Goal: Task Accomplishment & Management: Complete application form

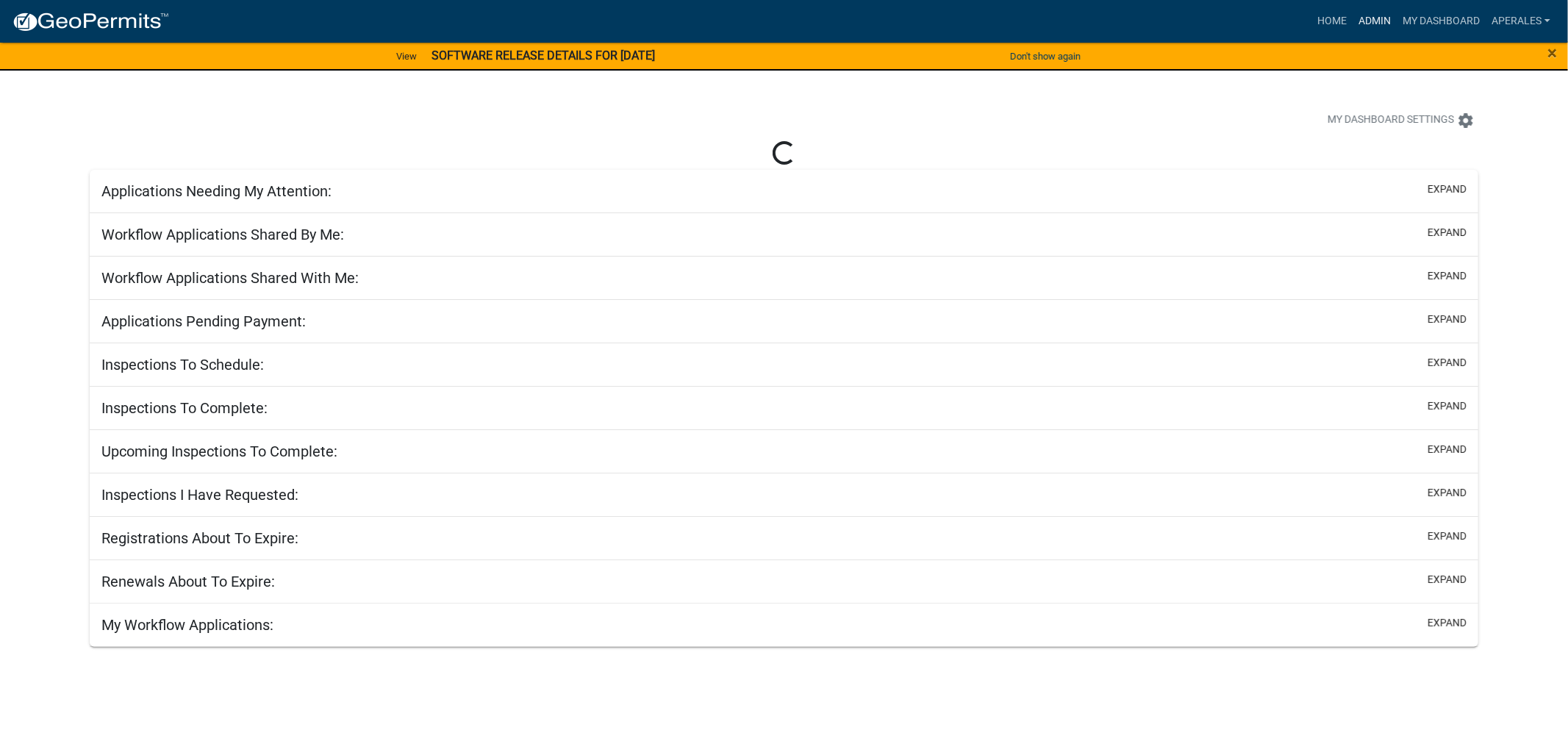
drag, startPoint x: 1365, startPoint y: 18, endPoint x: 1222, endPoint y: 15, distance: 143.0
click at [1365, 18] on link "Admin" at bounding box center [1375, 21] width 44 height 28
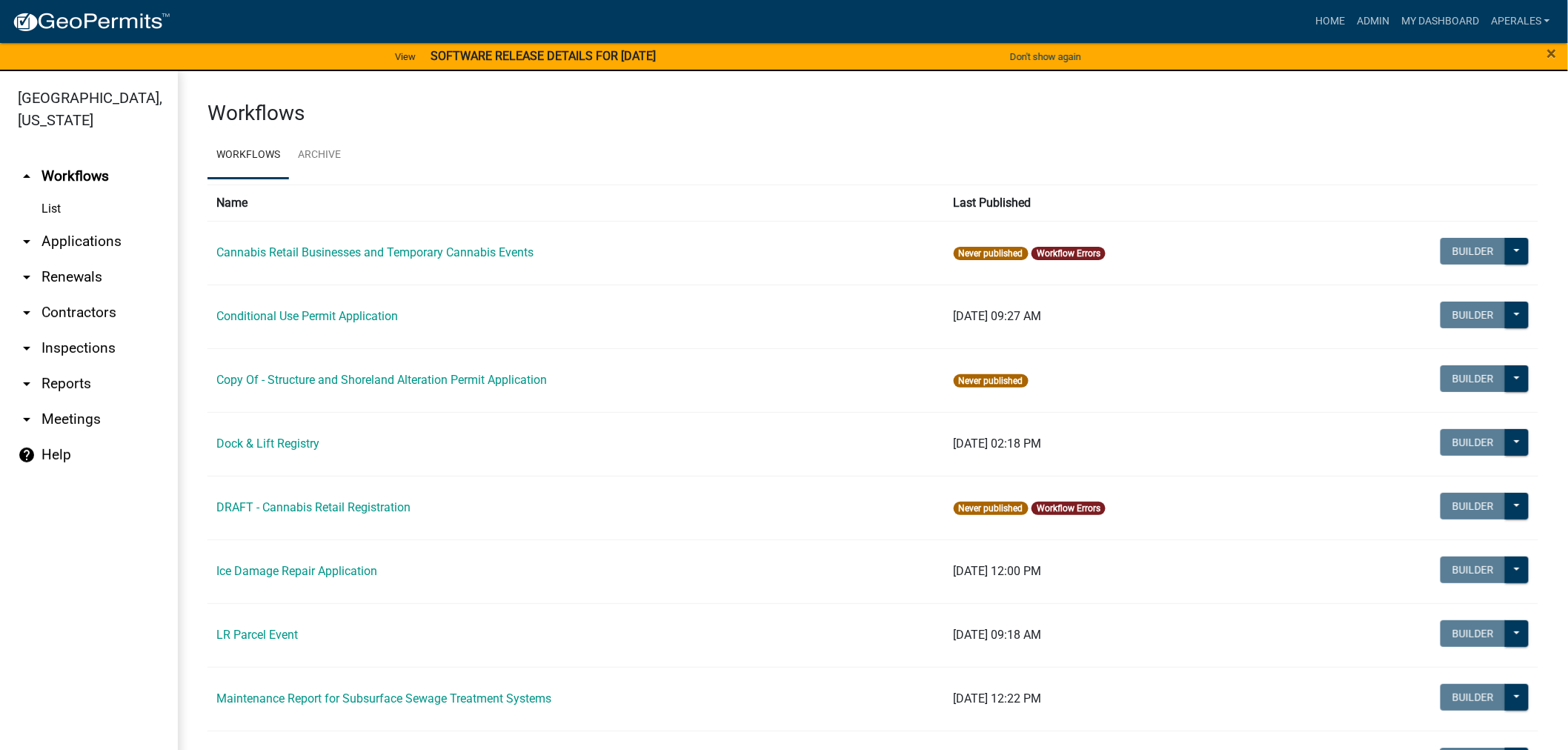
click at [49, 246] on link "arrow_drop_down Applications" at bounding box center [89, 242] width 178 height 35
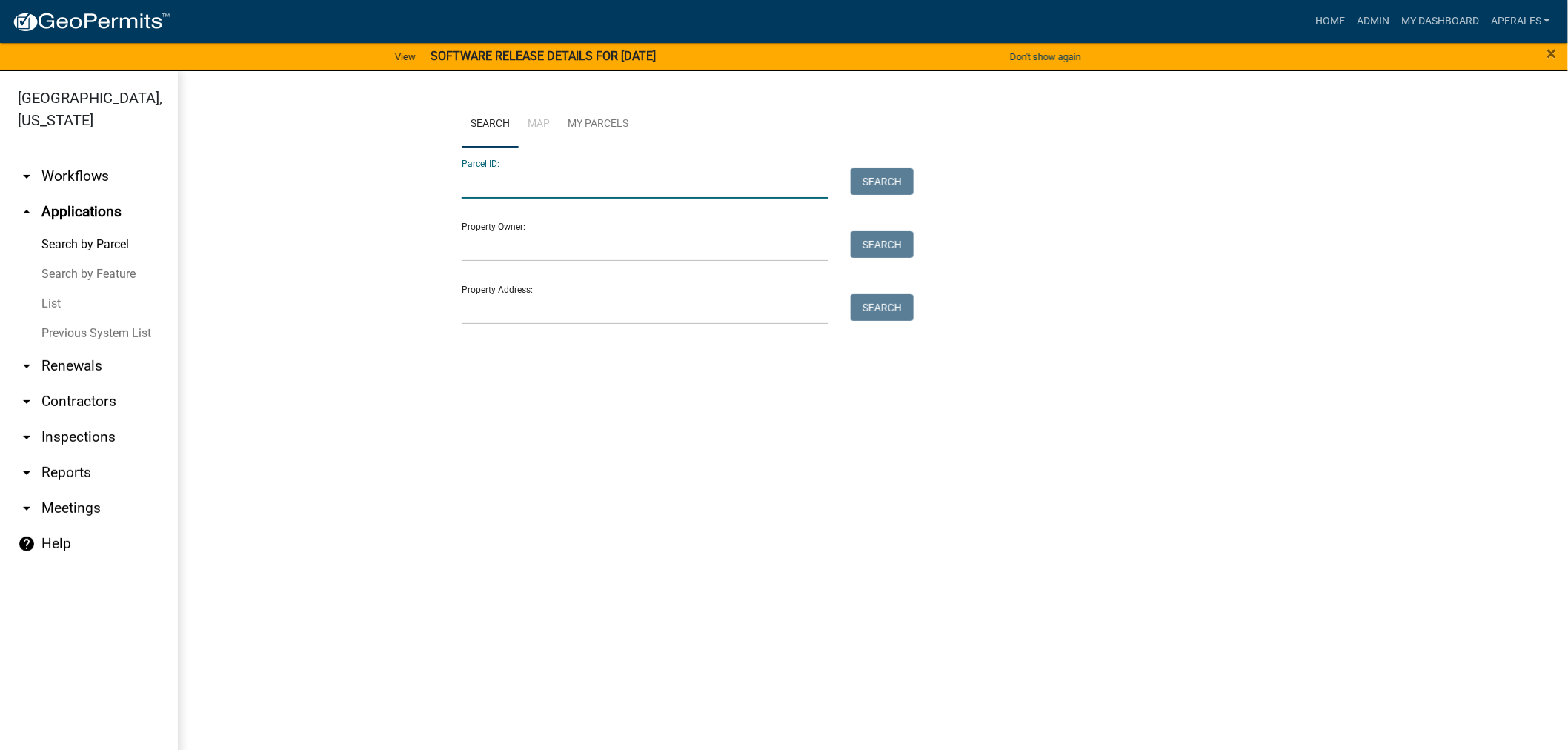
drag, startPoint x: 583, startPoint y: 187, endPoint x: 571, endPoint y: 167, distance: 23.3
click at [581, 187] on input "Parcel ID:" at bounding box center [646, 184] width 367 height 30
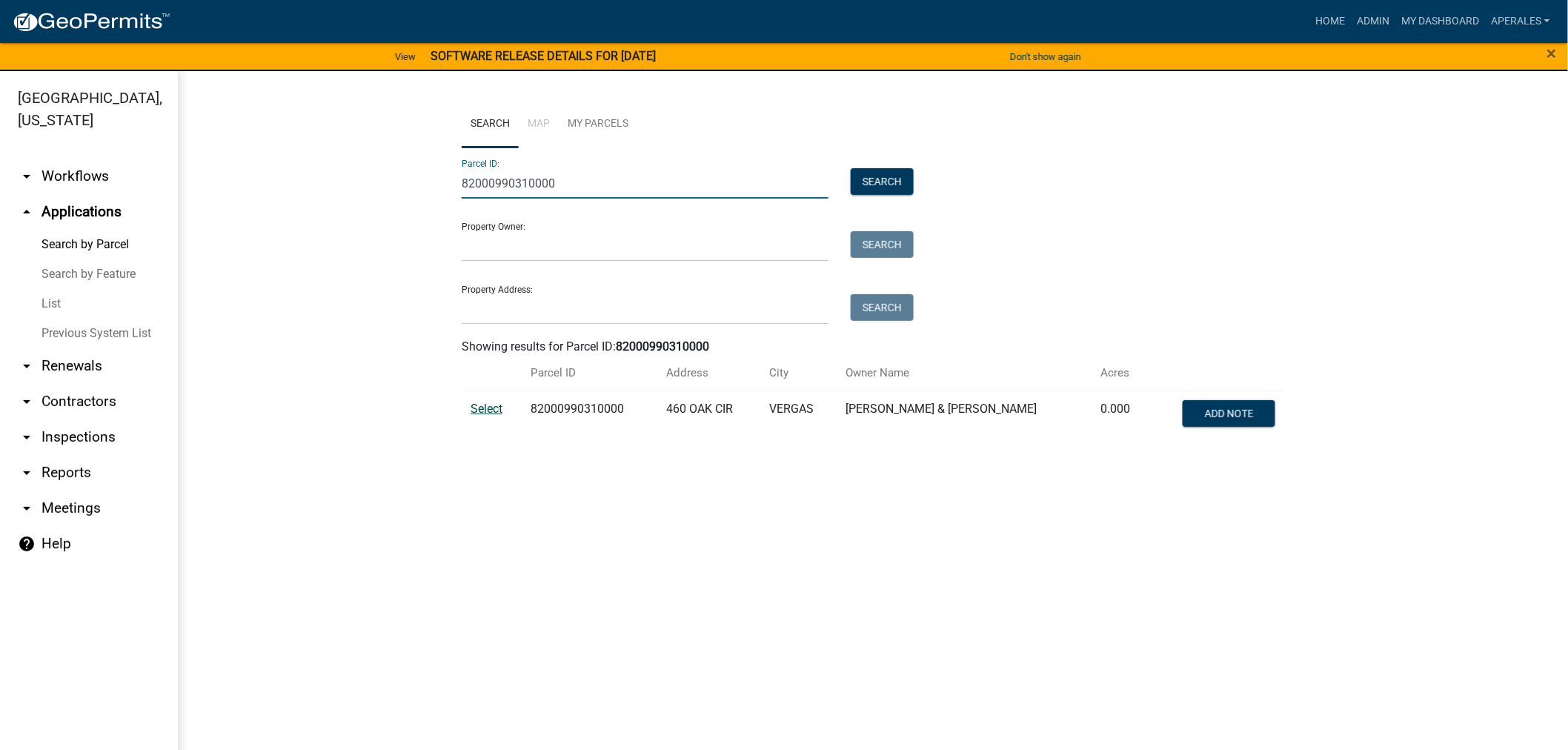
type input "82000990310000"
click at [491, 416] on span "Select" at bounding box center [487, 409] width 32 height 14
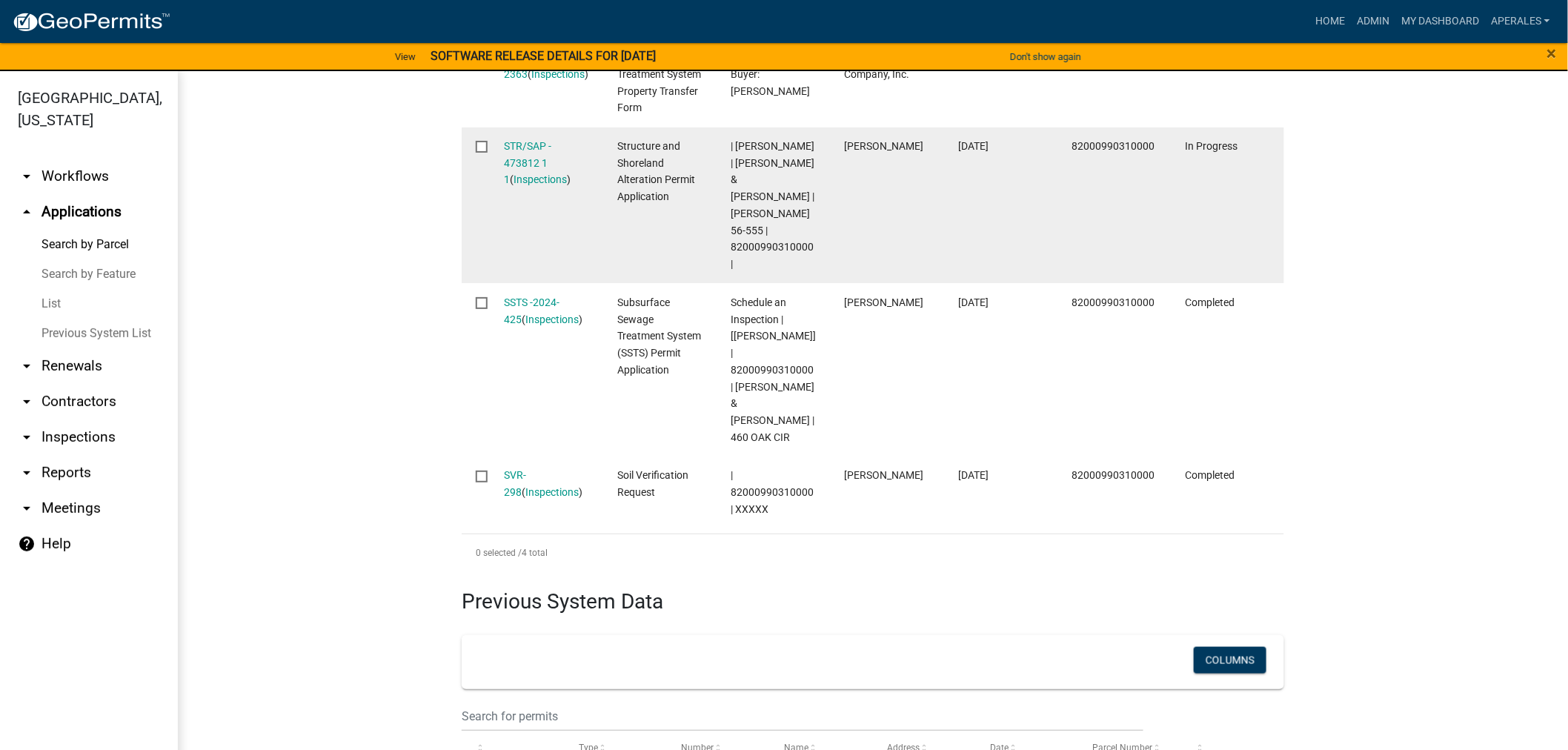
scroll to position [559, 0]
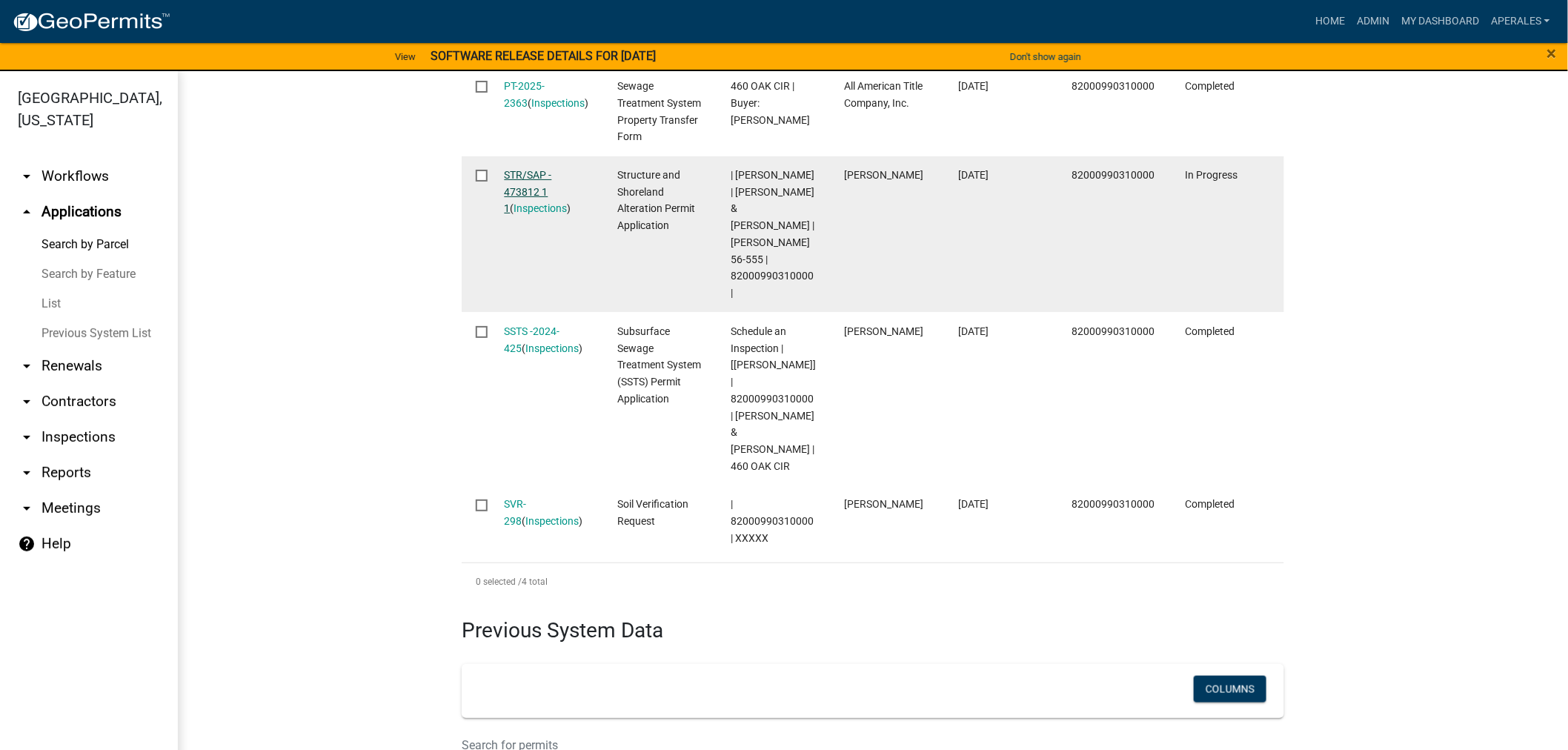
click at [521, 187] on link "STR/SAP - 473812 1 1" at bounding box center [528, 192] width 48 height 46
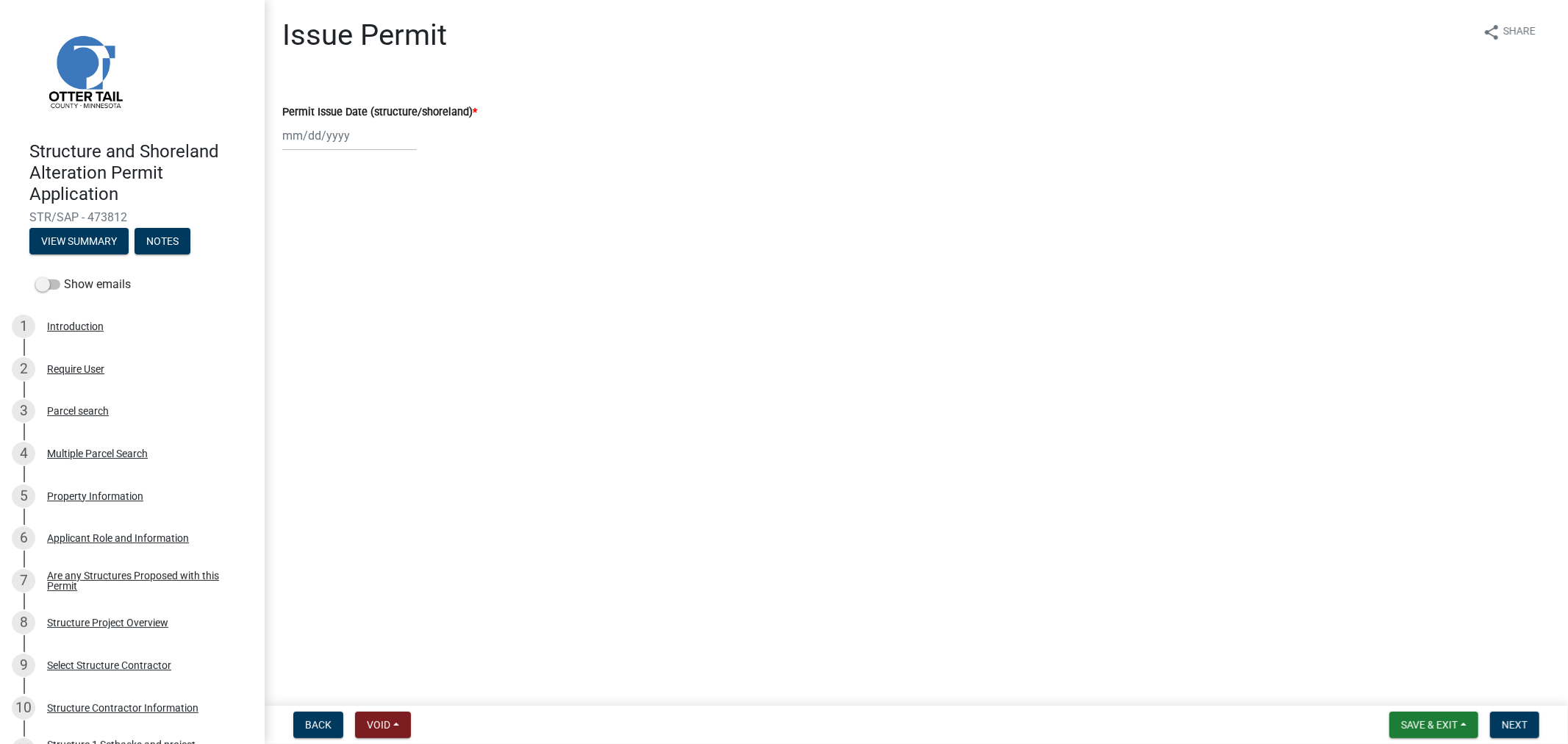
click at [386, 143] on div at bounding box center [350, 136] width 135 height 30
select select "9"
select select "2025"
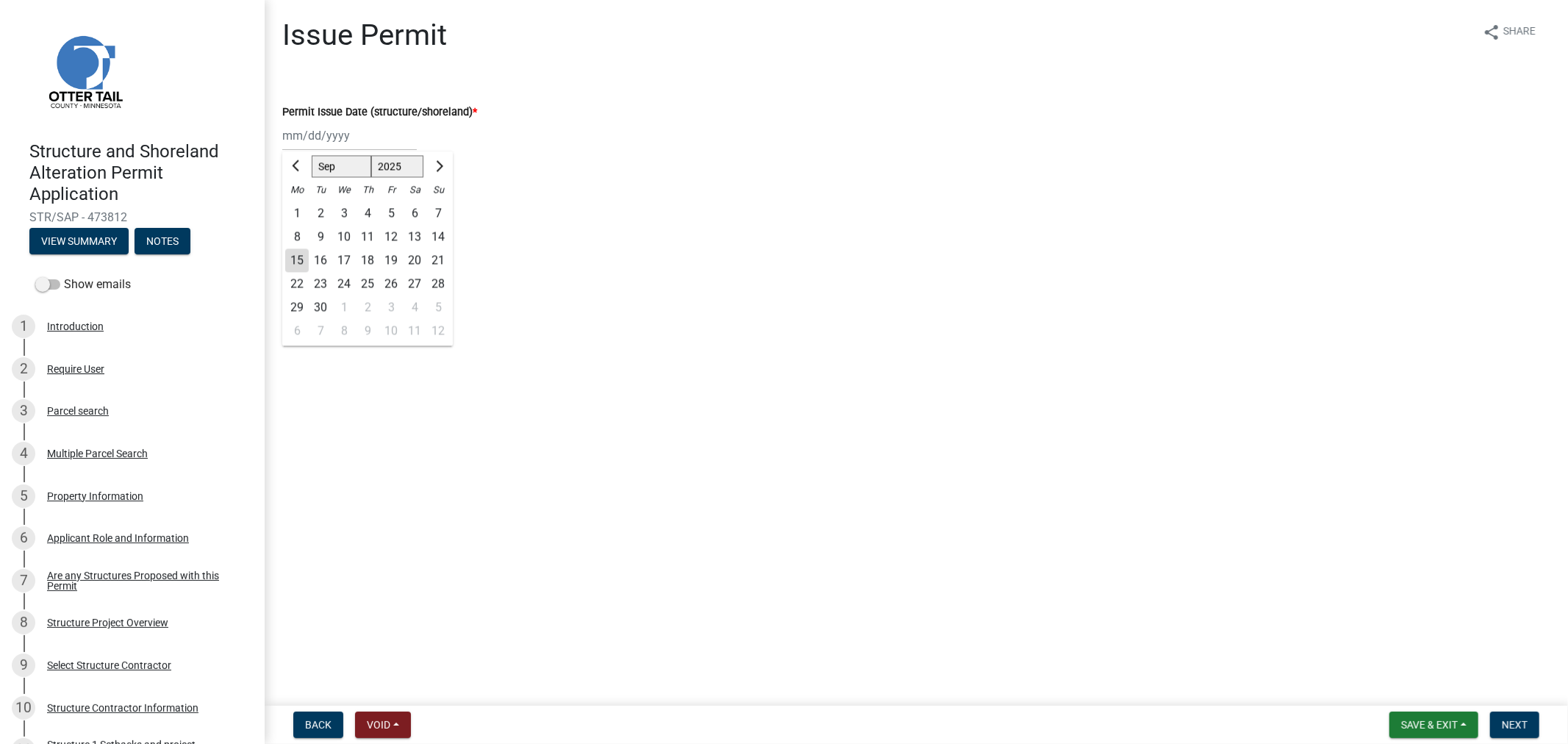
click at [302, 266] on div "15" at bounding box center [297, 260] width 24 height 24
type input "[DATE]"
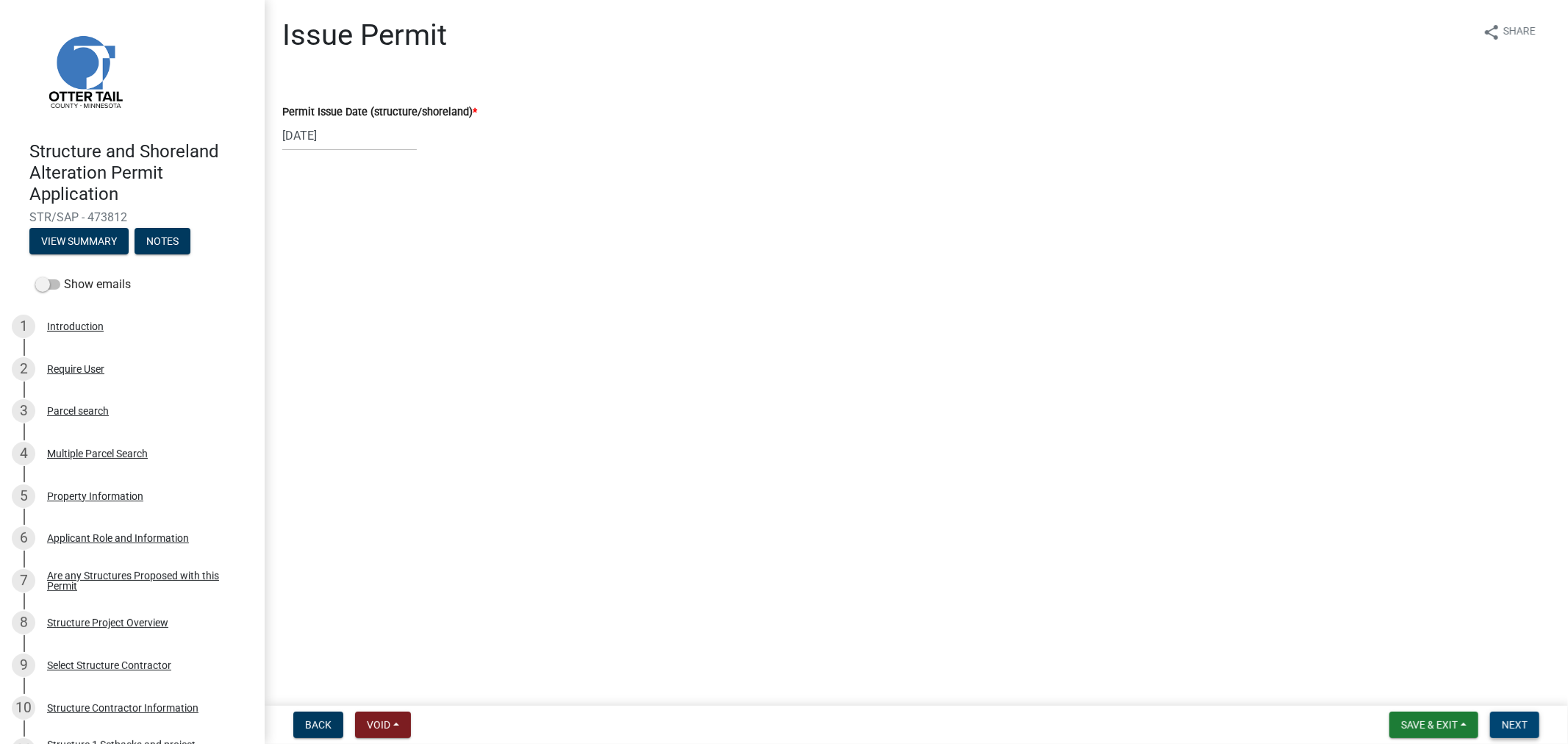
click at [1521, 726] on span "Next" at bounding box center [1515, 725] width 25 height 11
click at [1522, 726] on span "Next" at bounding box center [1515, 725] width 25 height 11
click at [1415, 730] on button "Save & Exit" at bounding box center [1434, 725] width 89 height 26
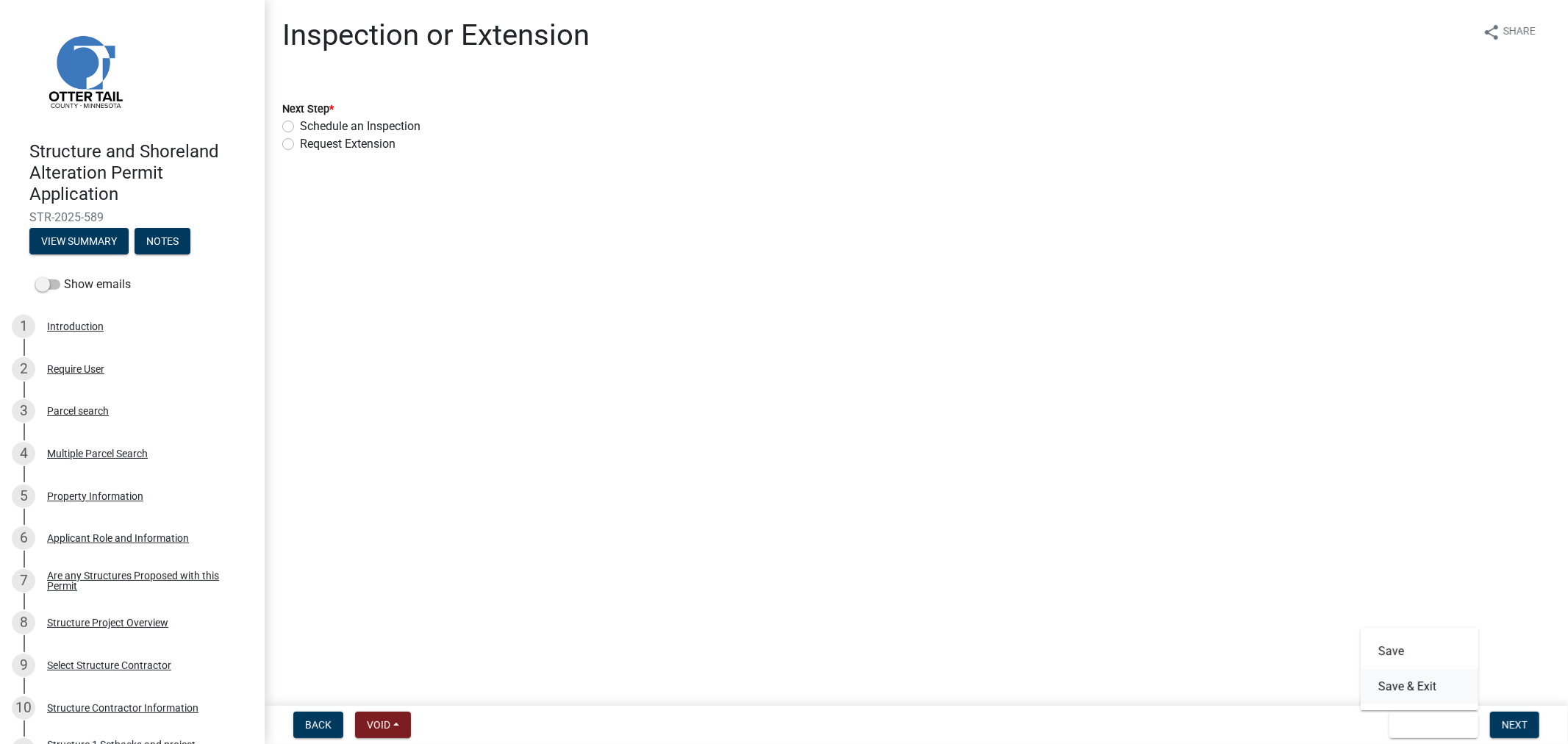
click at [1397, 688] on button "Save & Exit" at bounding box center [1419, 687] width 117 height 35
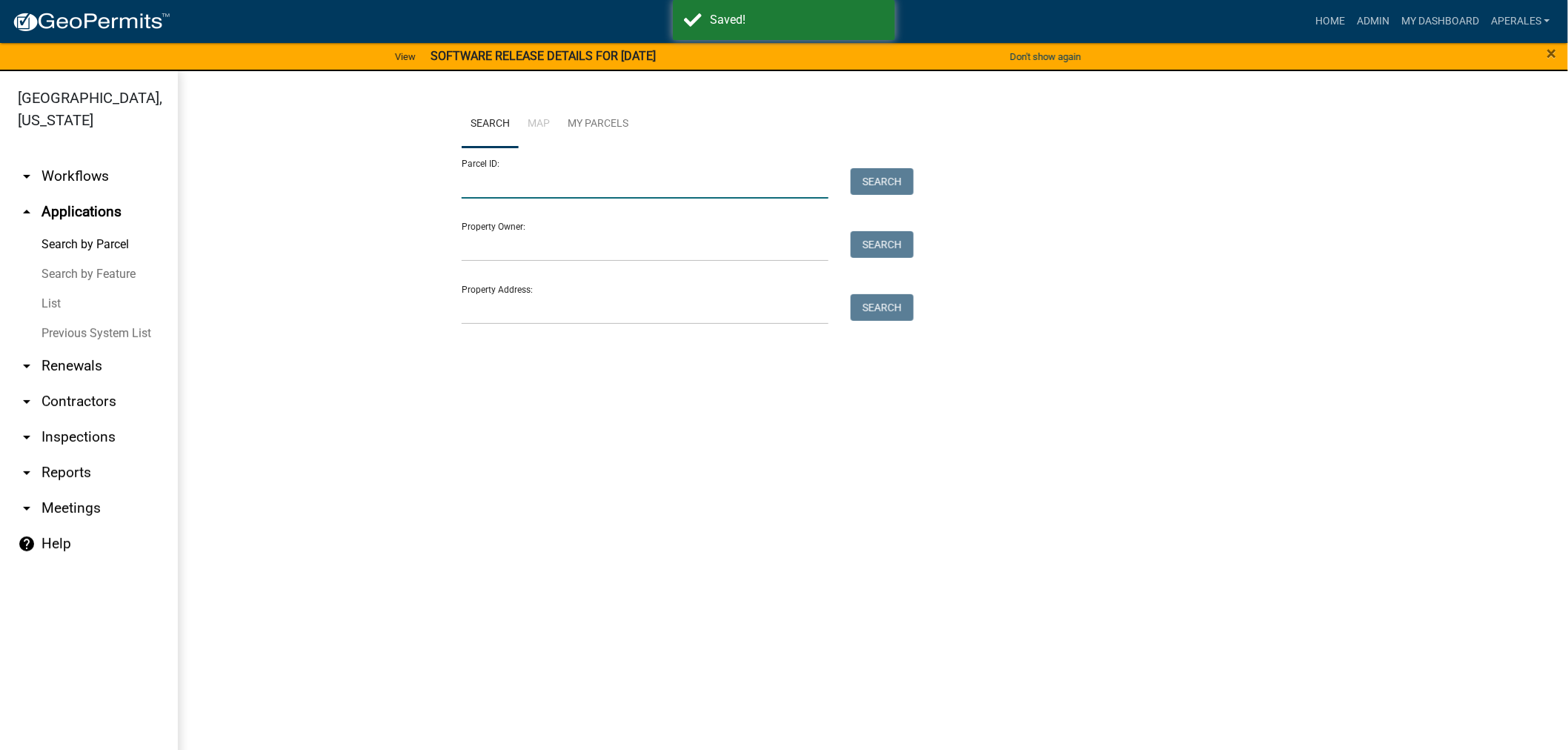
click at [475, 192] on input "Parcel ID:" at bounding box center [646, 184] width 367 height 30
type input "5"
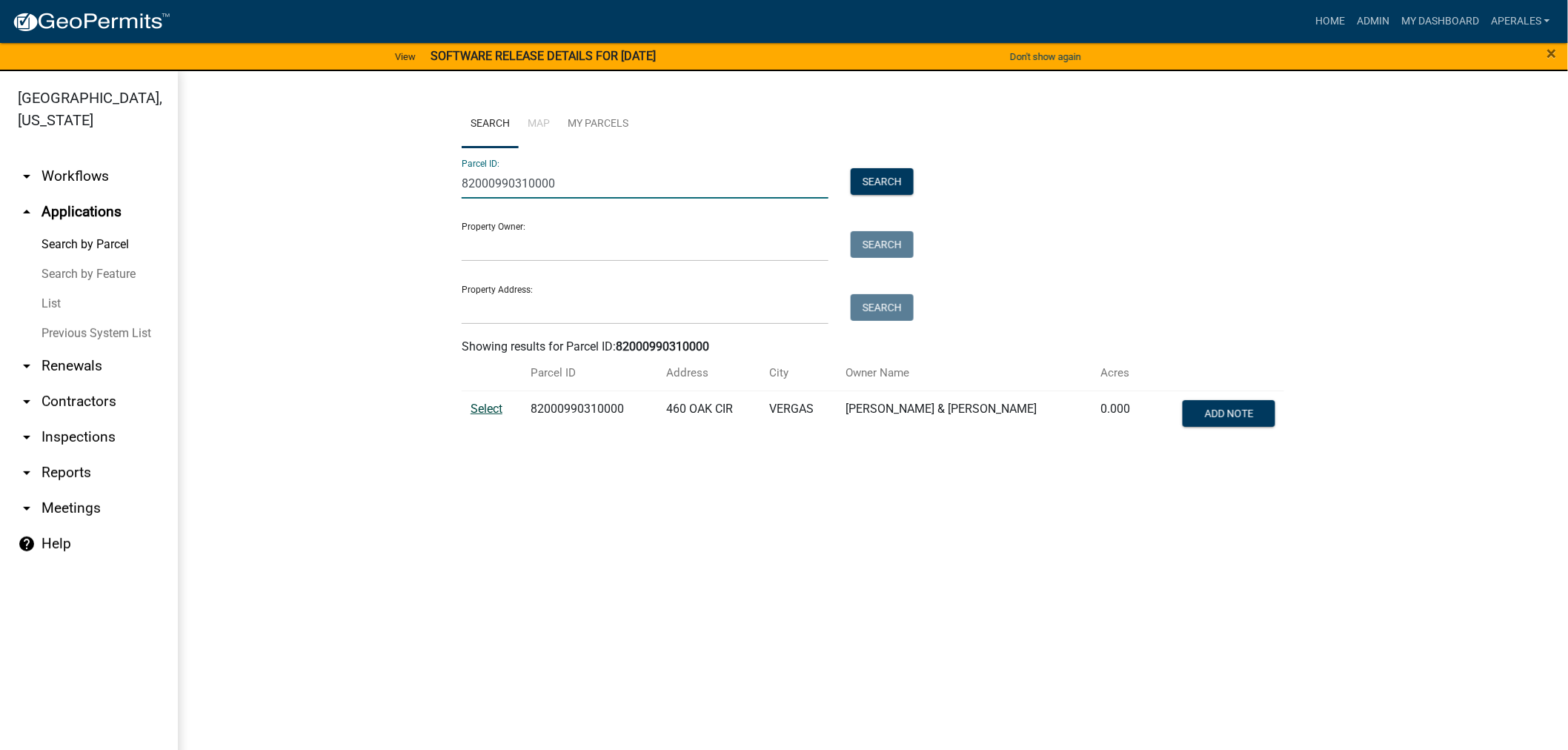
type input "82000990310000"
click at [474, 409] on span "Select" at bounding box center [487, 409] width 32 height 14
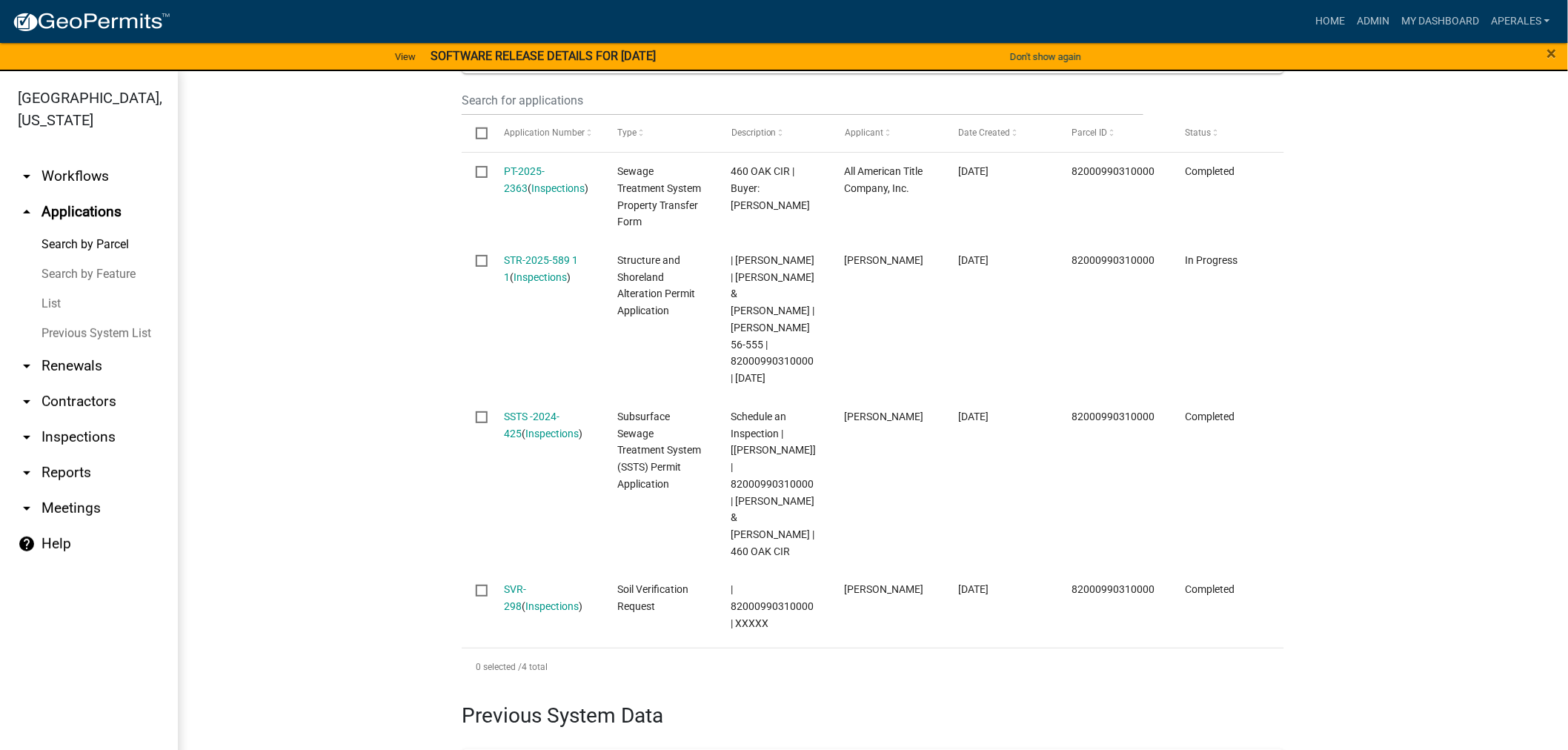
scroll to position [576, 0]
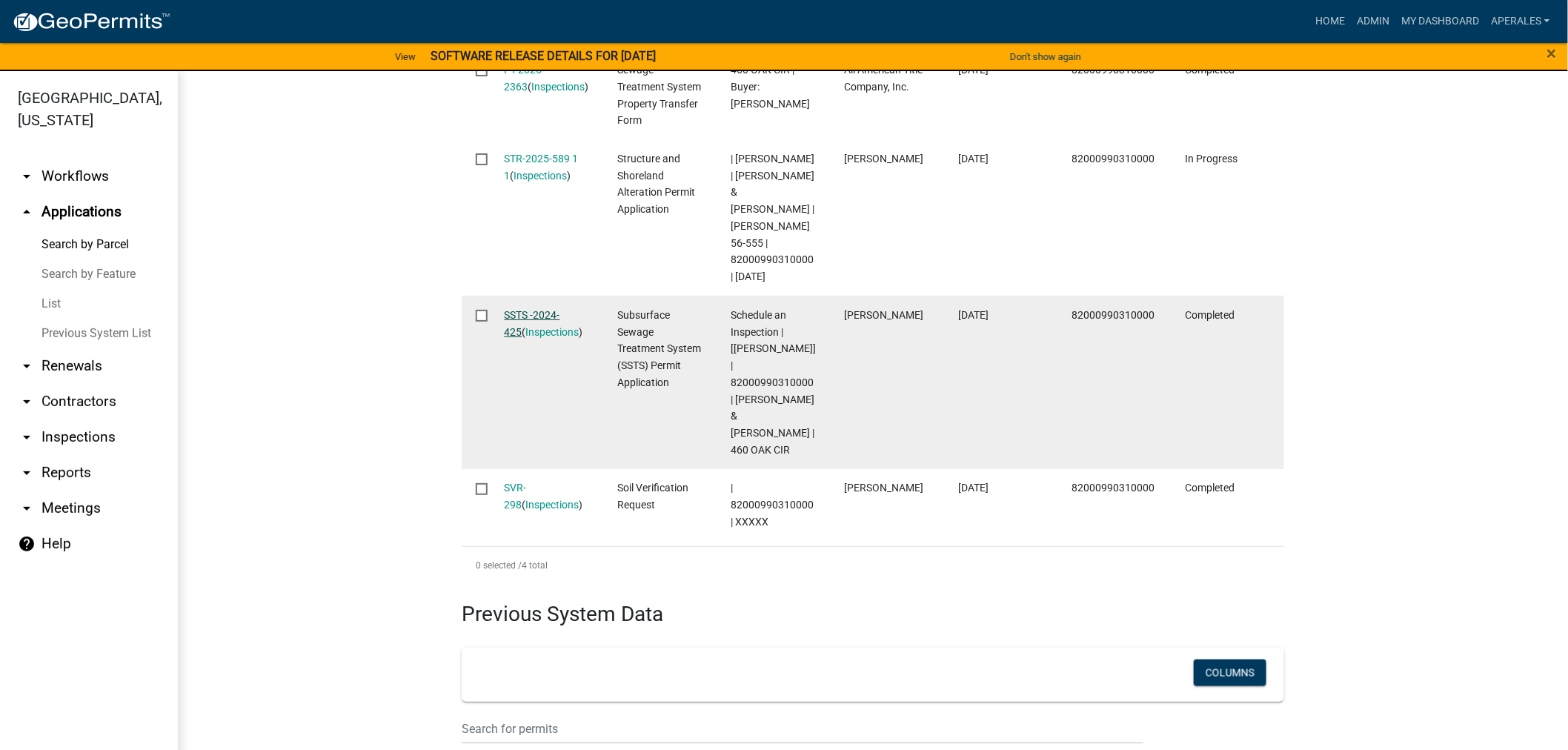
click at [539, 309] on link "SSTS -2024-425" at bounding box center [532, 323] width 56 height 29
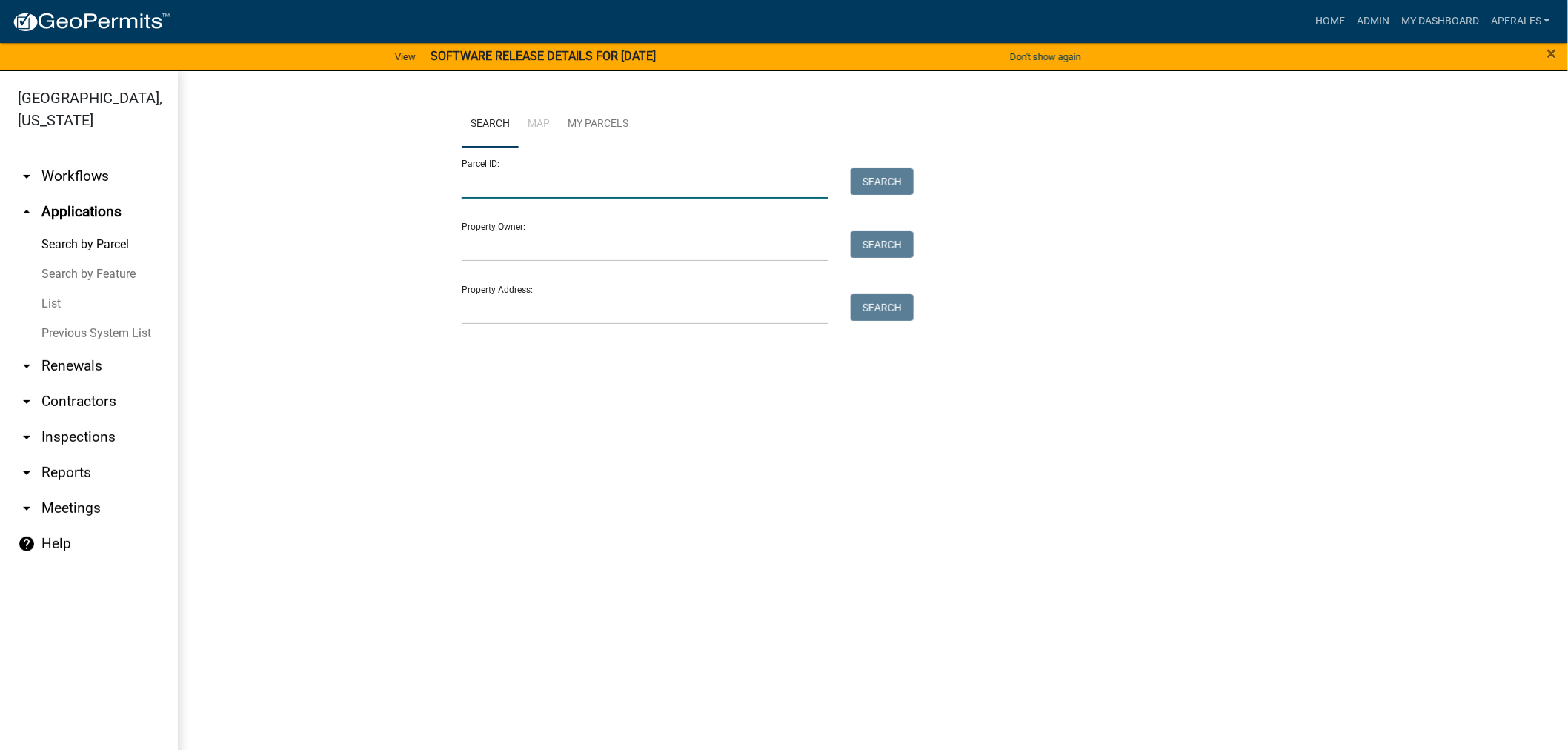
click at [501, 189] on input "Parcel ID:" at bounding box center [646, 184] width 367 height 30
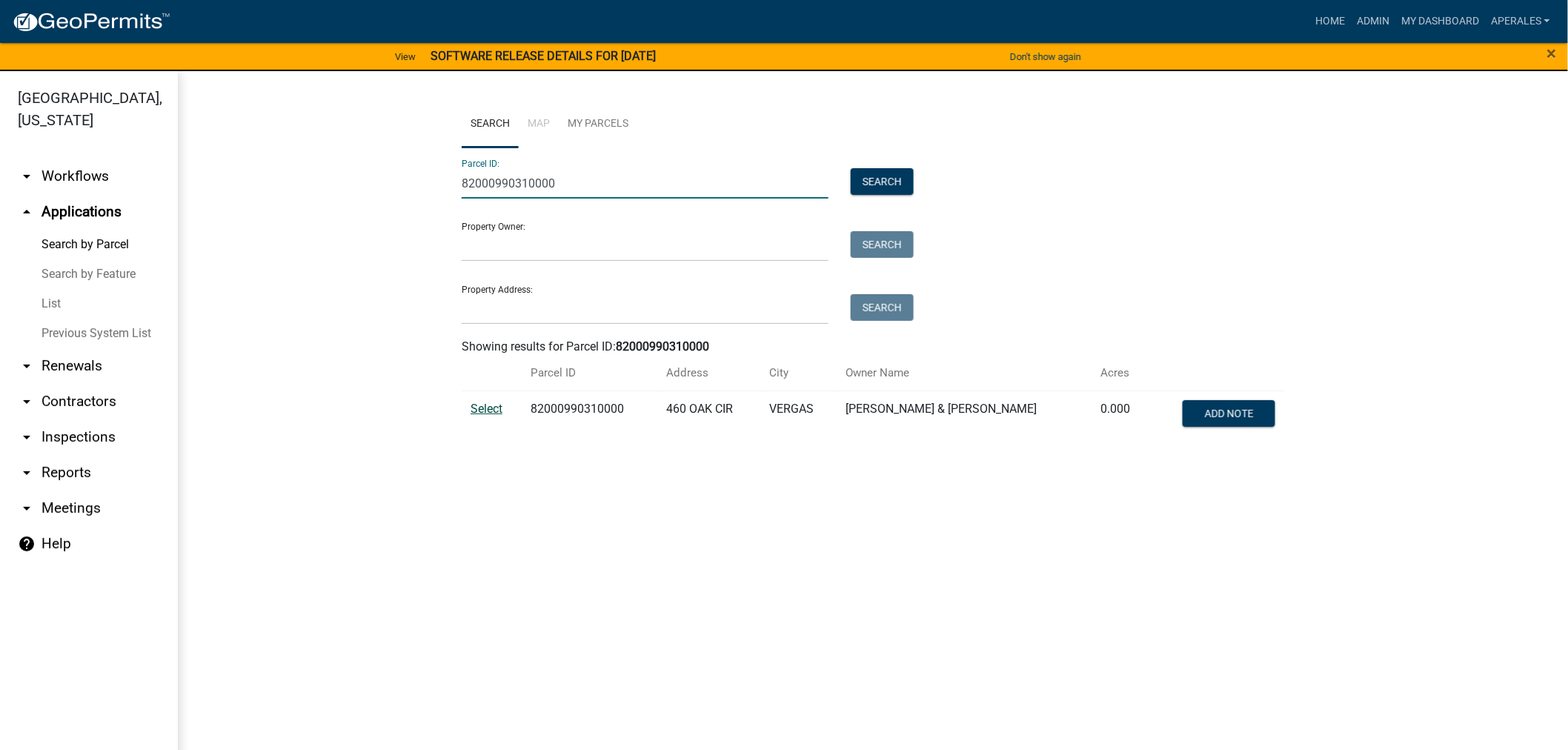
type input "82000990310000"
click at [503, 411] on span "Select" at bounding box center [487, 409] width 32 height 14
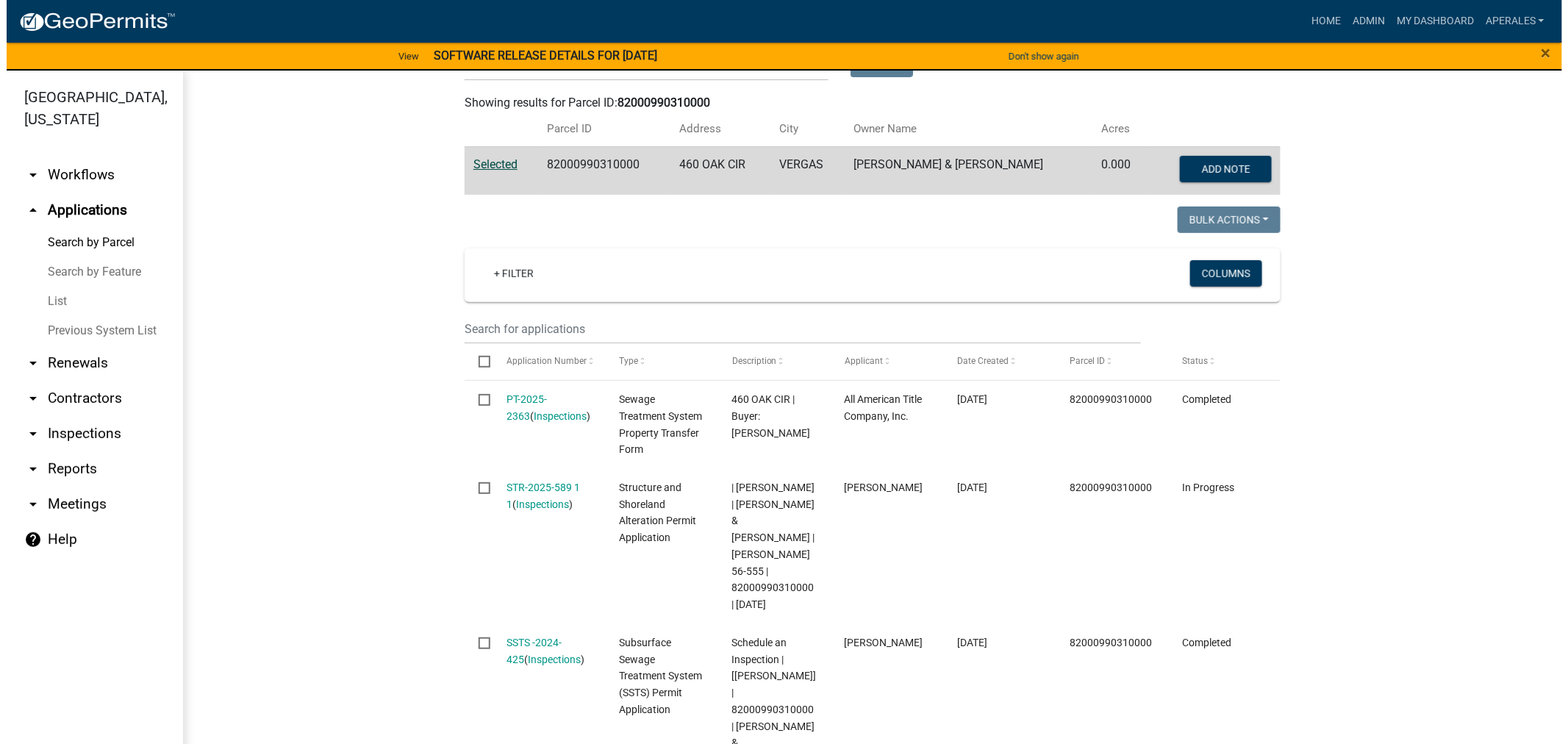
scroll to position [245, 0]
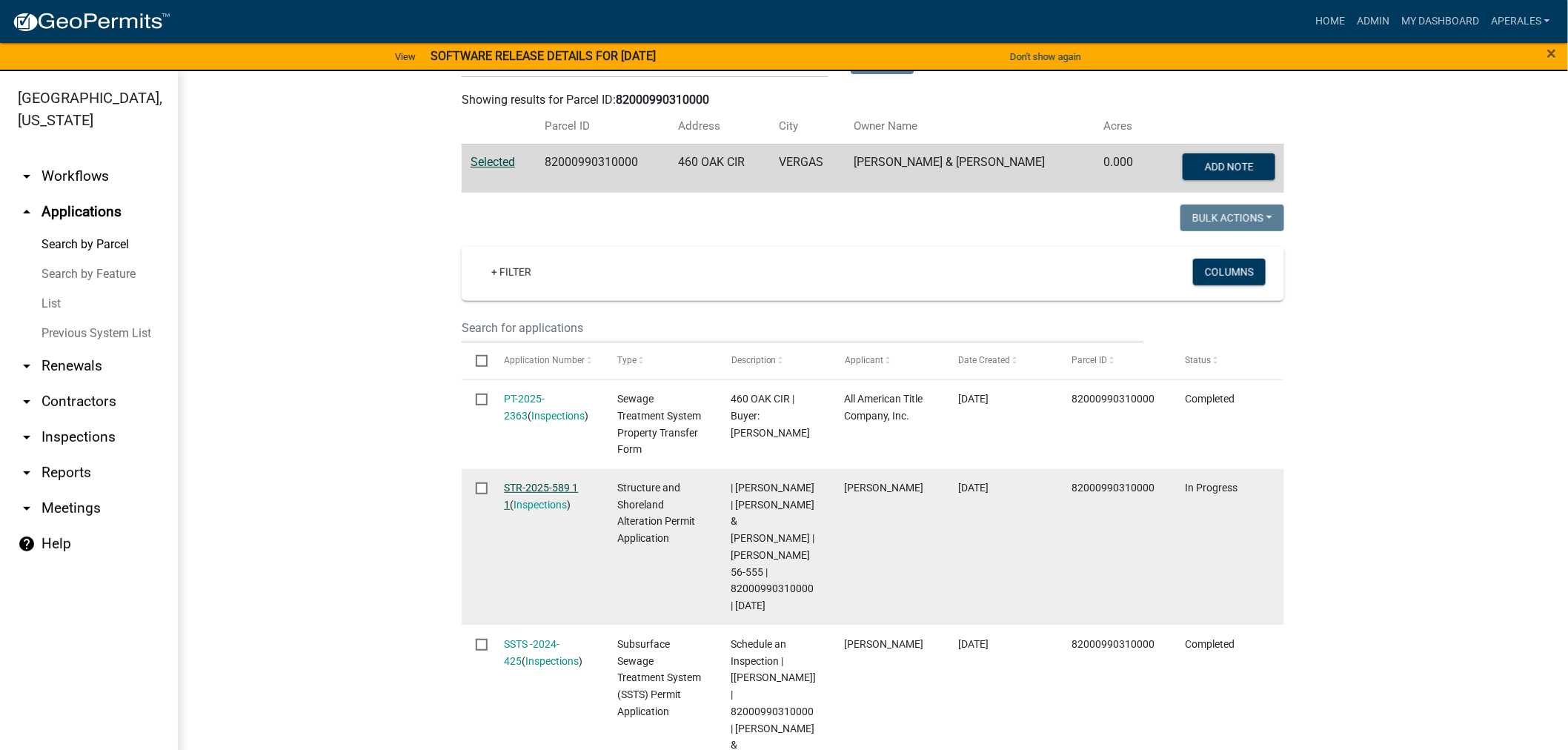
click at [543, 482] on link "STR-2025-589 1 1" at bounding box center [541, 496] width 74 height 29
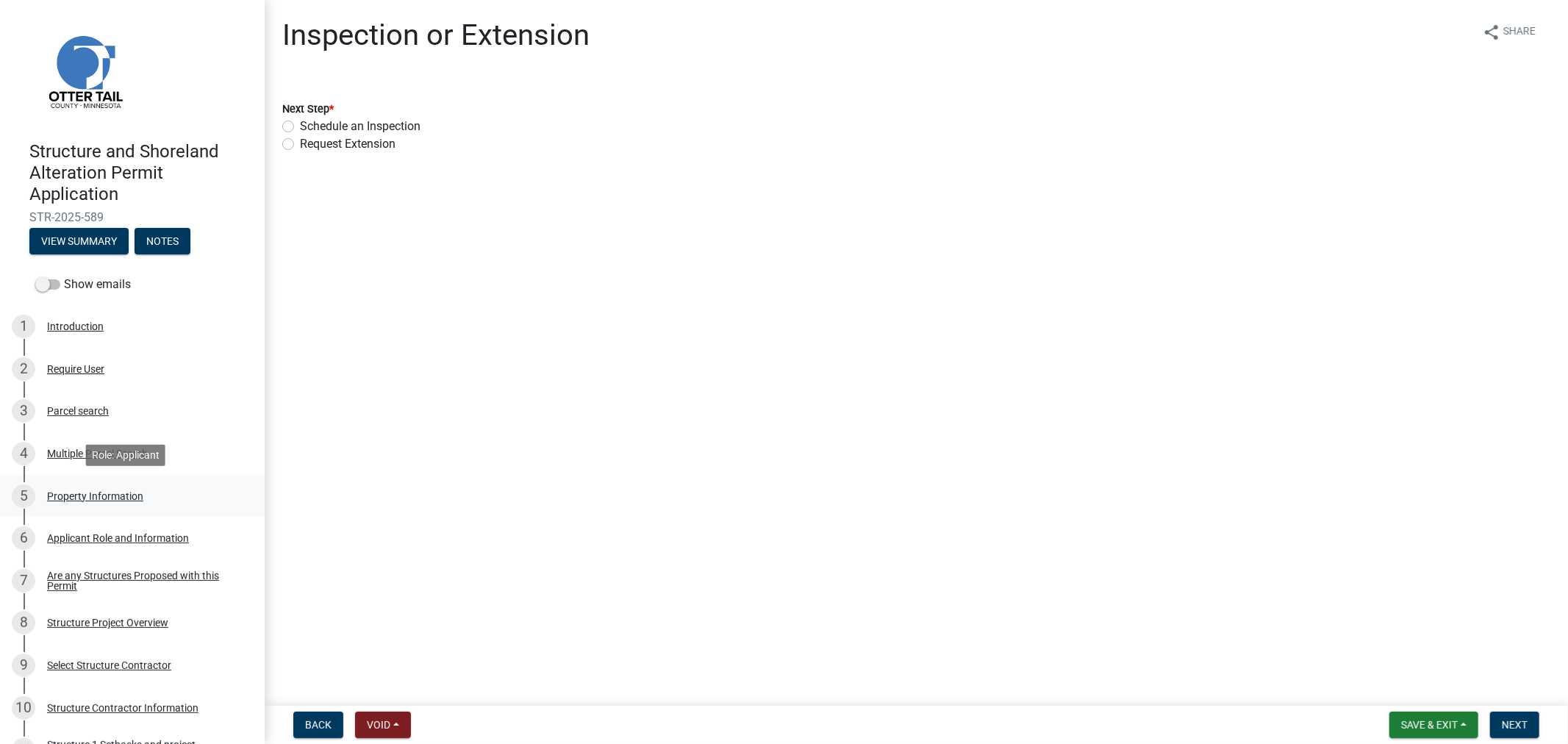
click at [100, 500] on div "Property Information" at bounding box center [95, 496] width 96 height 11
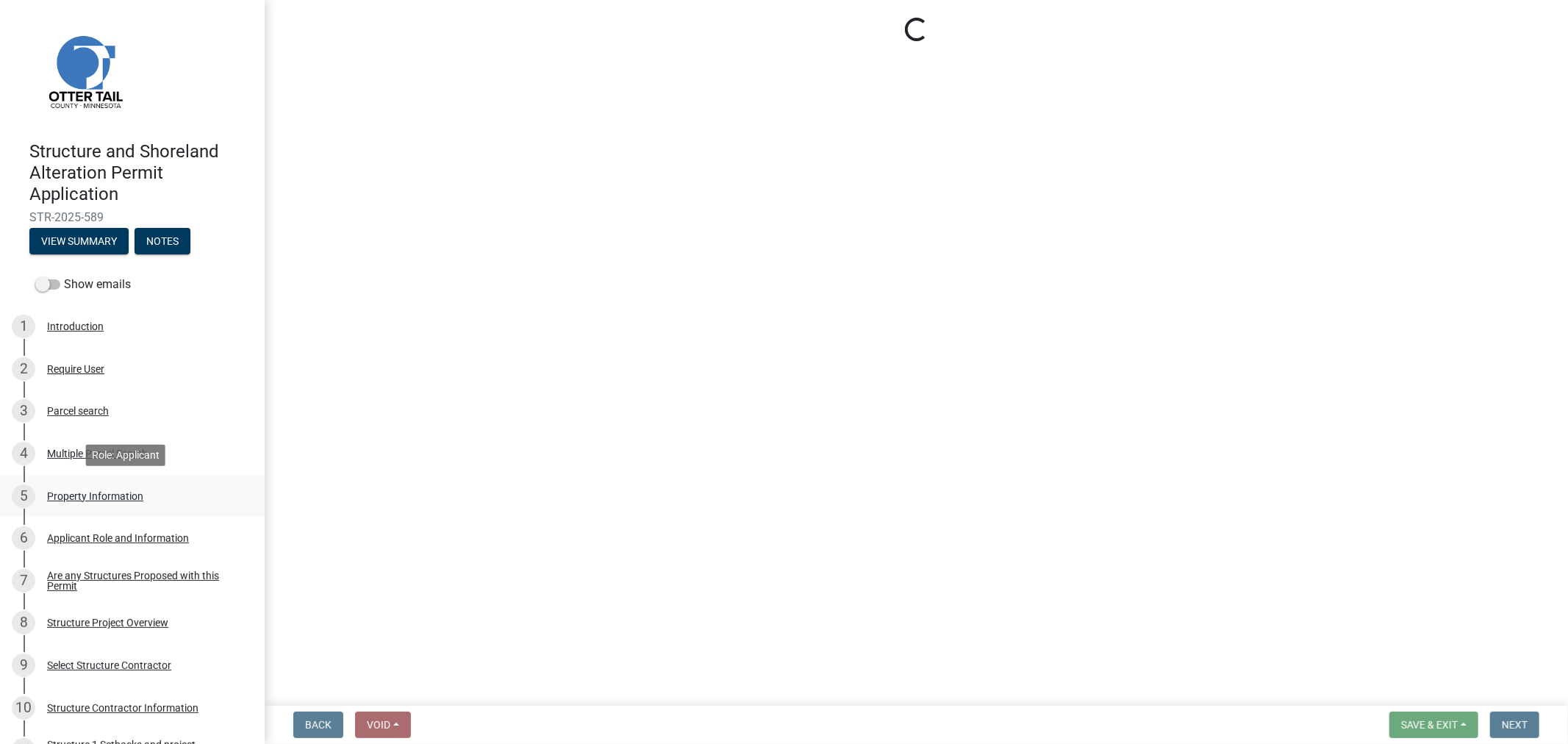
select select "42ddab3f-e9a0-49f9-8807-b1547084d77a"
select select "bc95ce3f-9706-43bd-97a5-80c1e912429f"
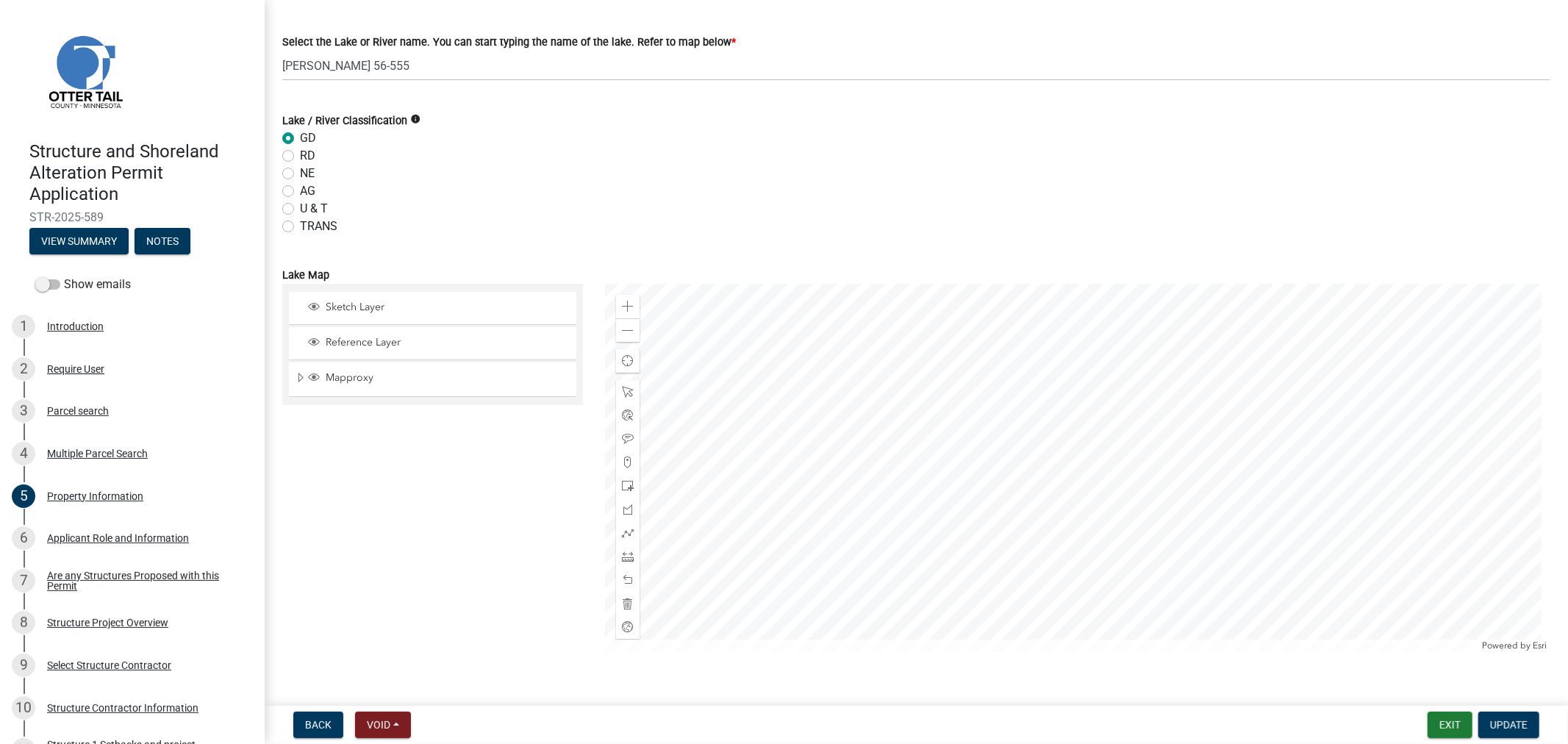
scroll to position [792, 0]
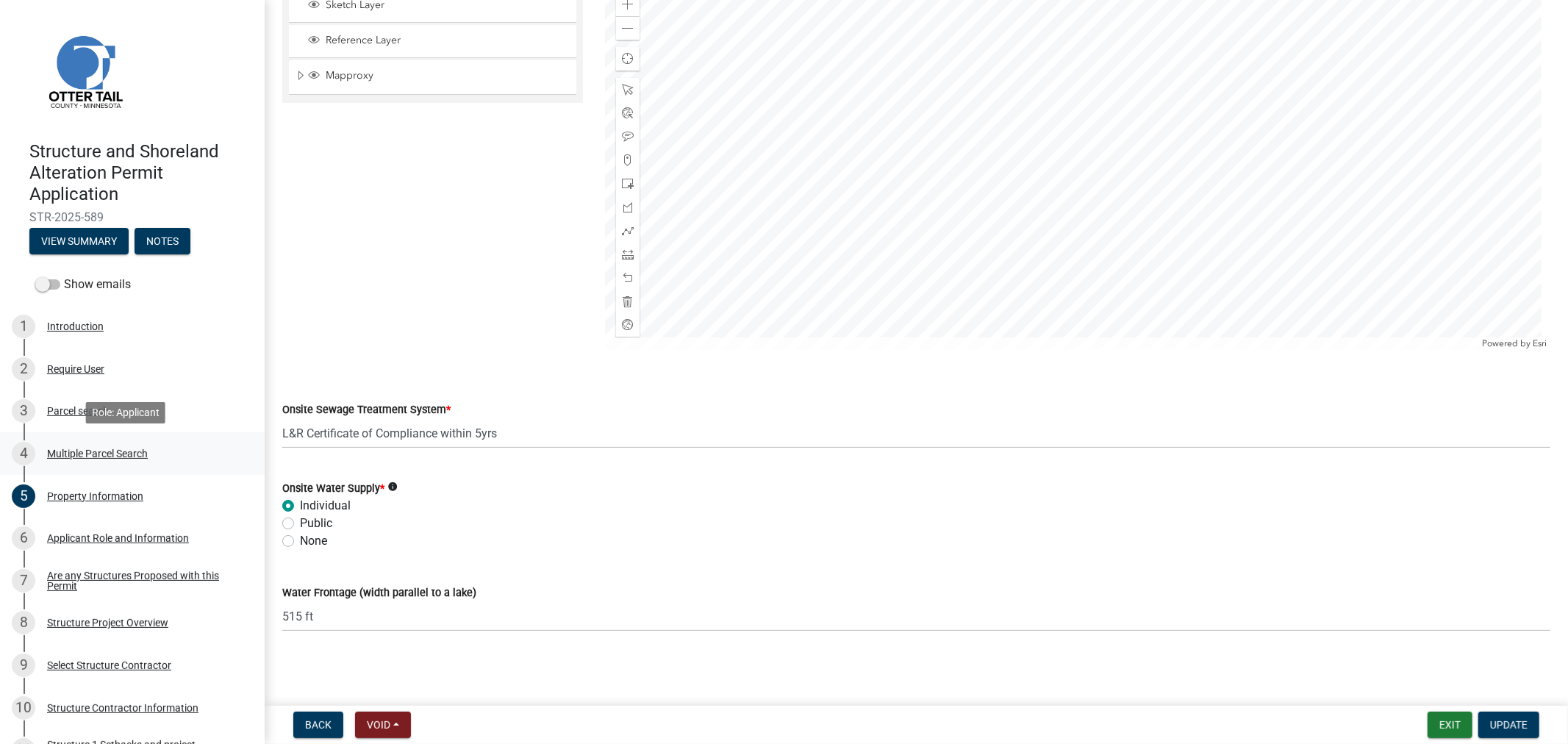
click at [74, 456] on div "Multiple Parcel Search" at bounding box center [97, 454] width 101 height 11
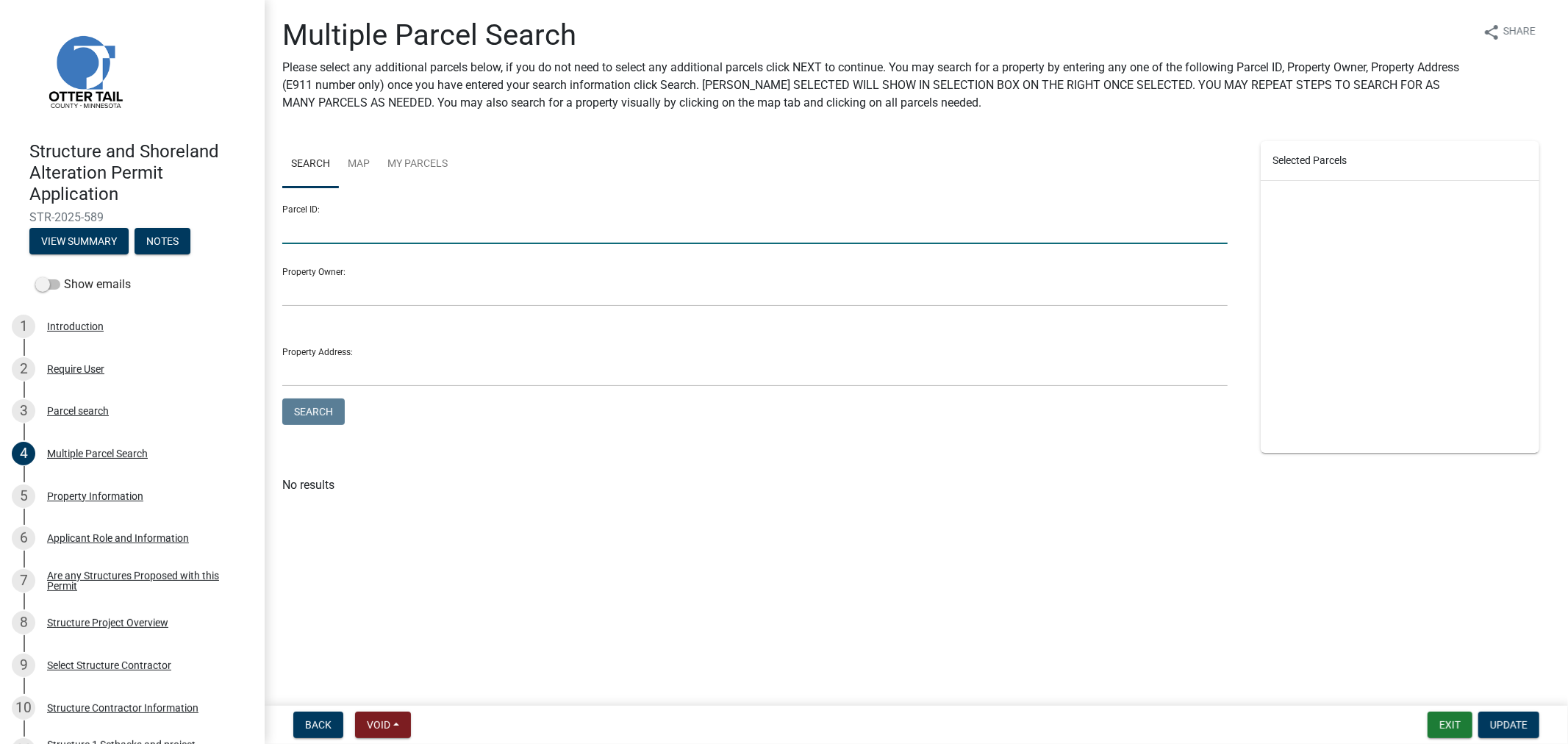
click at [334, 233] on input "Parcel ID:" at bounding box center [755, 229] width 946 height 30
type input "08000260197001"
click at [283, 398] on button "Search" at bounding box center [313, 411] width 62 height 26
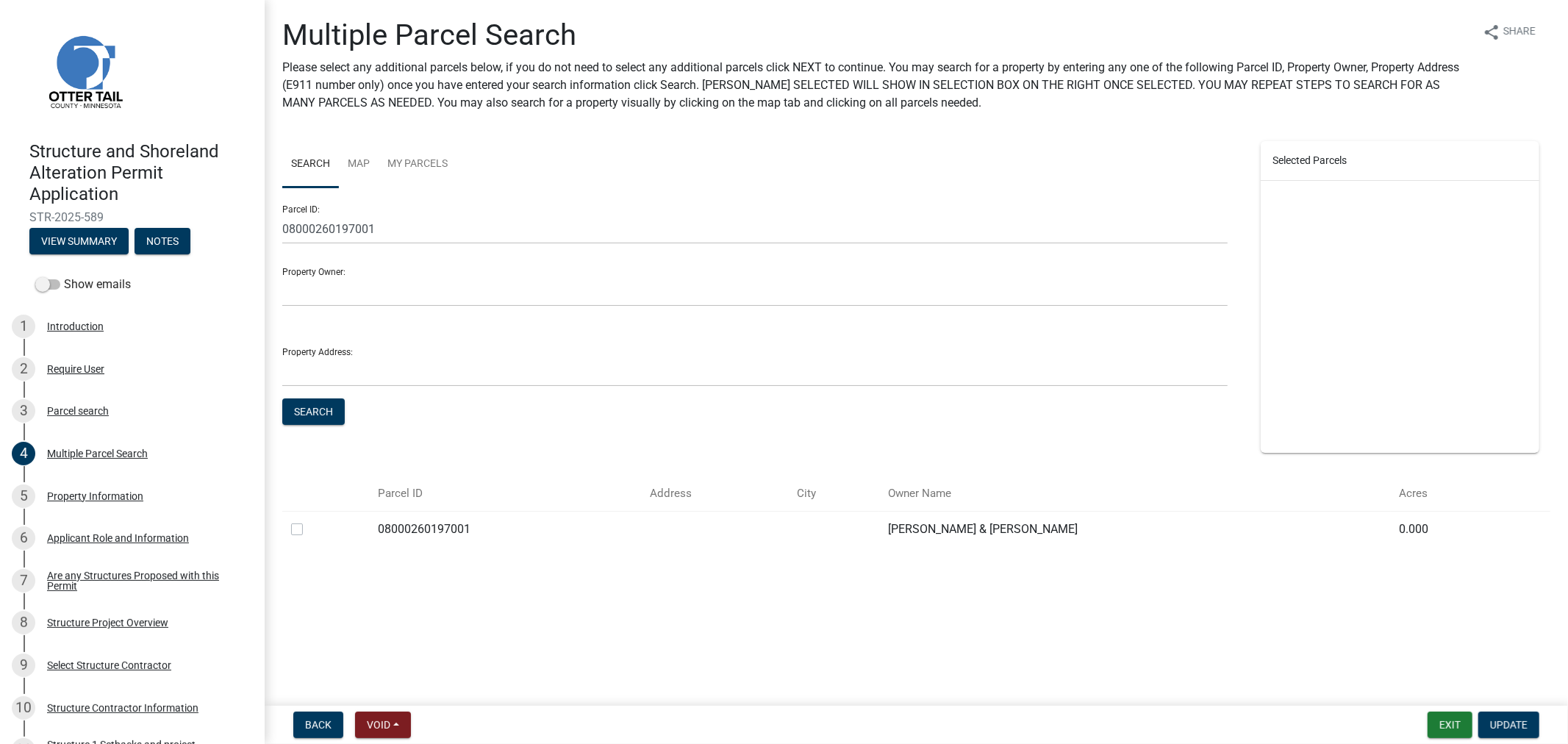
click at [291, 527] on td at bounding box center [326, 529] width 87 height 36
click at [309, 521] on label at bounding box center [309, 521] width 0 height 0
click at [309, 527] on input "checkbox" at bounding box center [313, 525] width 10 height 10
checkbox input "true"
click at [1509, 726] on span "Update" at bounding box center [1508, 725] width 38 height 11
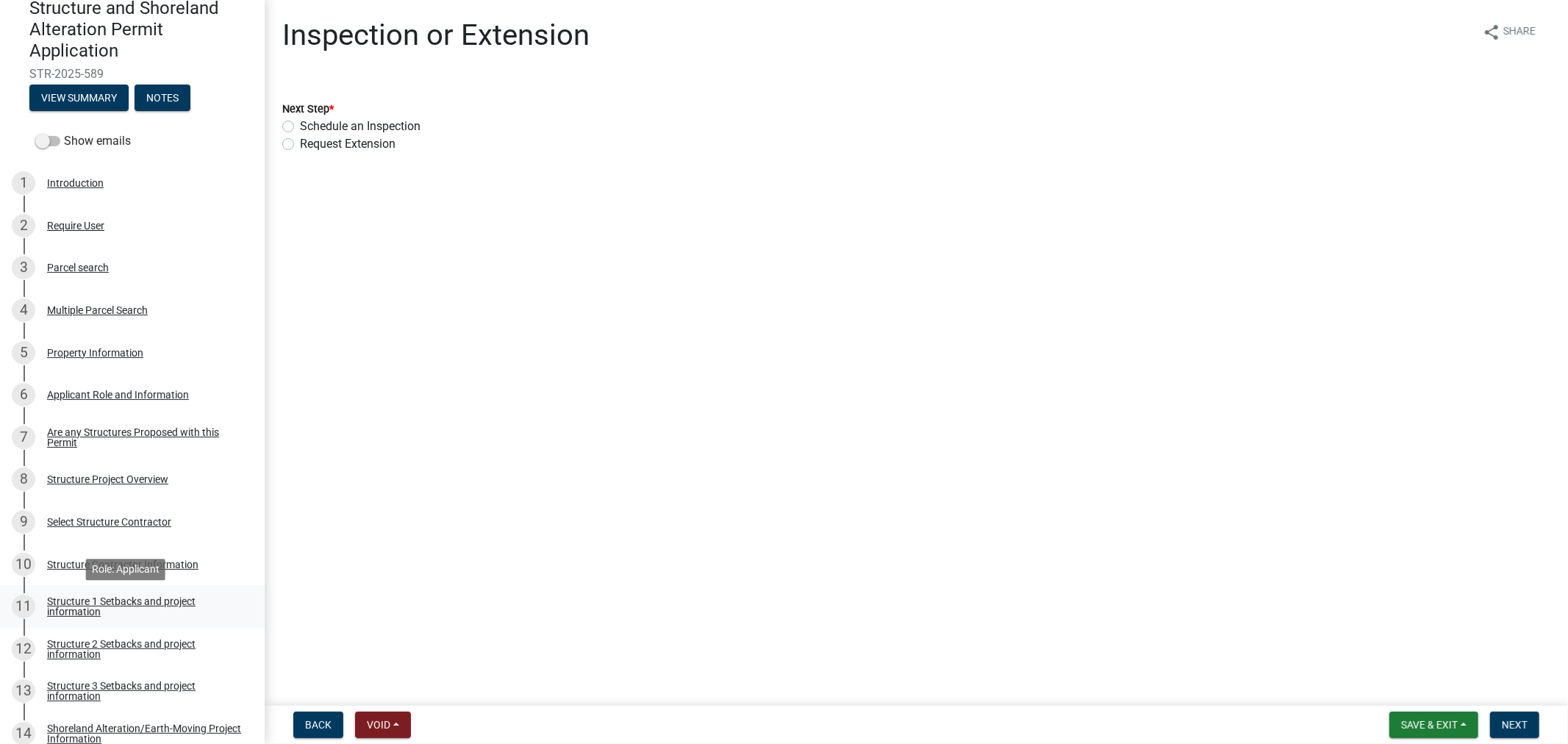
scroll to position [164, 0]
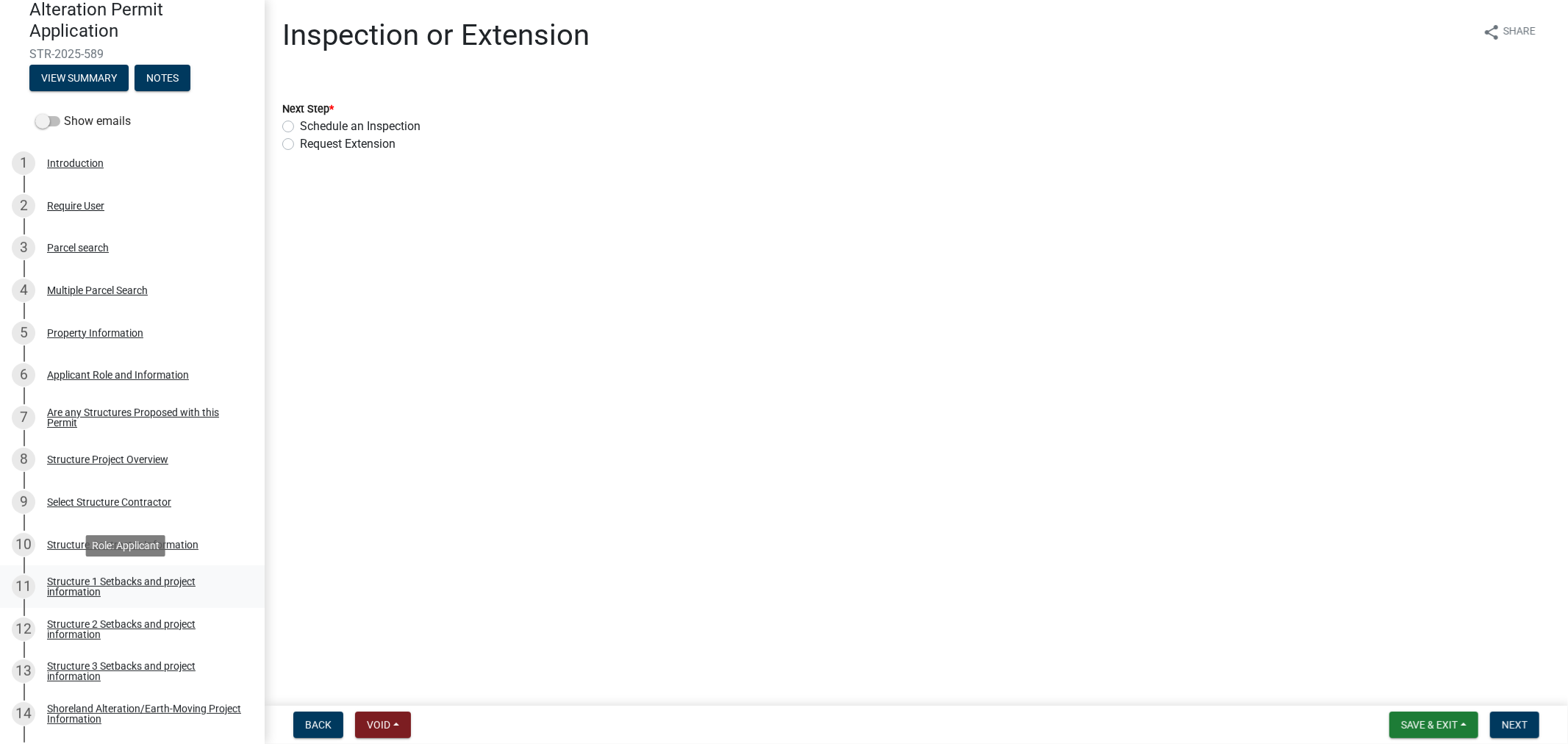
click at [116, 577] on div "Structure 1 Setbacks and project information" at bounding box center [144, 587] width 194 height 21
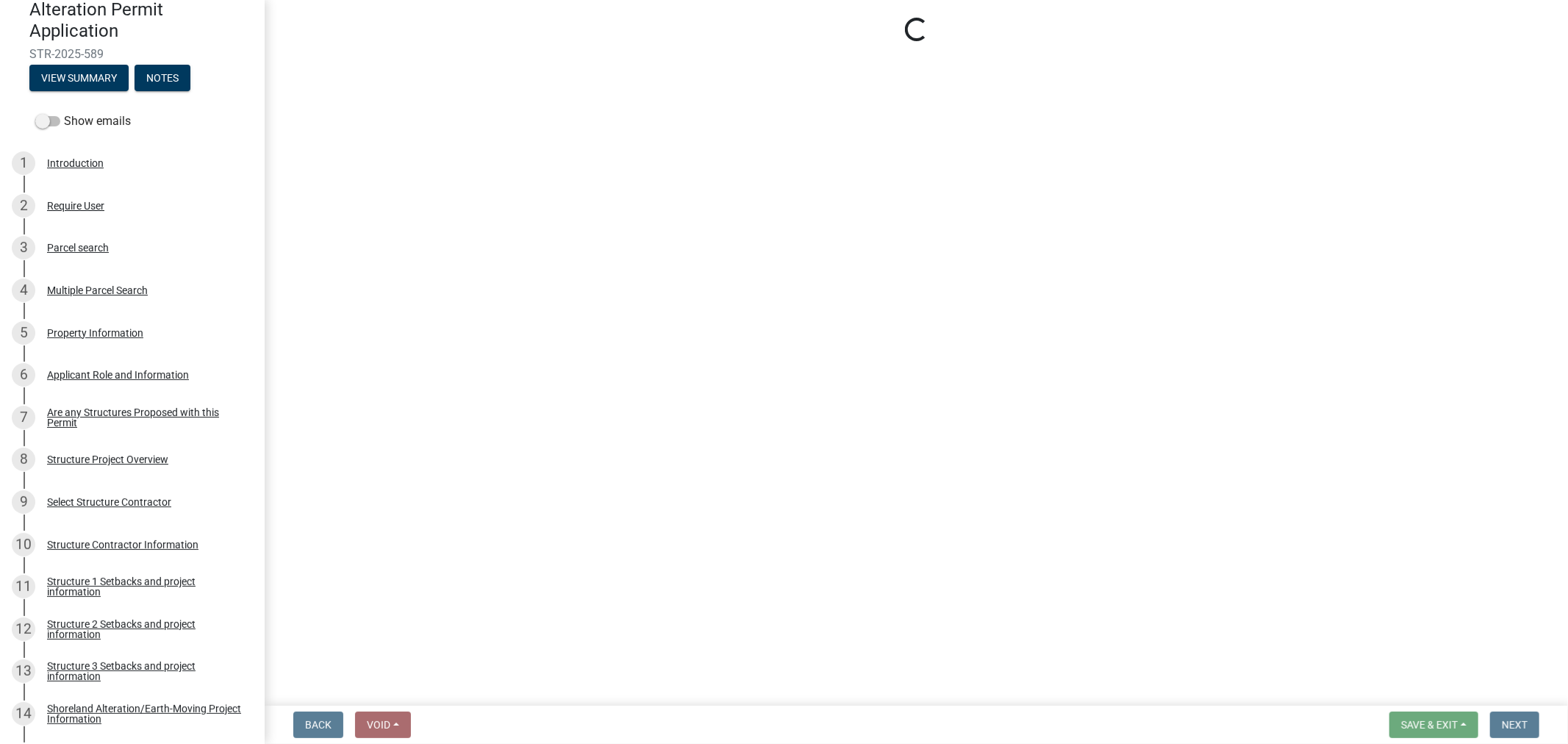
select select "c185e313-3403-4239-bd61-bb563c58a77a"
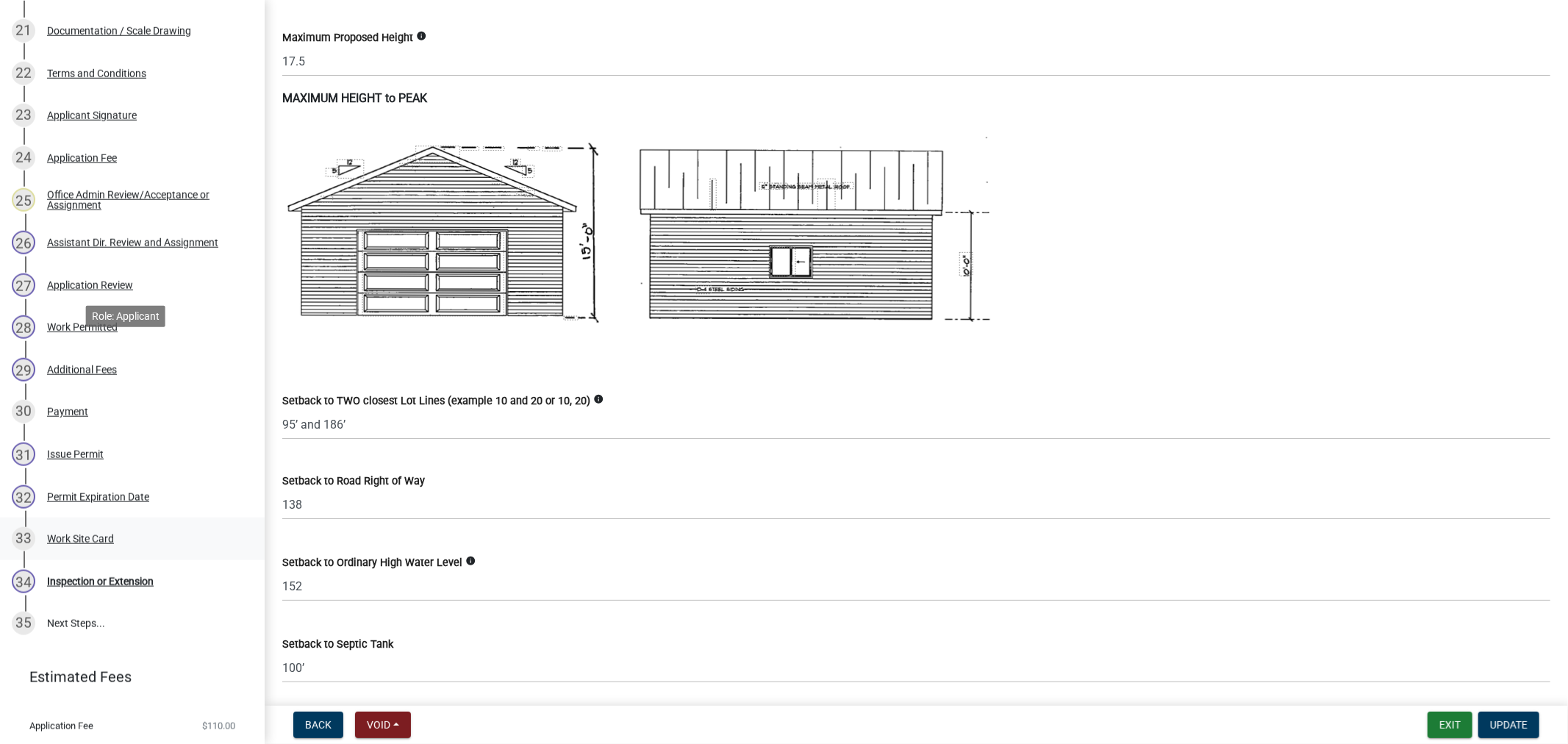
scroll to position [1214, 0]
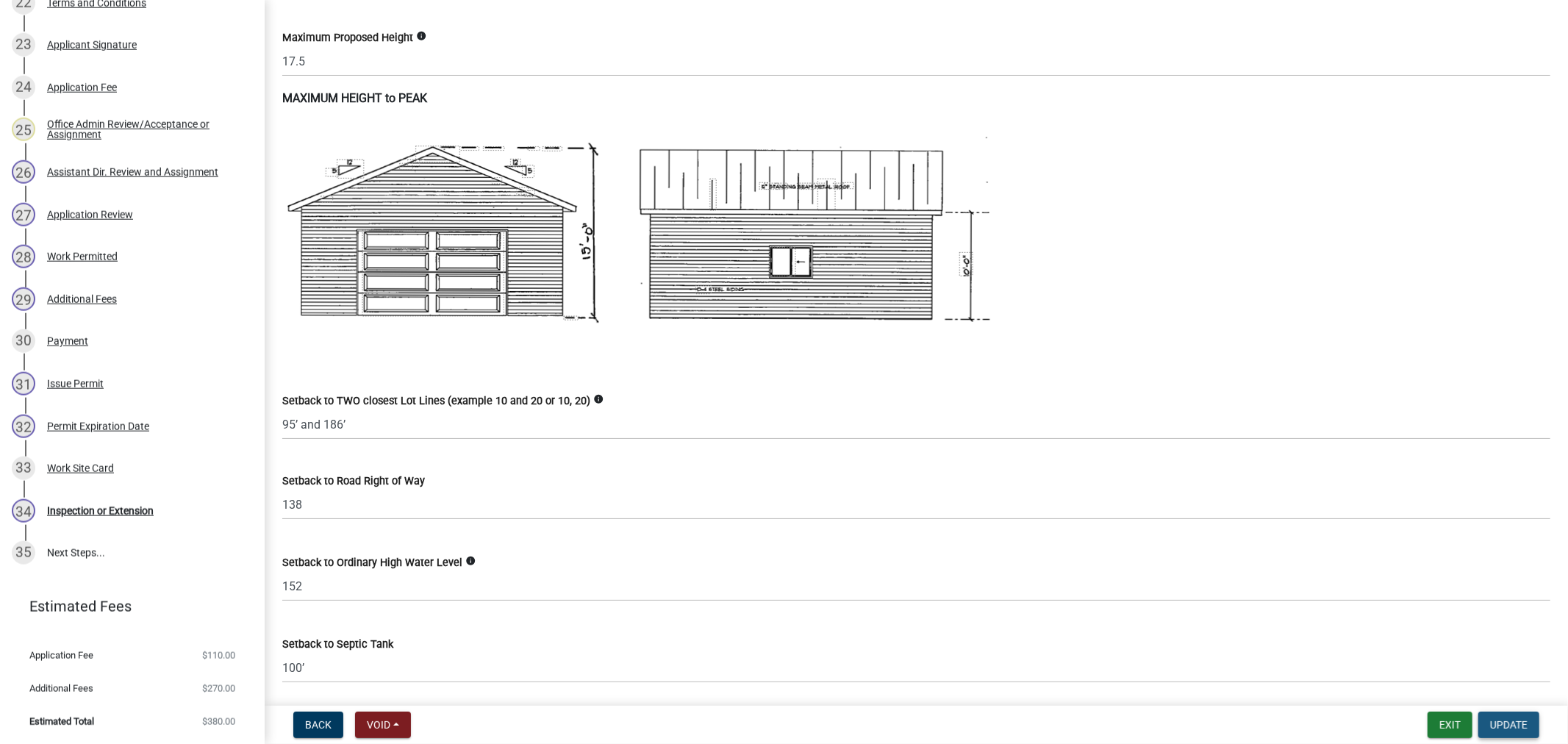
click at [1498, 719] on span "Update" at bounding box center [1508, 725] width 38 height 11
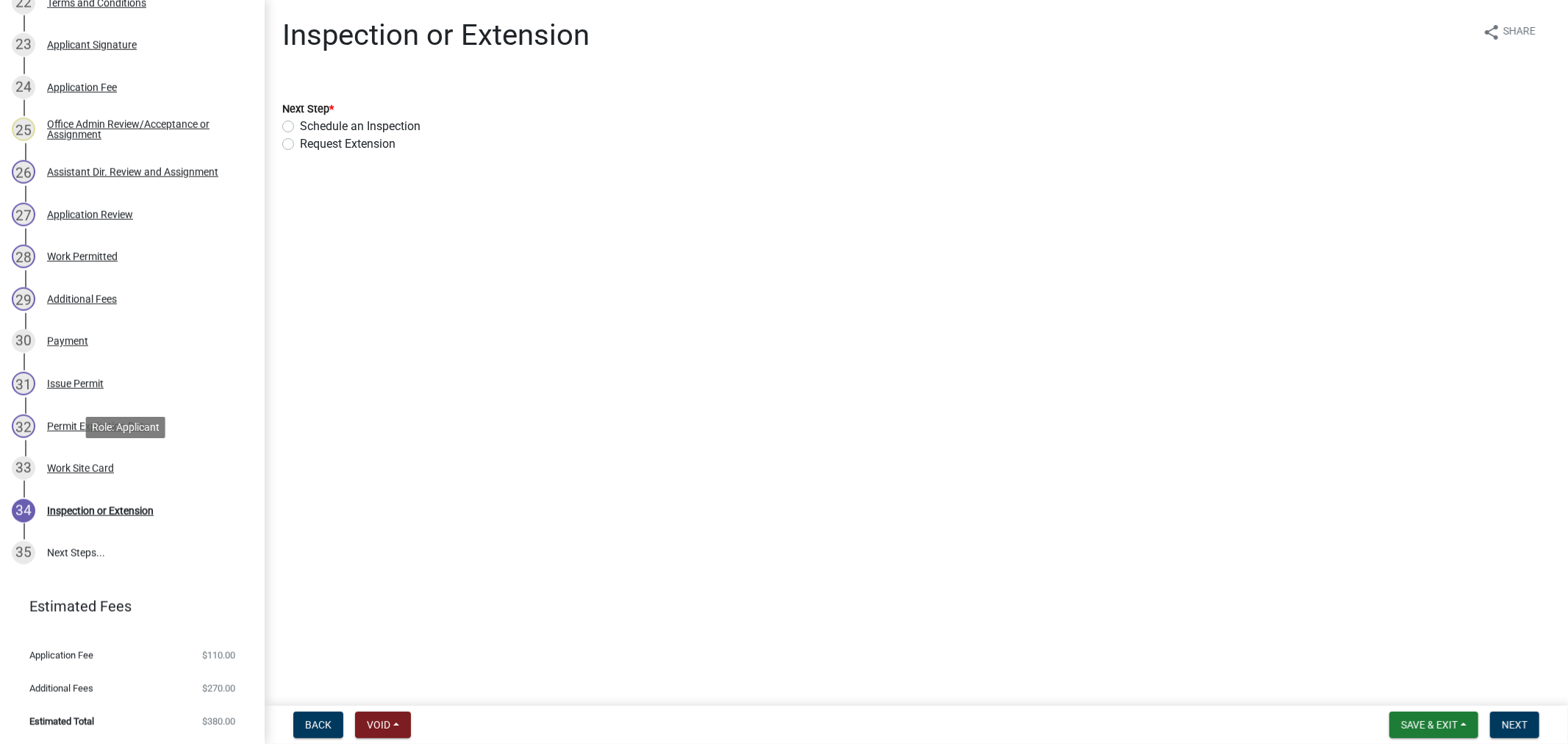
click at [65, 467] on div "Work Site Card" at bounding box center [80, 468] width 66 height 11
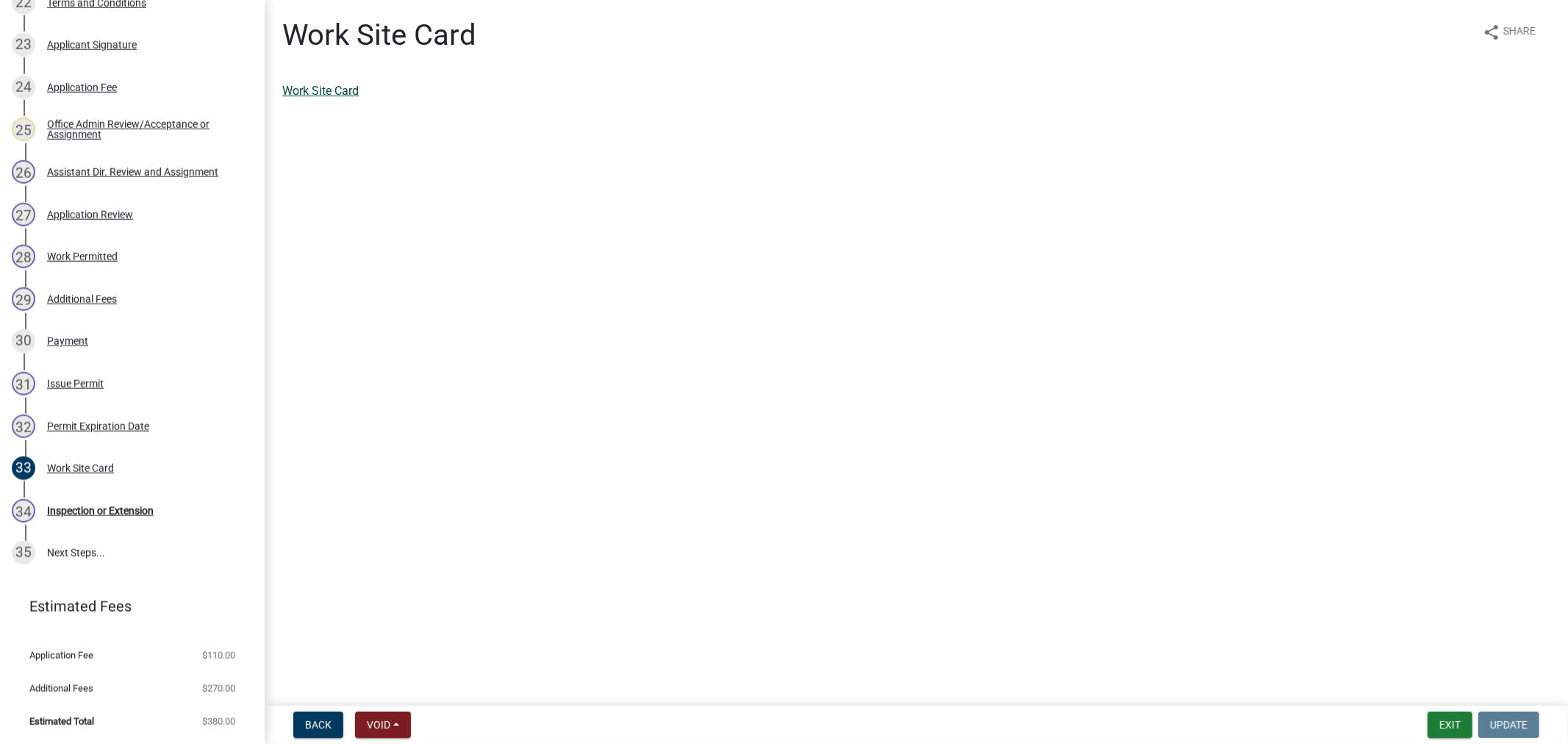
click at [348, 89] on link "Work Site Card" at bounding box center [320, 91] width 76 height 14
click at [1522, 32] on span "Share" at bounding box center [1519, 32] width 32 height 18
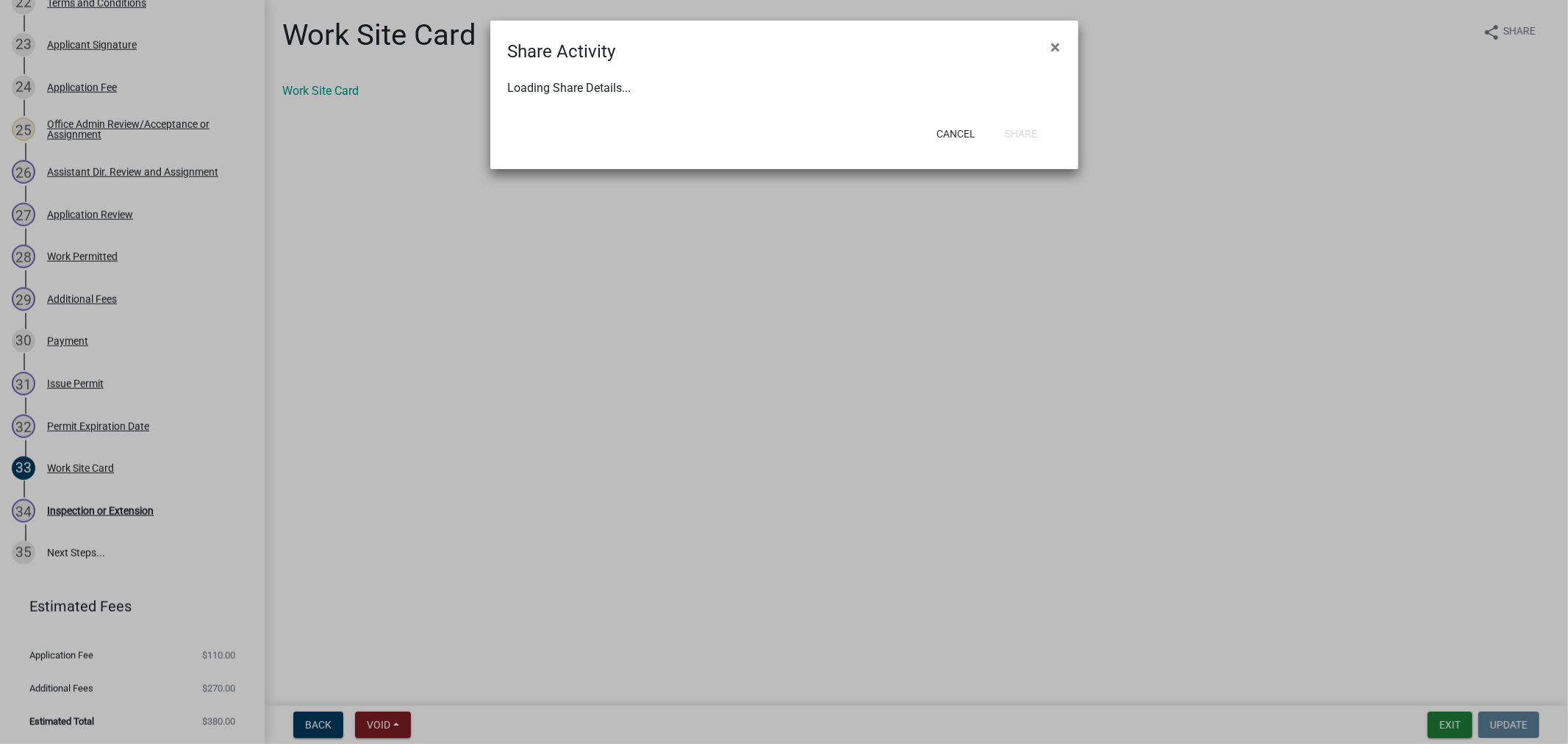
select select "1"
select select "0"
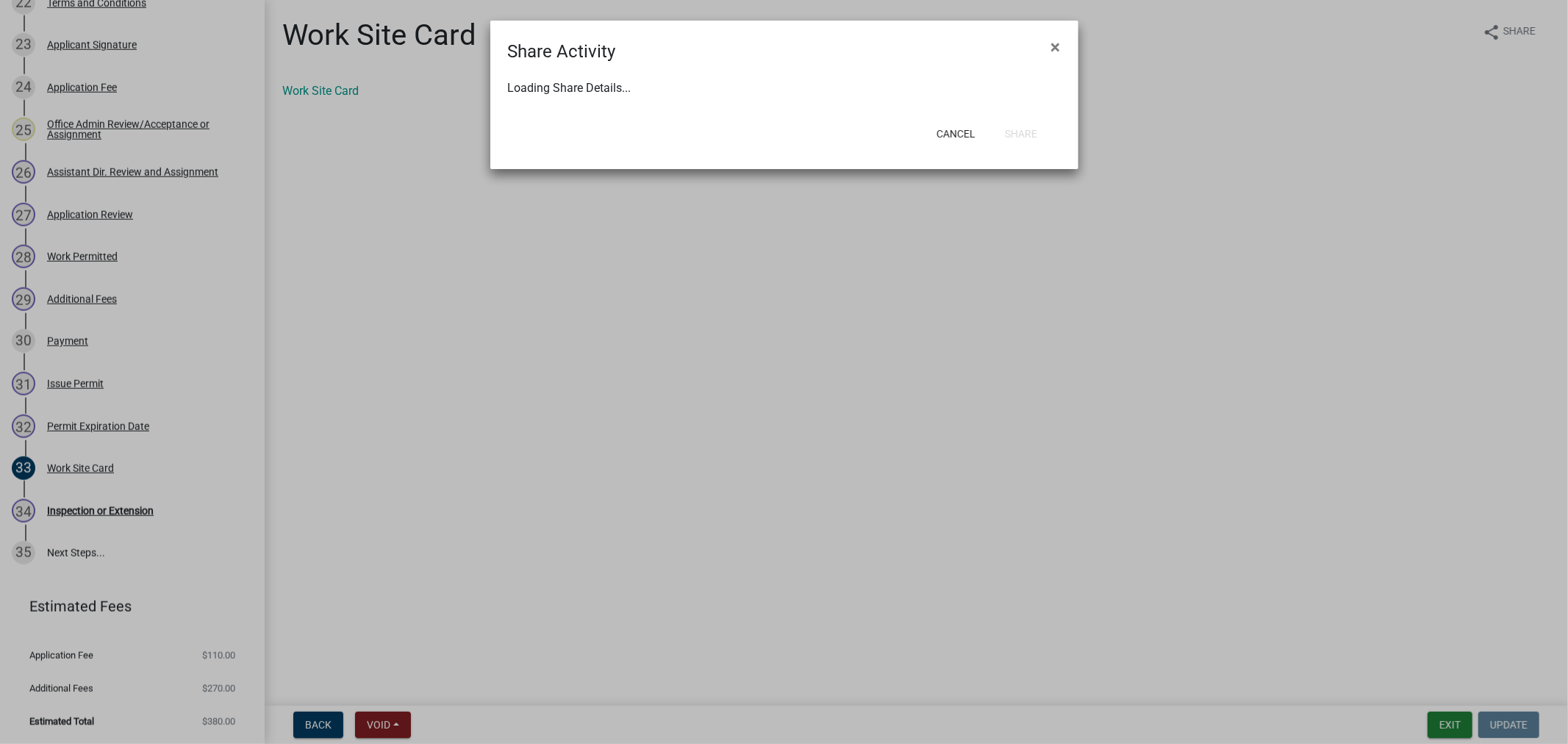
select select "0"
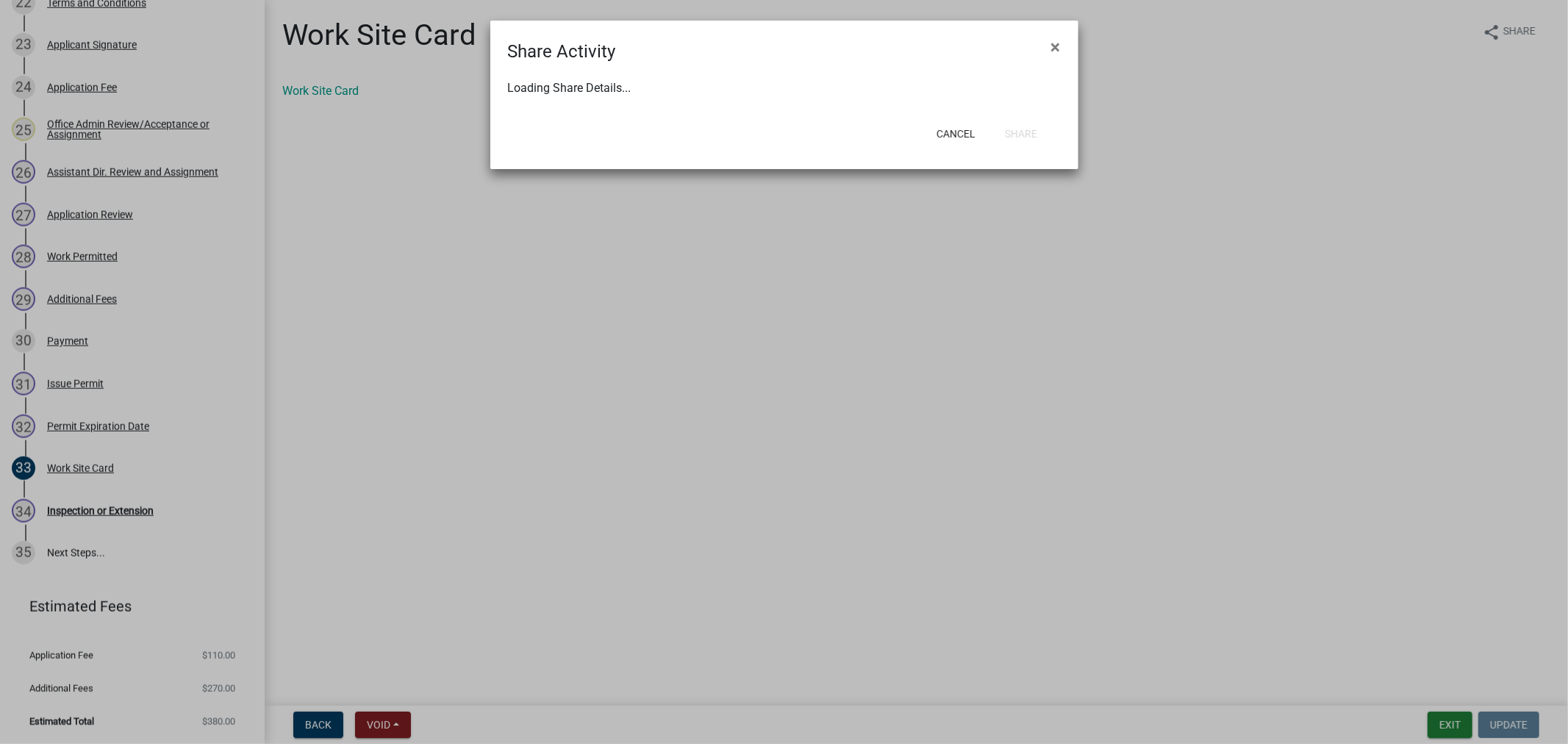
select select "0"
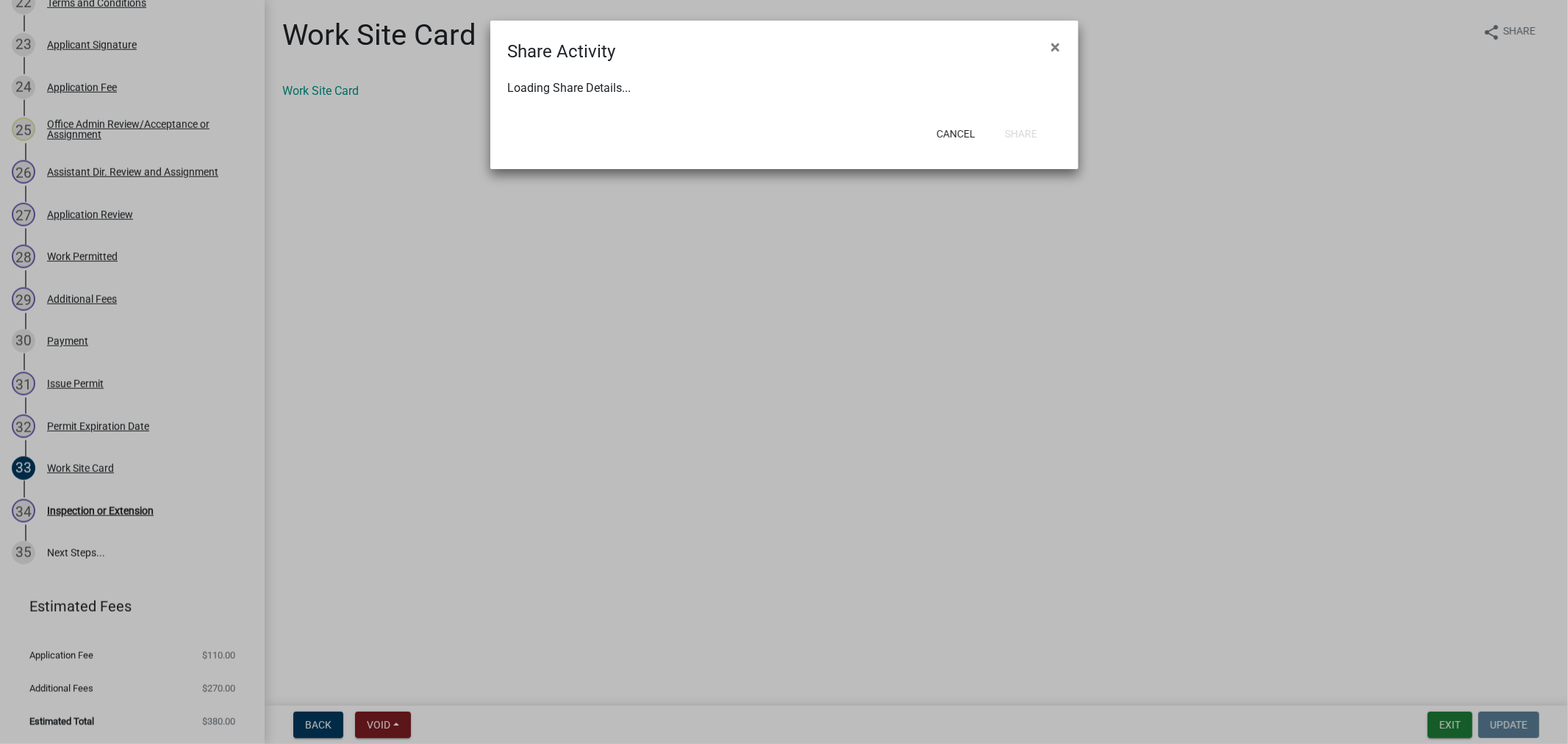
select select "0"
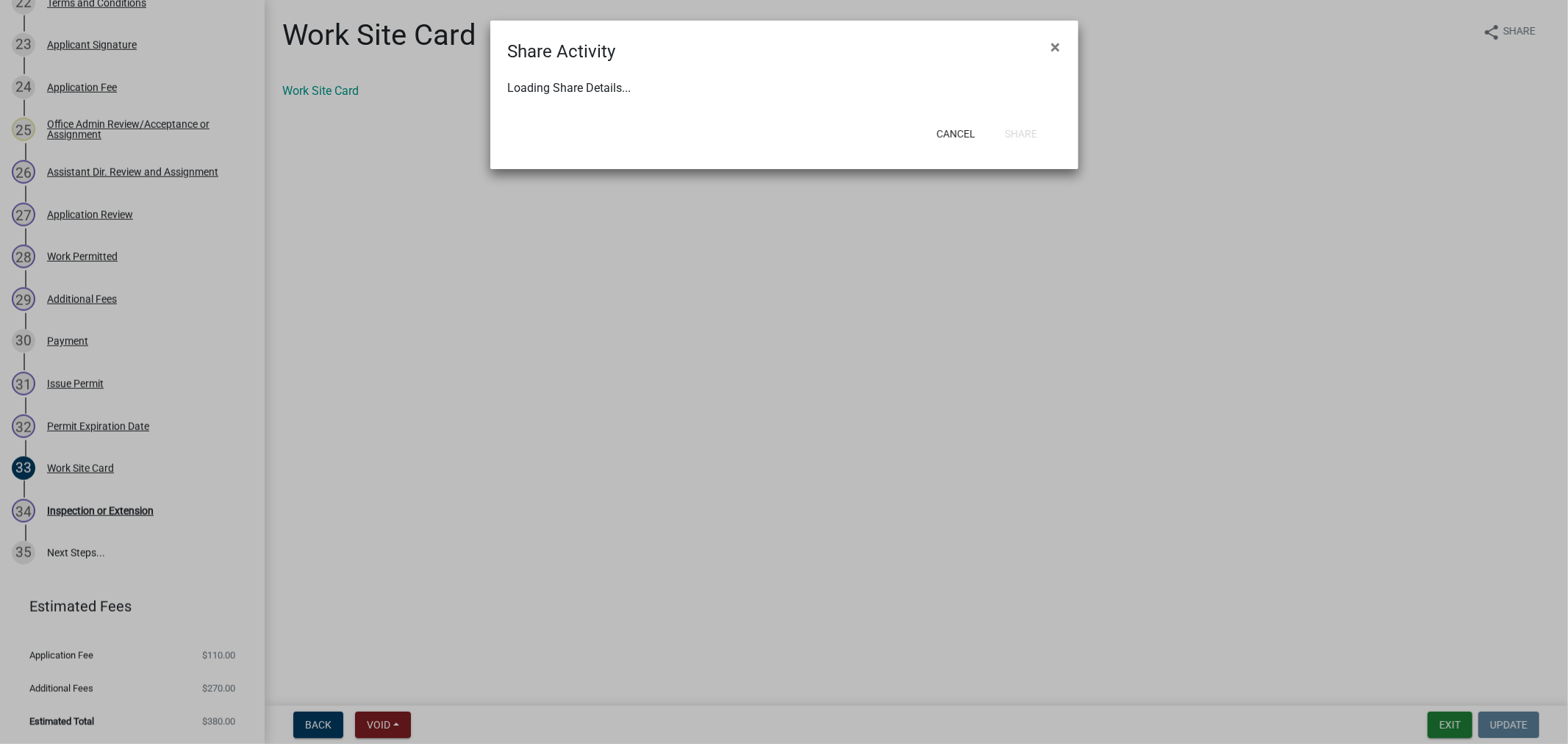
select select "0"
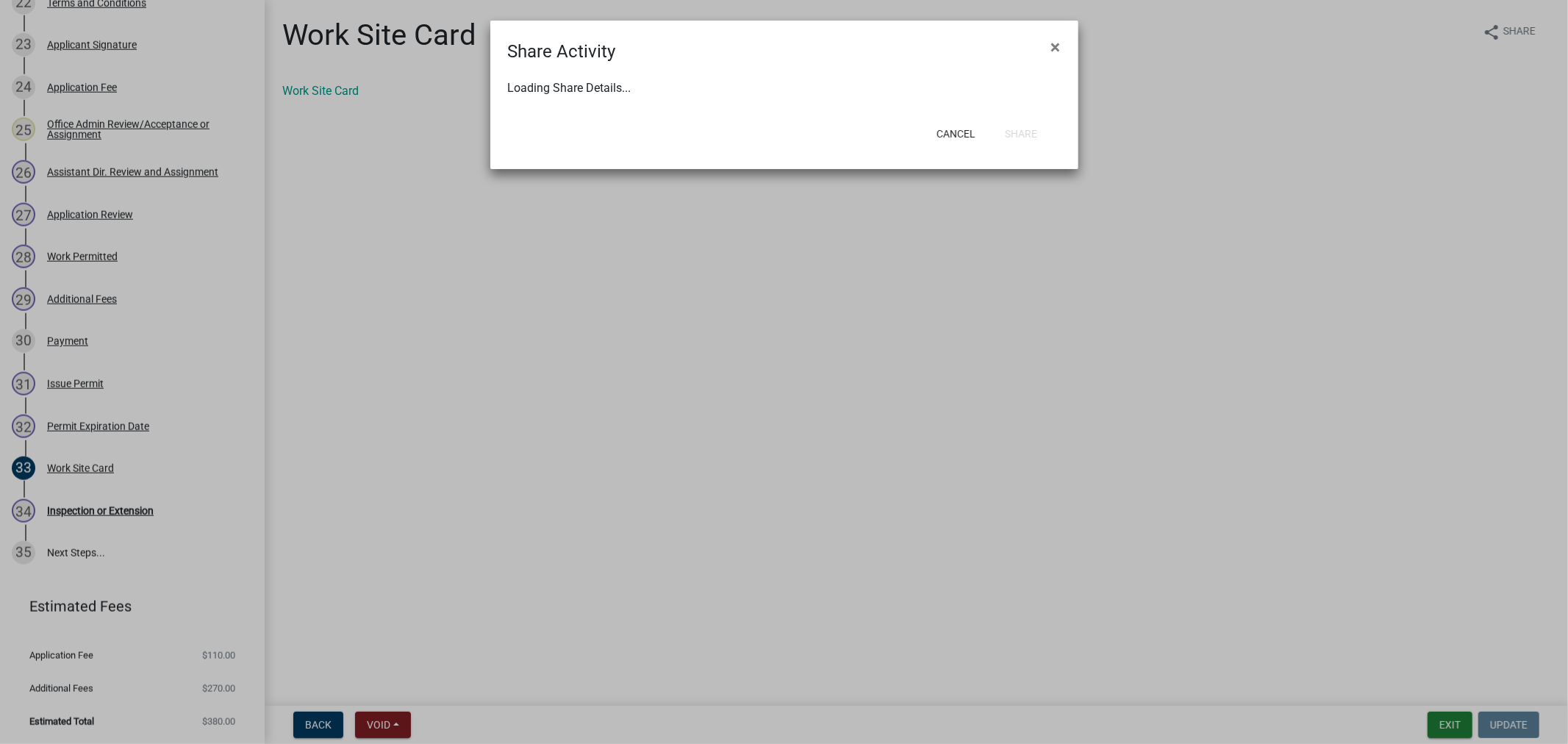
select select "0"
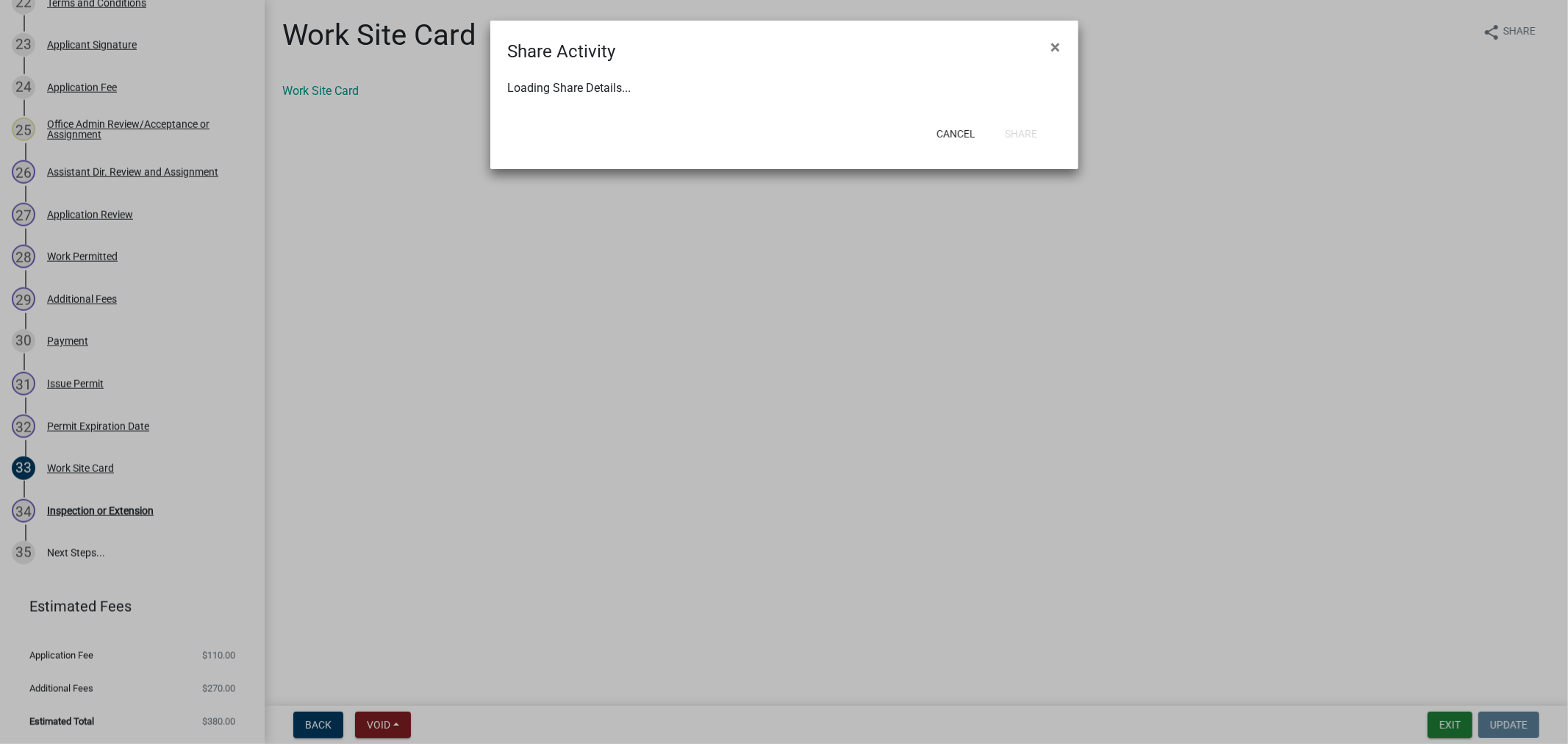
select select "0"
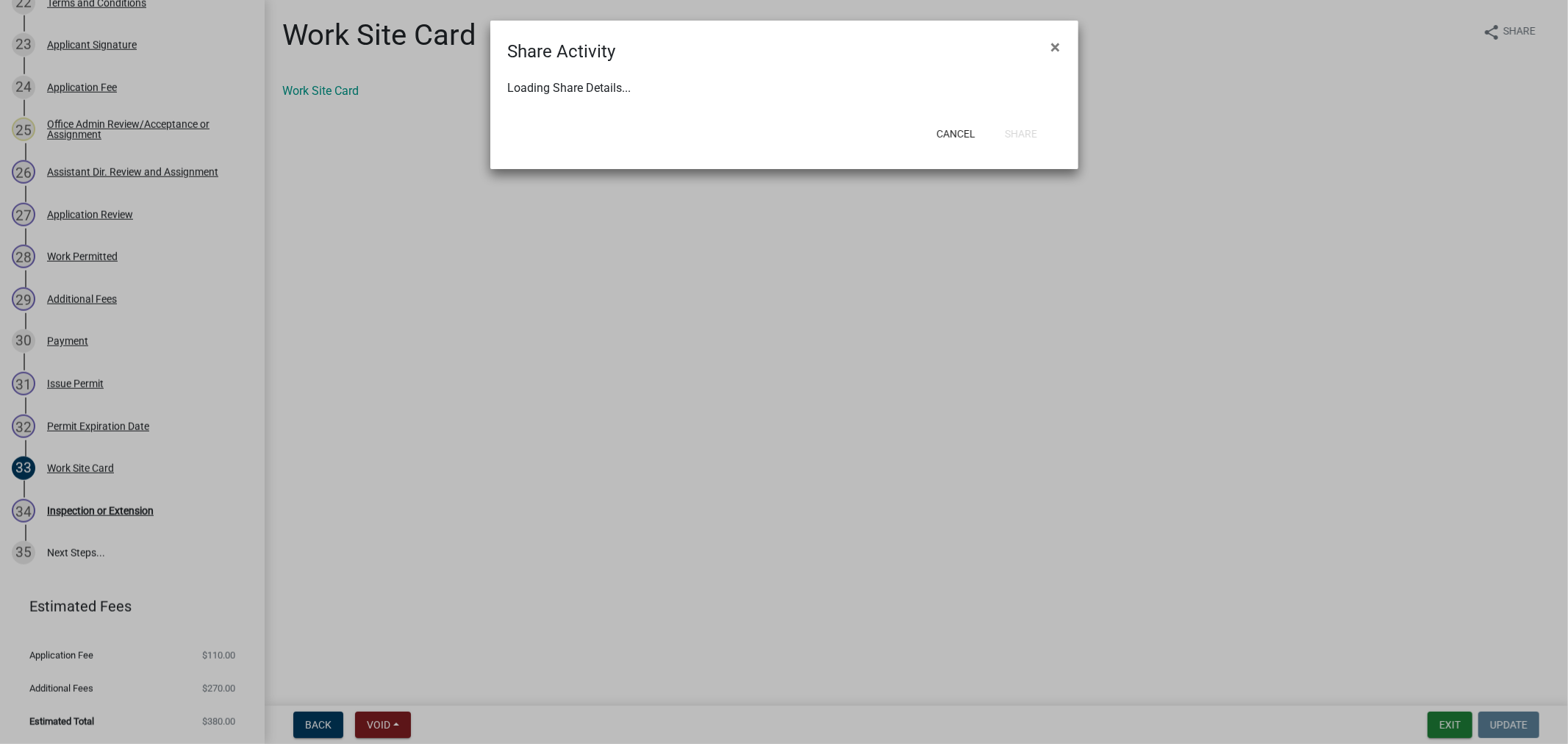
select select "0"
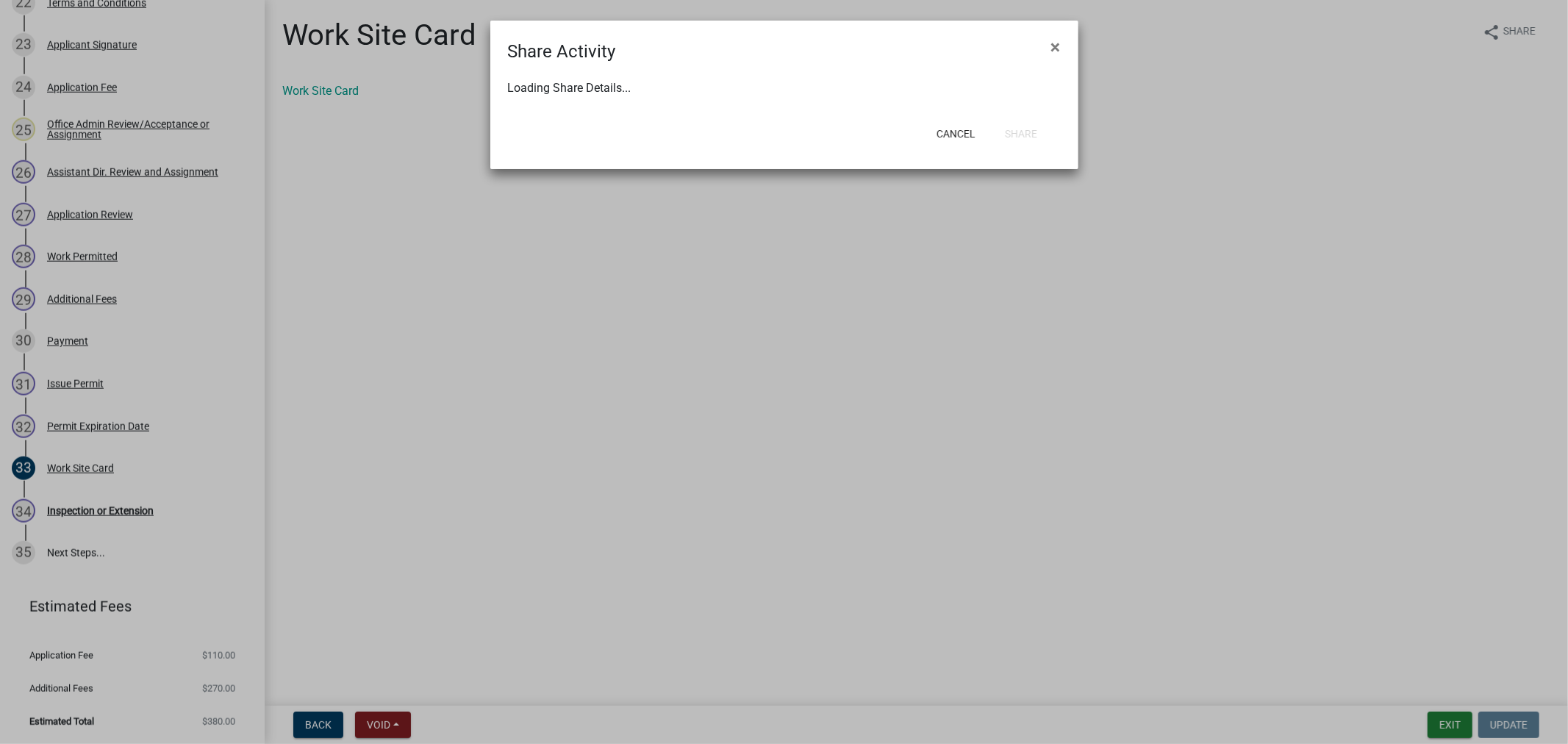
select select "0"
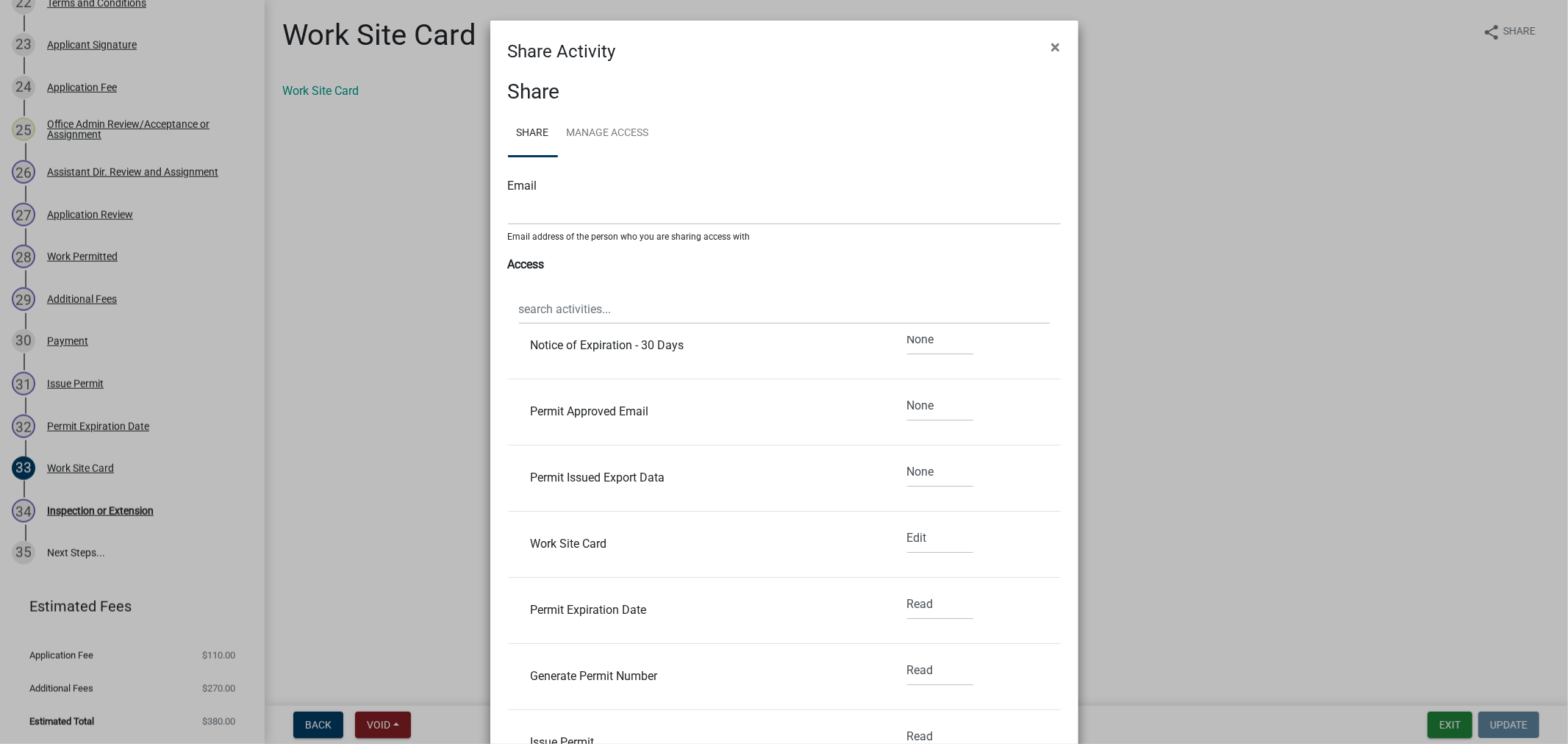
scroll to position [326, 0]
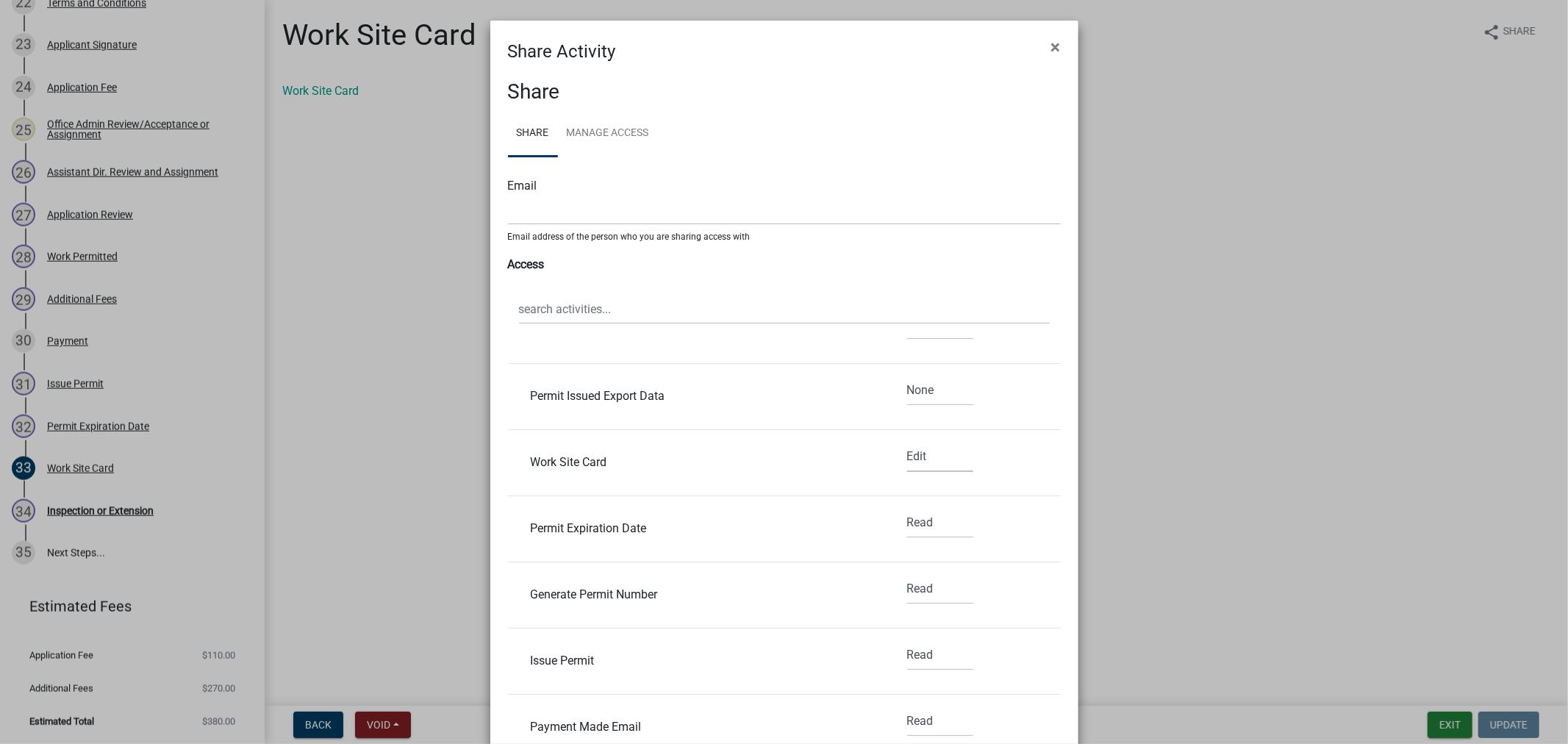
click at [919, 447] on select "None Read Edit" at bounding box center [941, 457] width 66 height 30
select select "0"
click at [907, 442] on select "None Read Edit" at bounding box center [941, 457] width 66 height 30
select select "0"
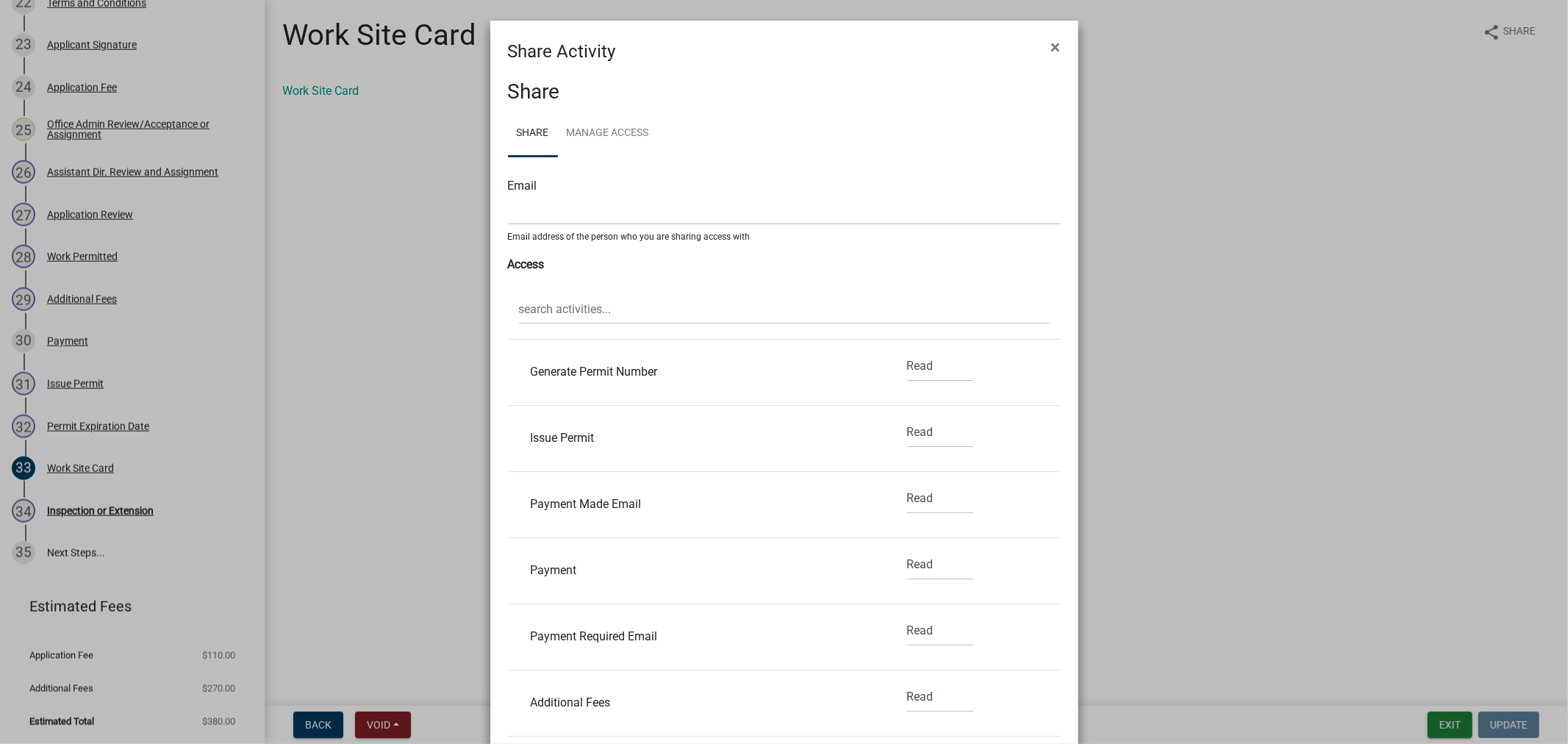
scroll to position [572, 0]
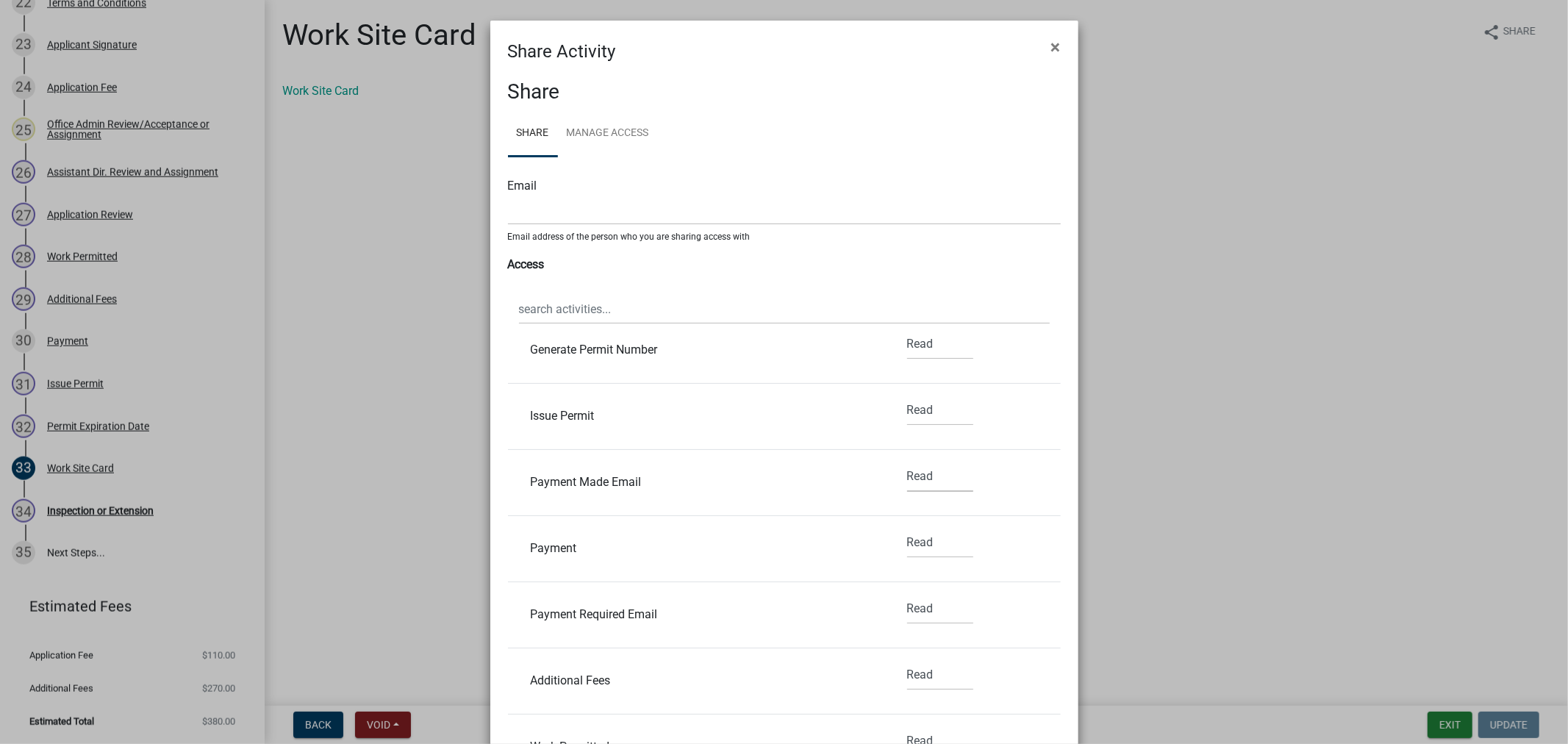
click at [921, 480] on select "None Read Edit" at bounding box center [941, 477] width 66 height 30
select select "2"
click at [907, 462] on select "None Read Edit" at bounding box center [941, 477] width 66 height 30
click at [907, 539] on select "None Read Edit" at bounding box center [941, 543] width 66 height 30
select select "2"
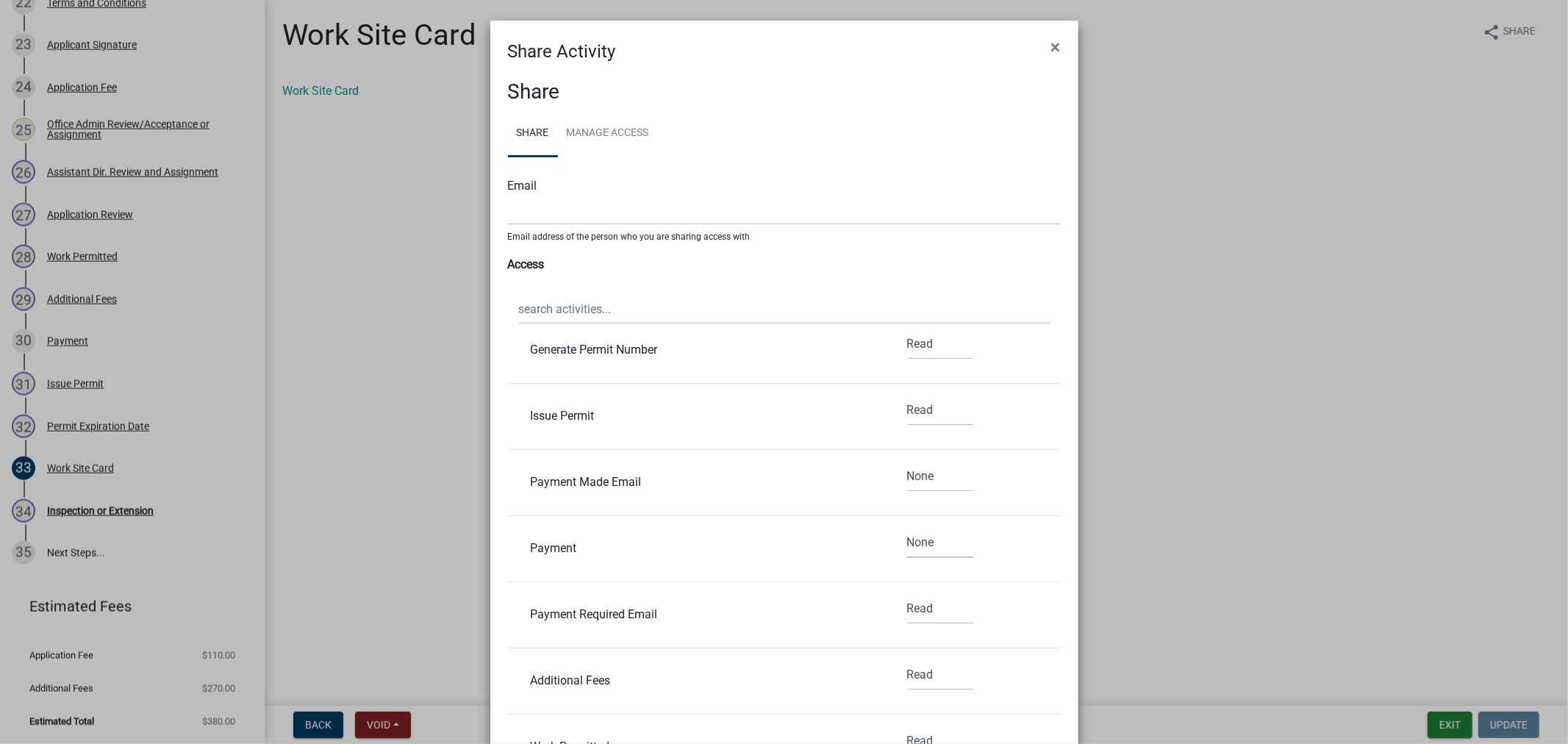
click at [907, 528] on select "None Read Edit" at bounding box center [941, 543] width 66 height 30
click at [908, 615] on select "None Read Edit" at bounding box center [941, 609] width 66 height 30
select select "2"
click at [907, 594] on select "None Read Edit" at bounding box center [941, 609] width 66 height 30
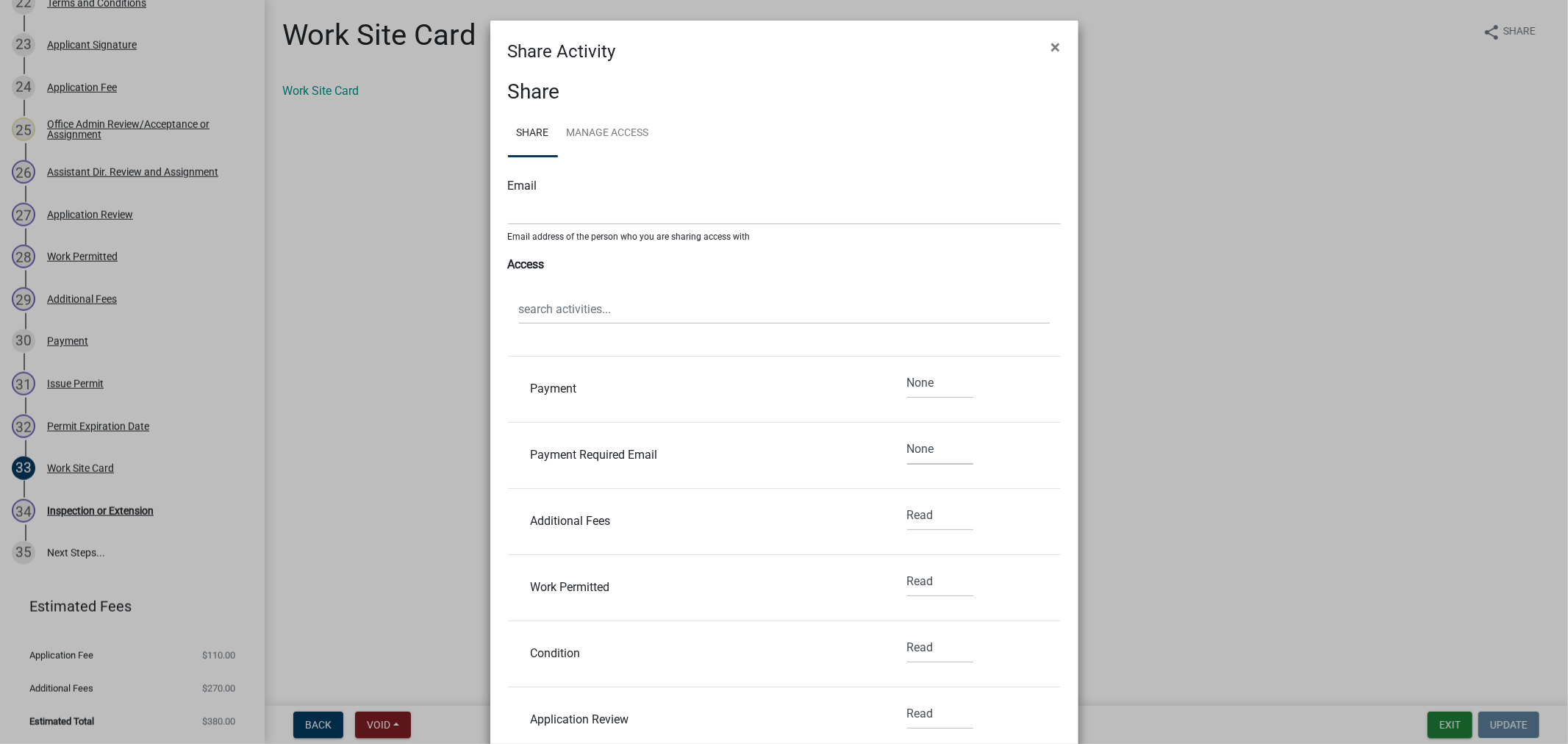
scroll to position [735, 0]
click at [896, 513] on div "None Read Edit" at bounding box center [940, 517] width 88 height 42
click at [907, 509] on select "None Read Edit" at bounding box center [941, 511] width 66 height 30
select select "2"
click at [907, 497] on select "None Read Edit" at bounding box center [941, 511] width 66 height 30
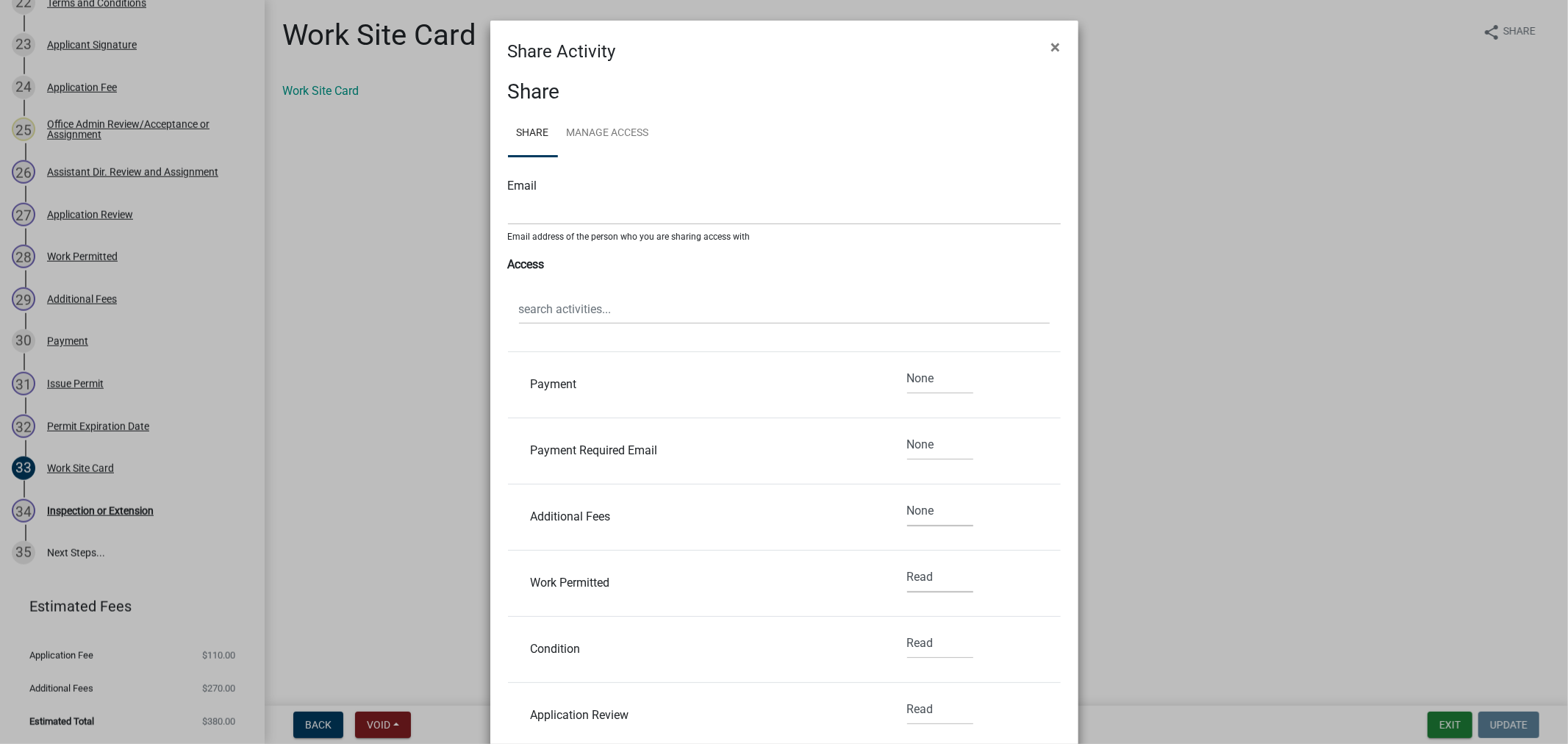
click at [907, 583] on select "None Read Edit" at bounding box center [941, 578] width 66 height 30
select select "2"
click at [907, 564] on select "None Read Edit" at bounding box center [941, 578] width 66 height 30
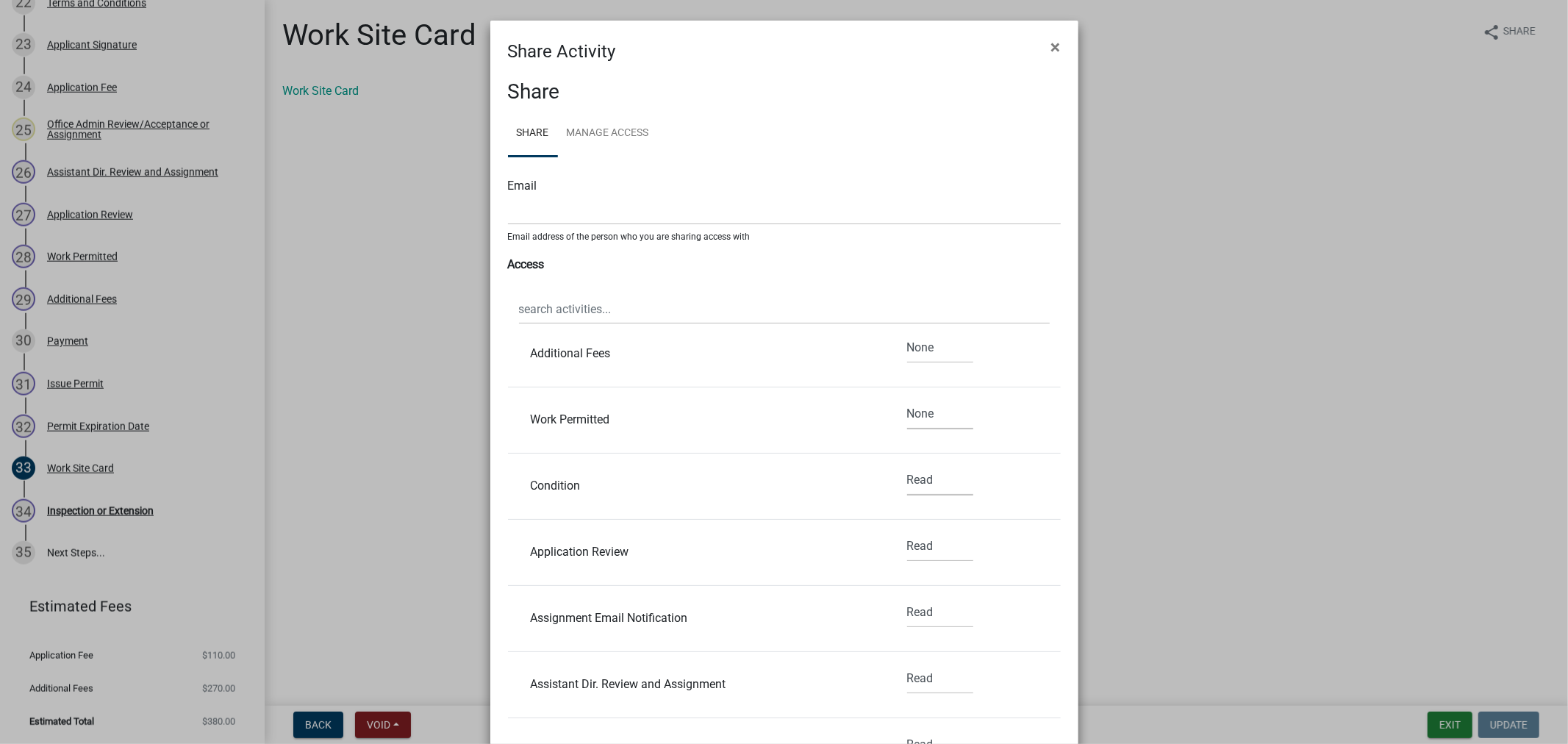
click at [914, 488] on select "None Read Edit" at bounding box center [941, 481] width 66 height 30
select select "2"
click at [907, 466] on select "None Read Edit" at bounding box center [941, 481] width 66 height 30
click at [920, 555] on select "None Read Edit" at bounding box center [941, 547] width 66 height 30
select select "2"
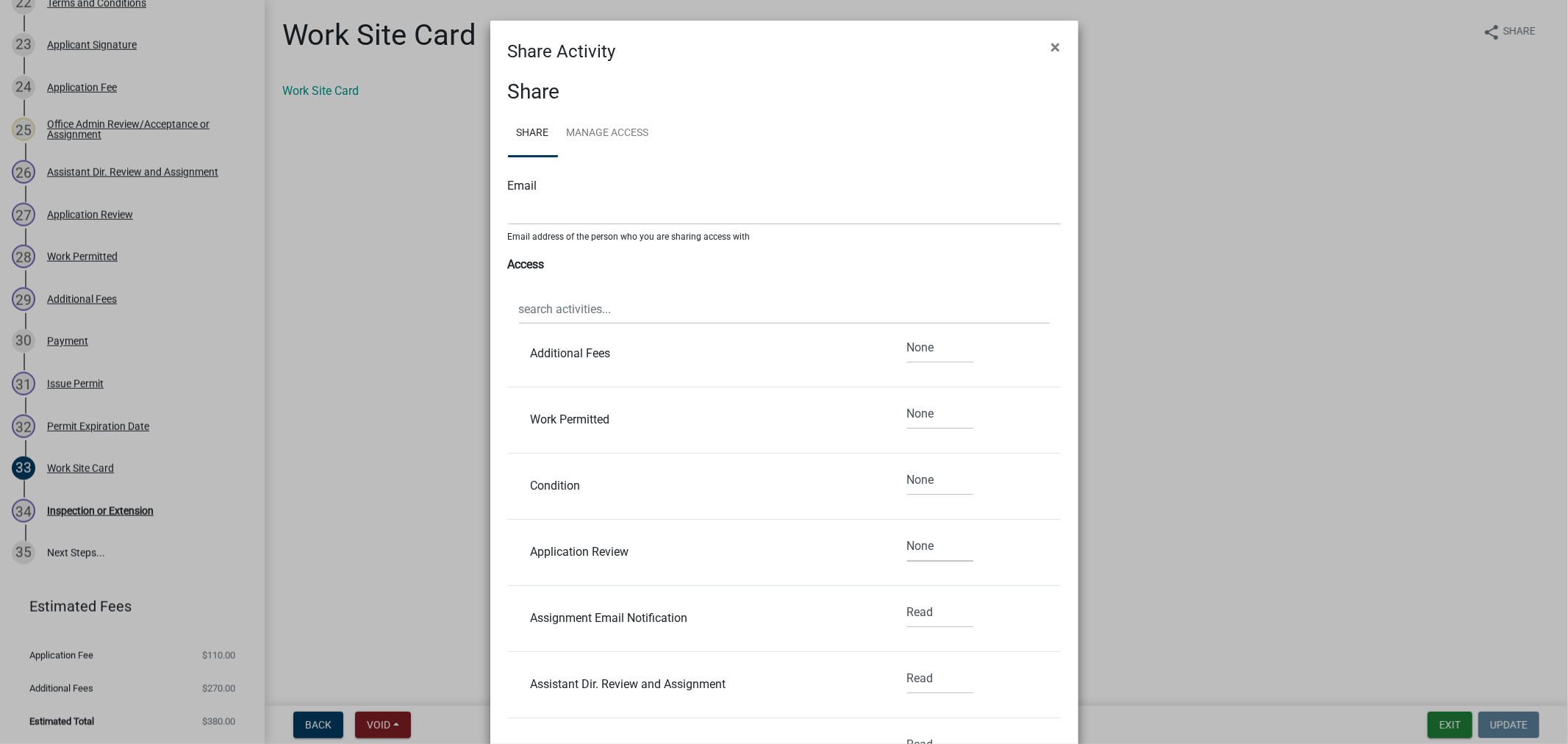
click at [907, 532] on select "None Read Edit" at bounding box center [941, 547] width 66 height 30
click at [914, 616] on select "None Read Edit" at bounding box center [941, 613] width 66 height 30
select select "2"
click at [907, 599] on select "None Read Edit" at bounding box center [941, 613] width 66 height 30
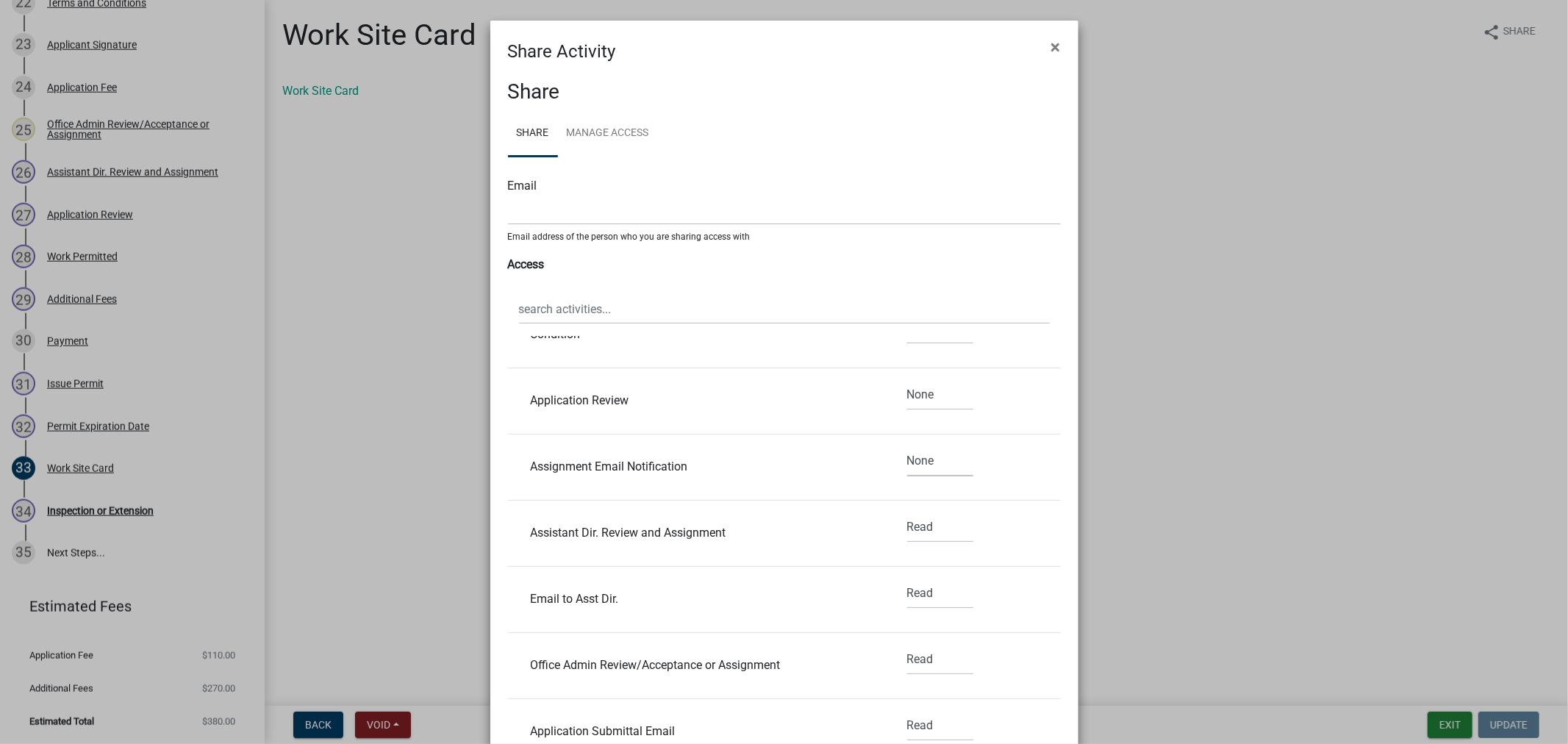
scroll to position [1062, 0]
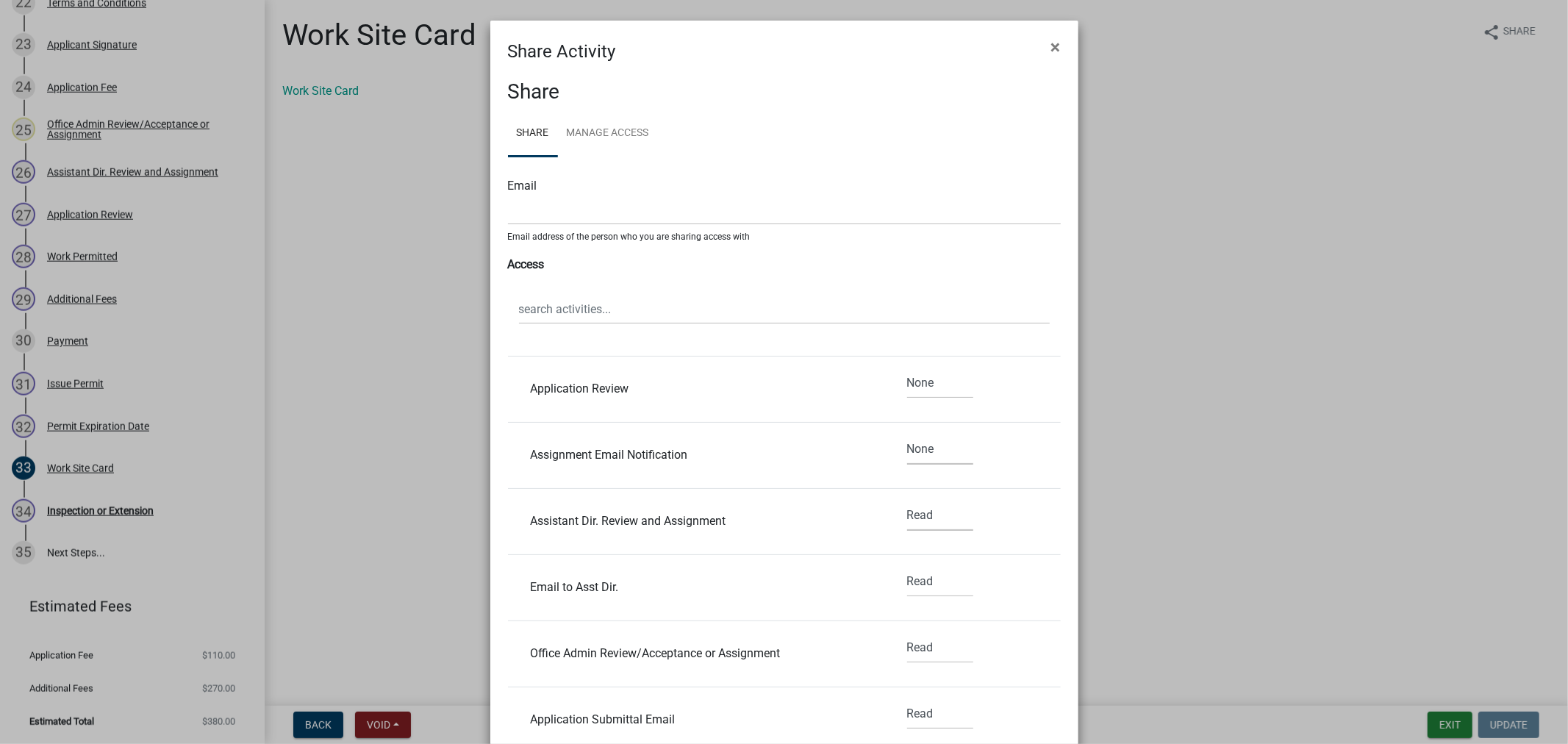
click at [932, 518] on select "None Read Edit" at bounding box center [941, 516] width 66 height 30
select select "2"
click at [907, 502] on select "None Read Edit" at bounding box center [941, 516] width 66 height 30
click at [907, 583] on select "None Read Edit" at bounding box center [941, 582] width 66 height 30
select select "2"
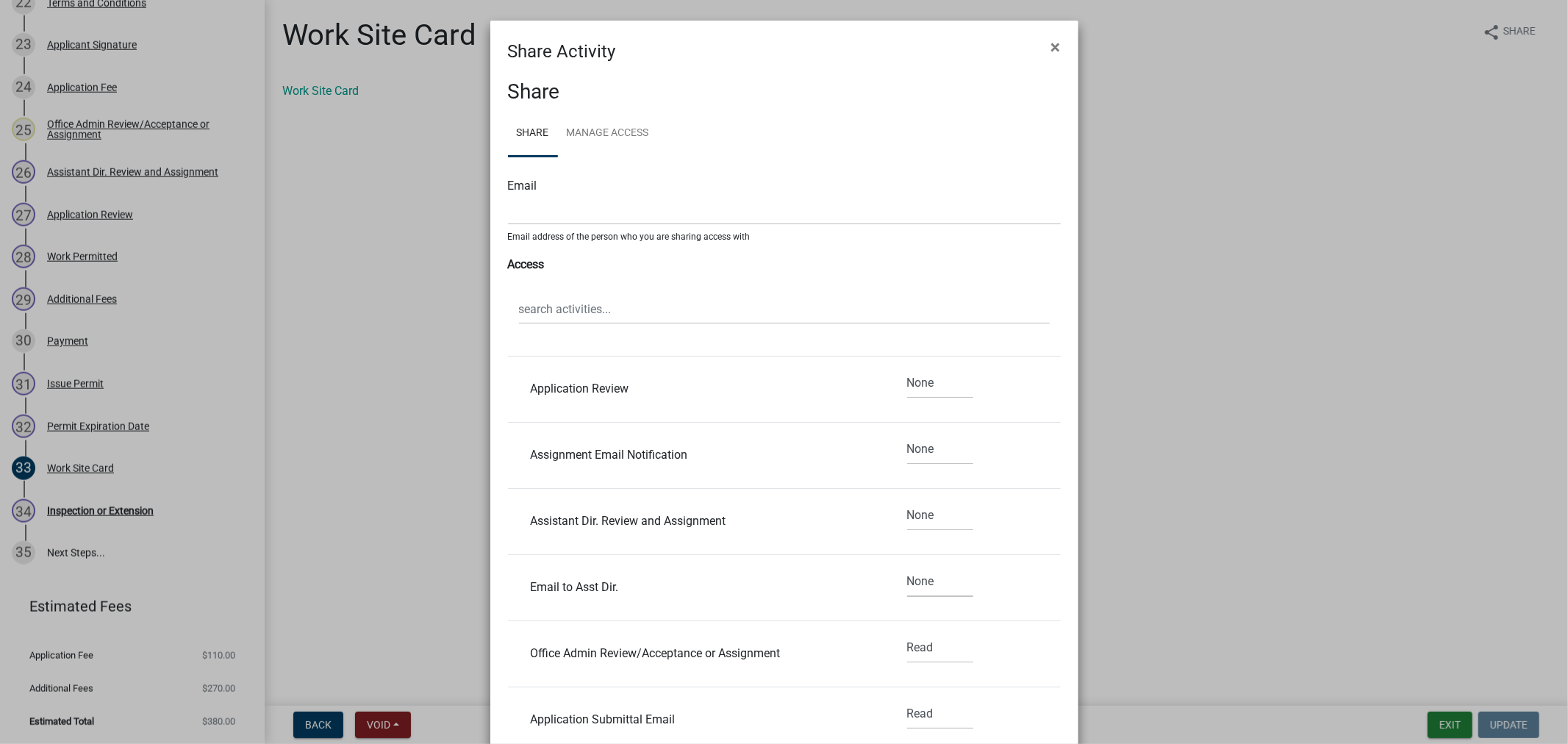
click at [907, 568] on select "None Read Edit" at bounding box center [941, 582] width 66 height 30
click at [919, 656] on select "None Read Edit" at bounding box center [941, 649] width 66 height 30
select select "2"
click at [907, 634] on select "None Read Edit" at bounding box center [941, 649] width 66 height 30
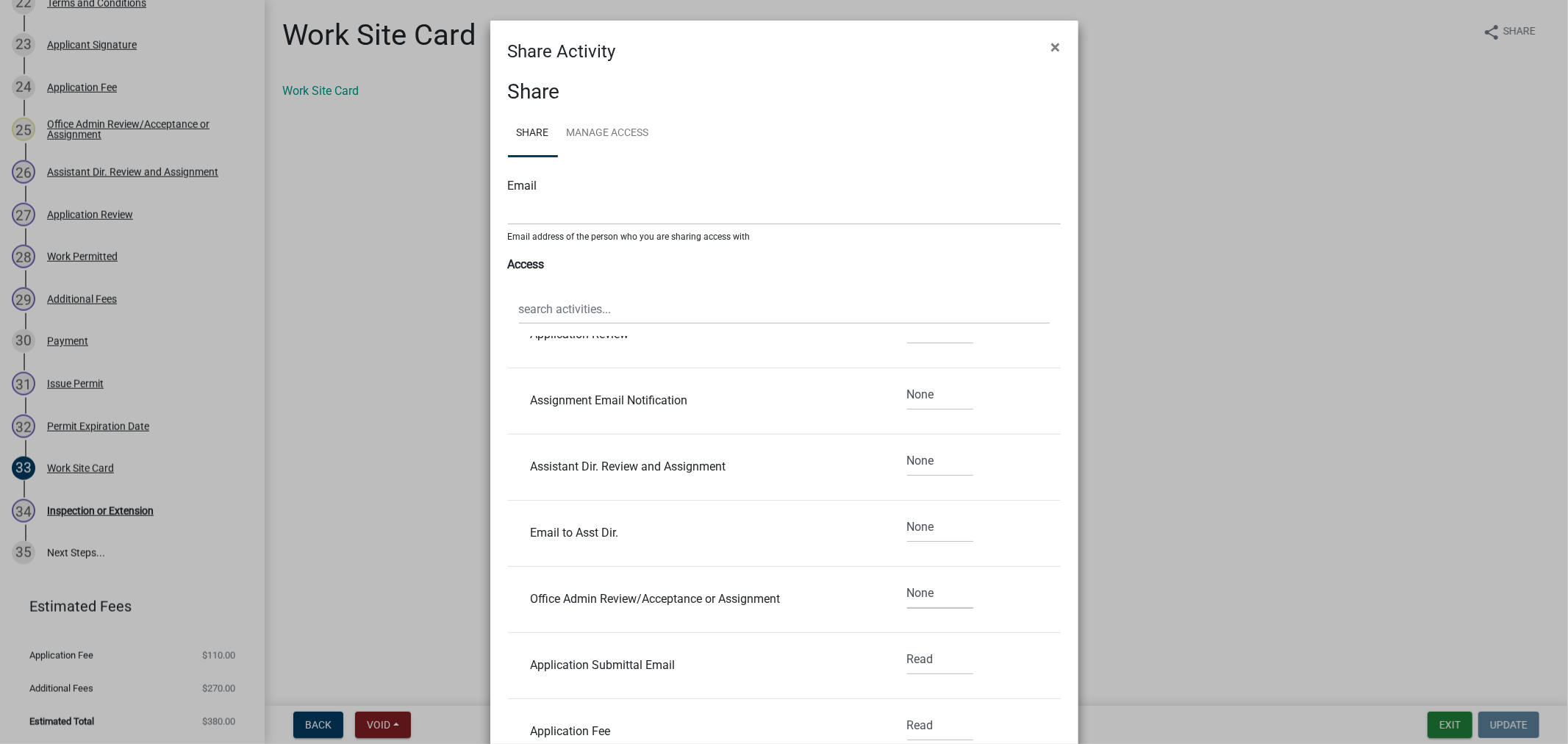
scroll to position [1225, 0]
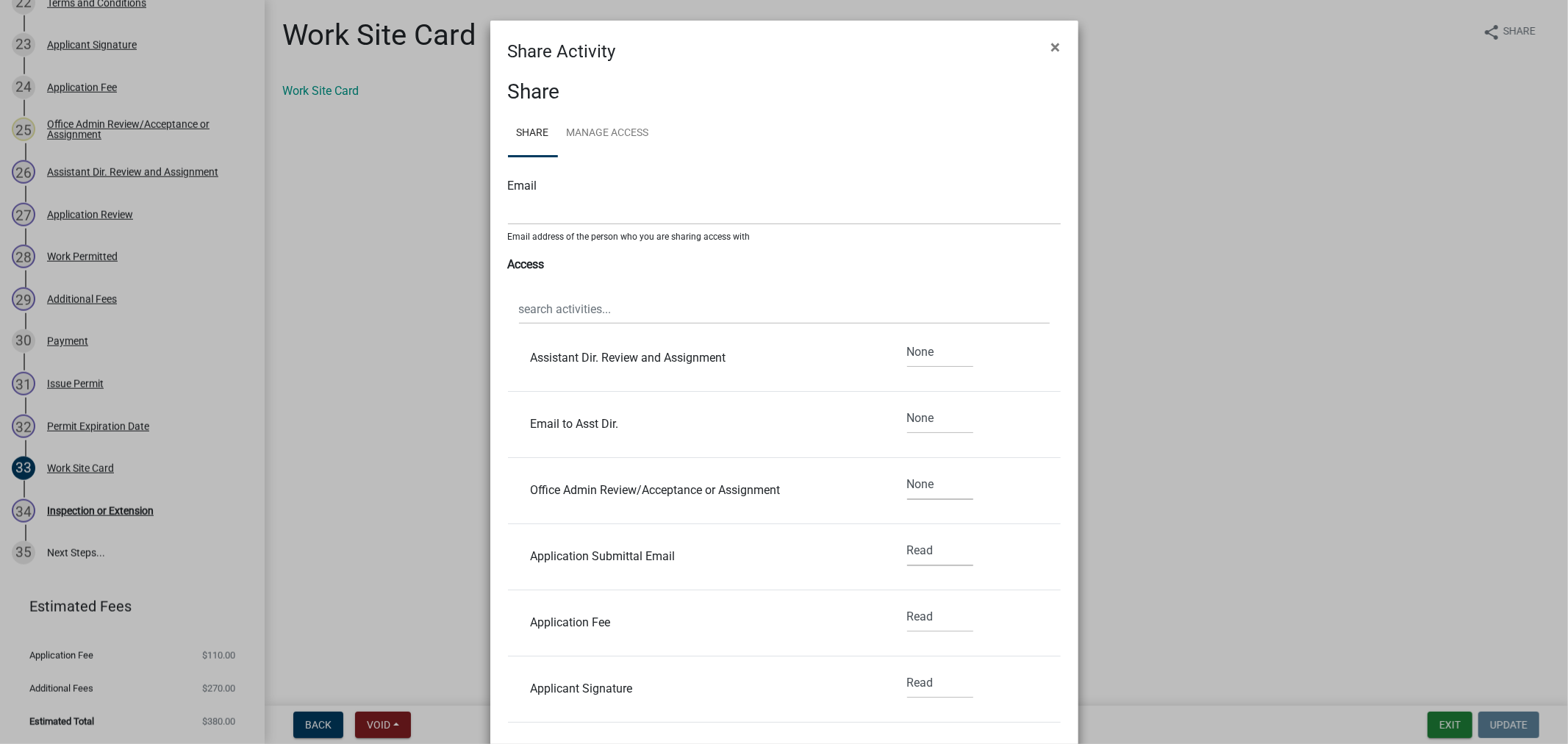
click at [918, 553] on select "None Read Edit" at bounding box center [941, 551] width 66 height 30
select select "2"
click at [907, 537] on select "None Read Edit" at bounding box center [941, 551] width 66 height 30
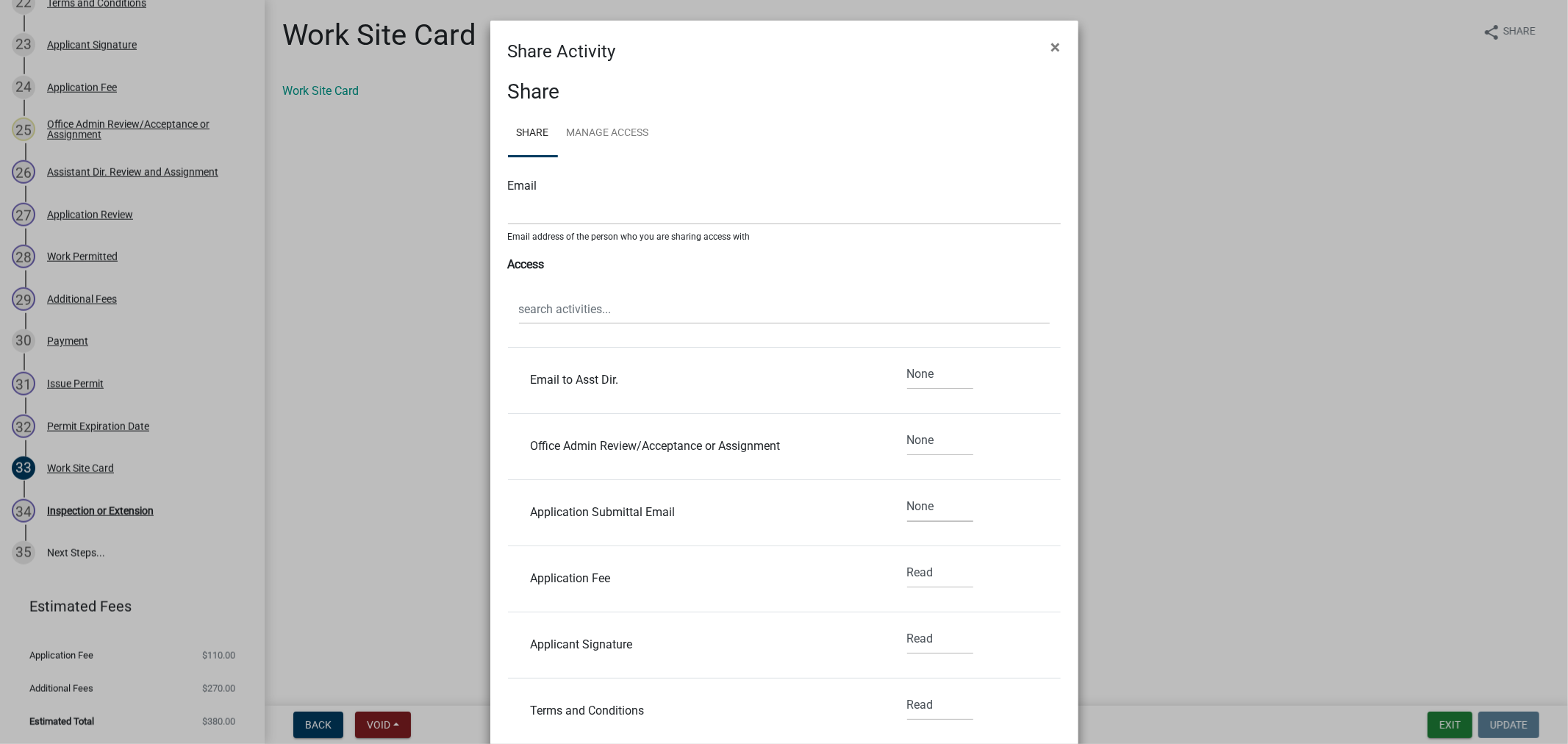
scroll to position [1307, 0]
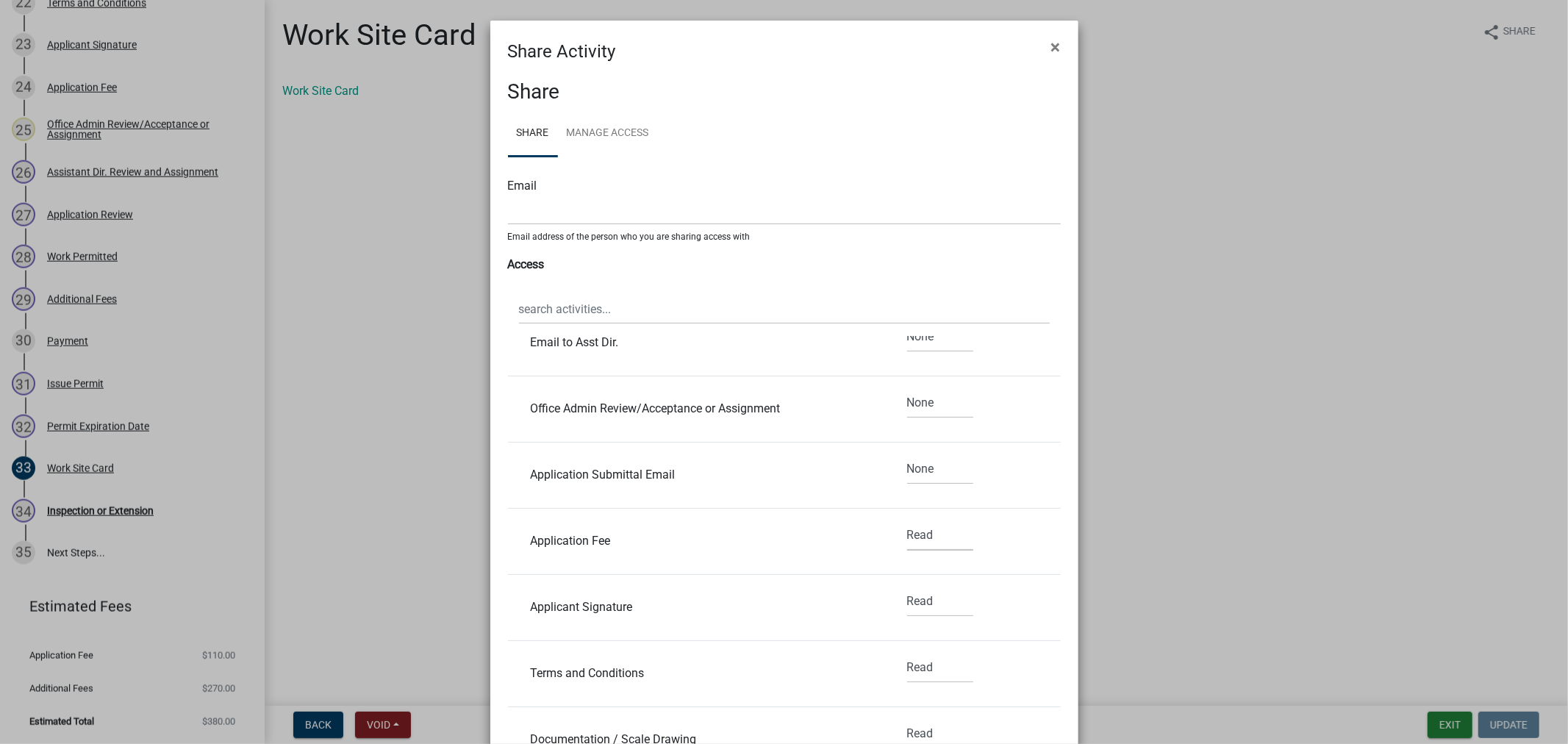
click at [910, 535] on select "None Read Edit" at bounding box center [941, 536] width 66 height 30
select select "2"
click at [907, 522] on select "None Read Edit" at bounding box center [941, 536] width 66 height 30
click at [912, 596] on select "None Read Edit" at bounding box center [941, 602] width 66 height 30
select select "2"
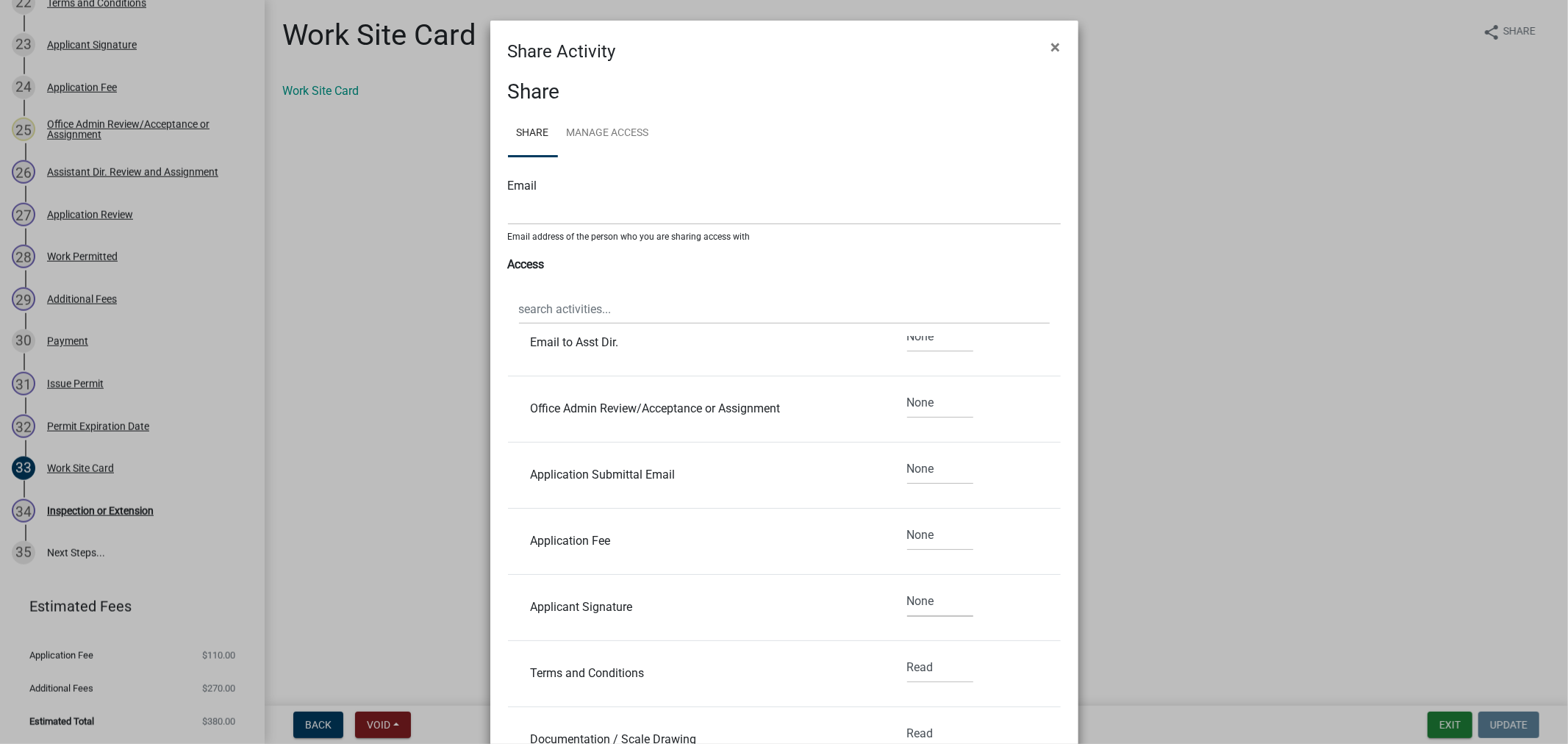
click at [907, 587] on select "None Read Edit" at bounding box center [941, 602] width 66 height 30
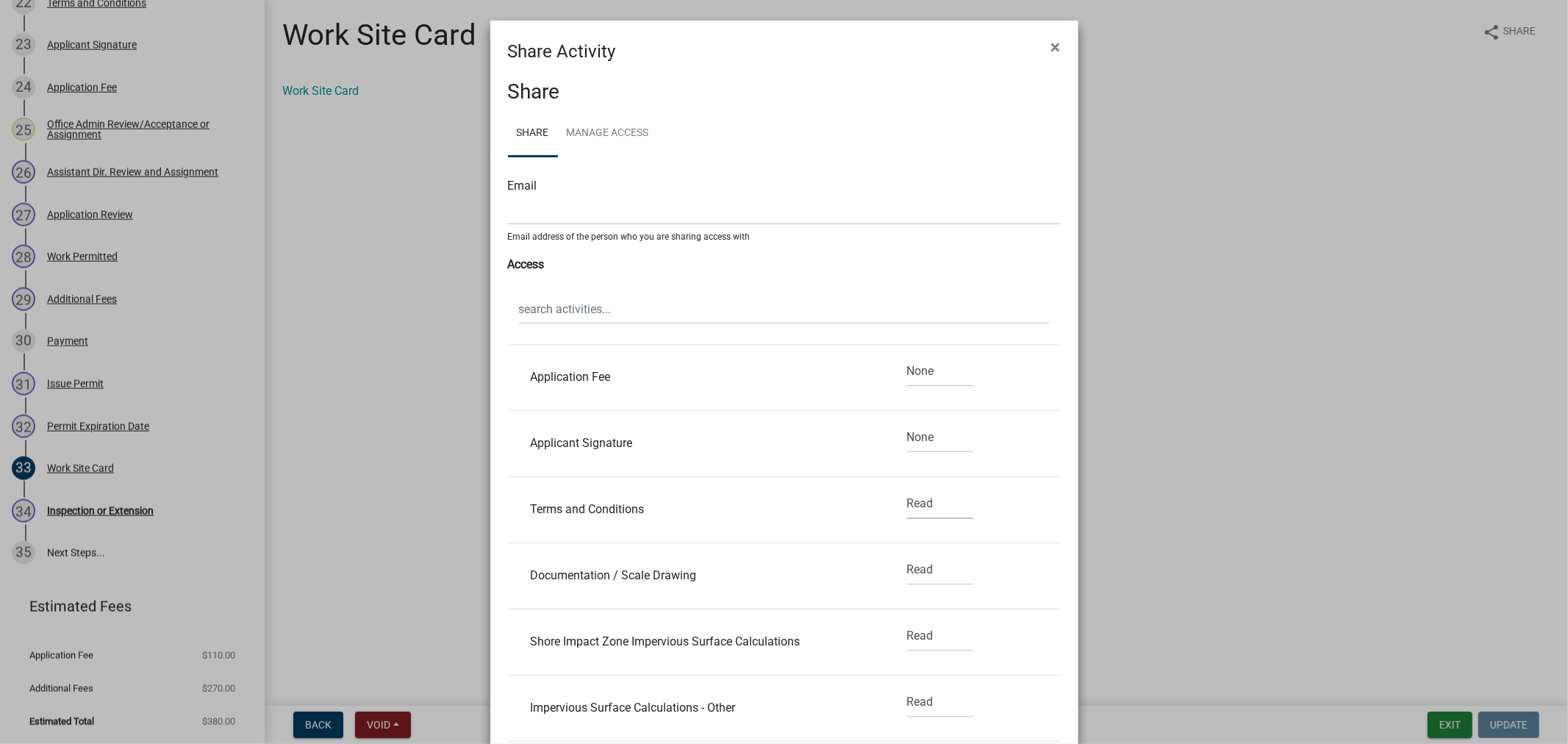
click at [907, 503] on select "None Read Edit" at bounding box center [941, 504] width 66 height 30
select select "2"
click at [907, 490] on select "None Read Edit" at bounding box center [941, 504] width 66 height 30
click at [908, 578] on select "None Read Edit" at bounding box center [941, 570] width 66 height 30
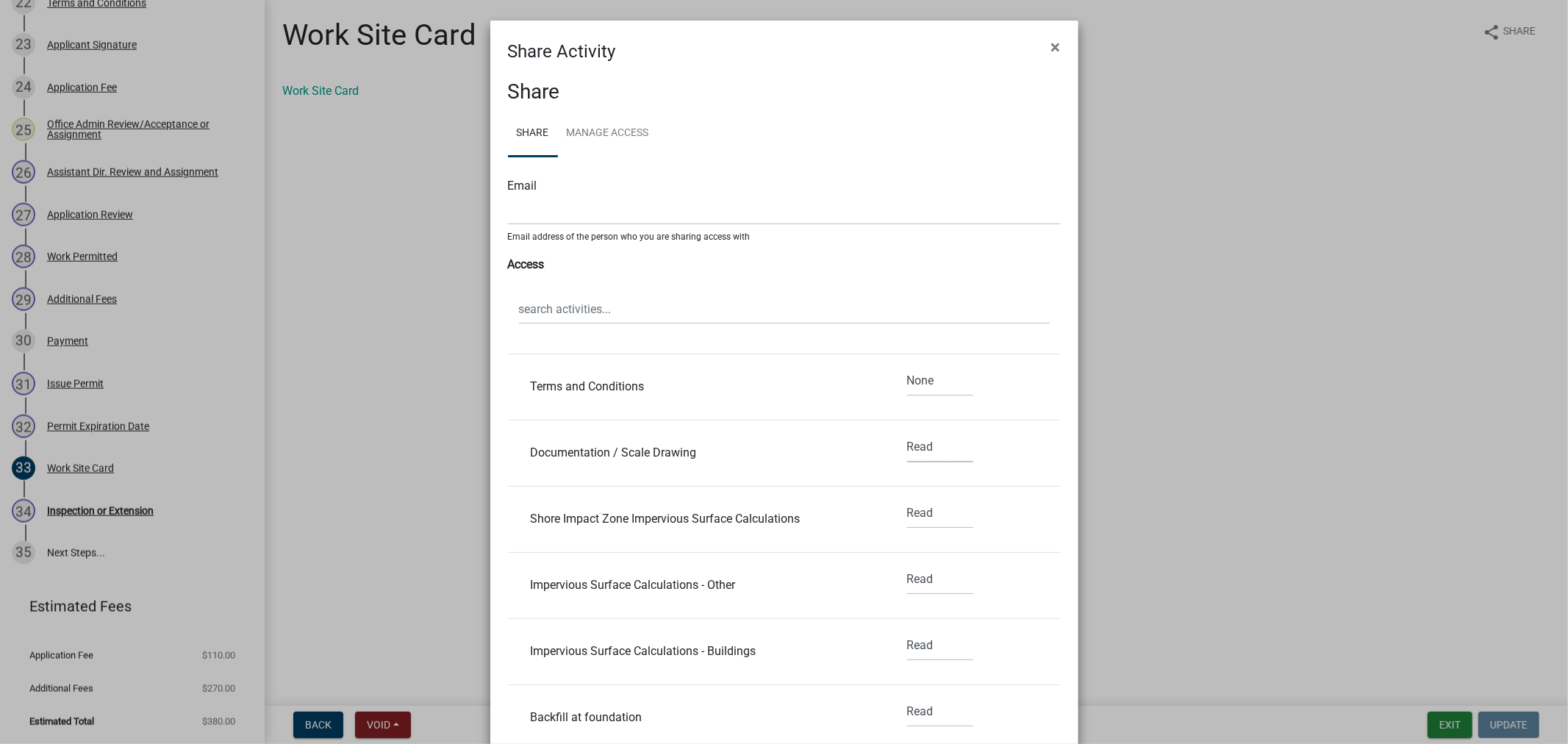
scroll to position [1553, 0]
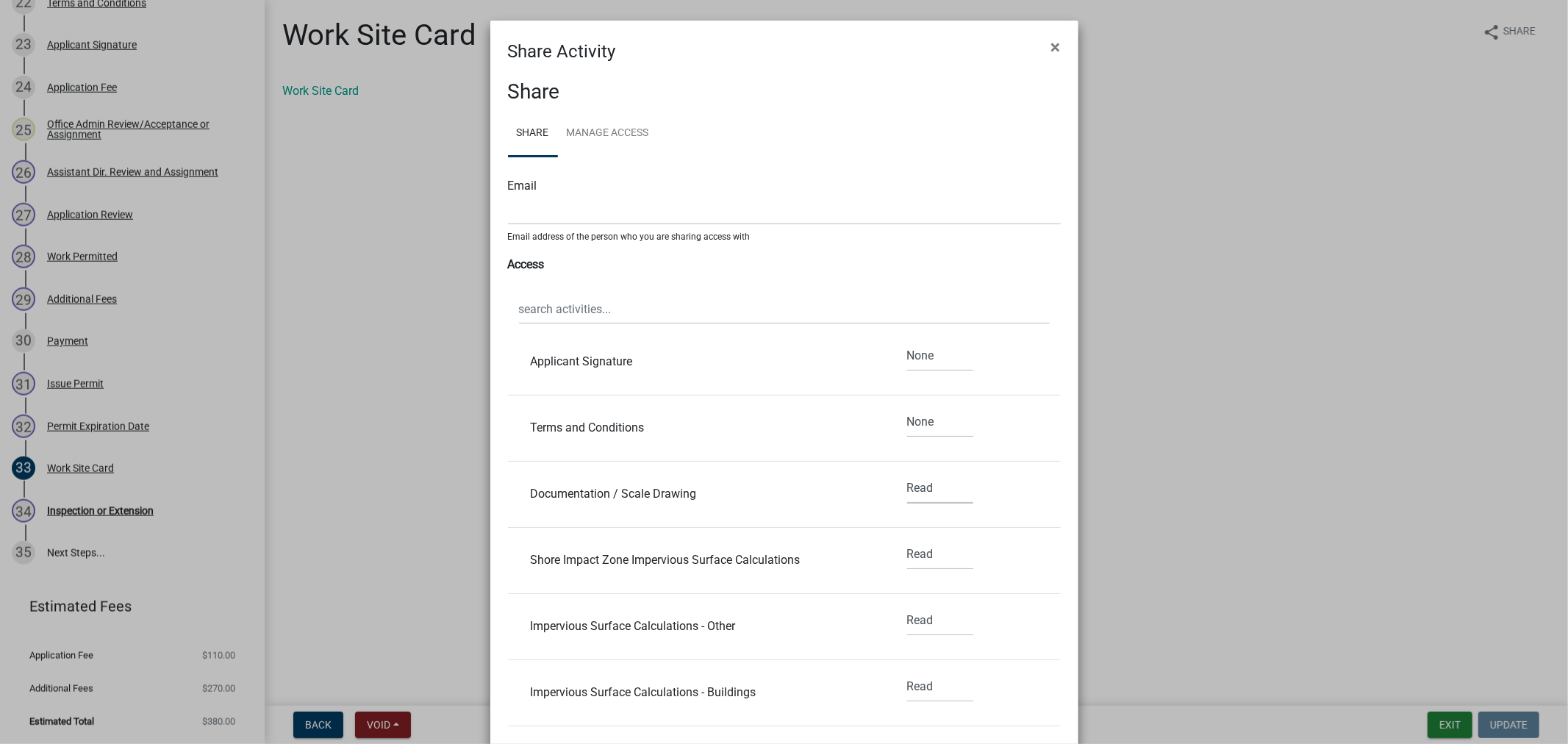
click at [907, 502] on select "None Read Edit" at bounding box center [941, 488] width 66 height 30
select select "2"
click at [907, 474] on select "None Read Edit" at bounding box center [941, 488] width 66 height 30
click at [907, 569] on select "None Read Edit" at bounding box center [941, 555] width 66 height 30
select select "2"
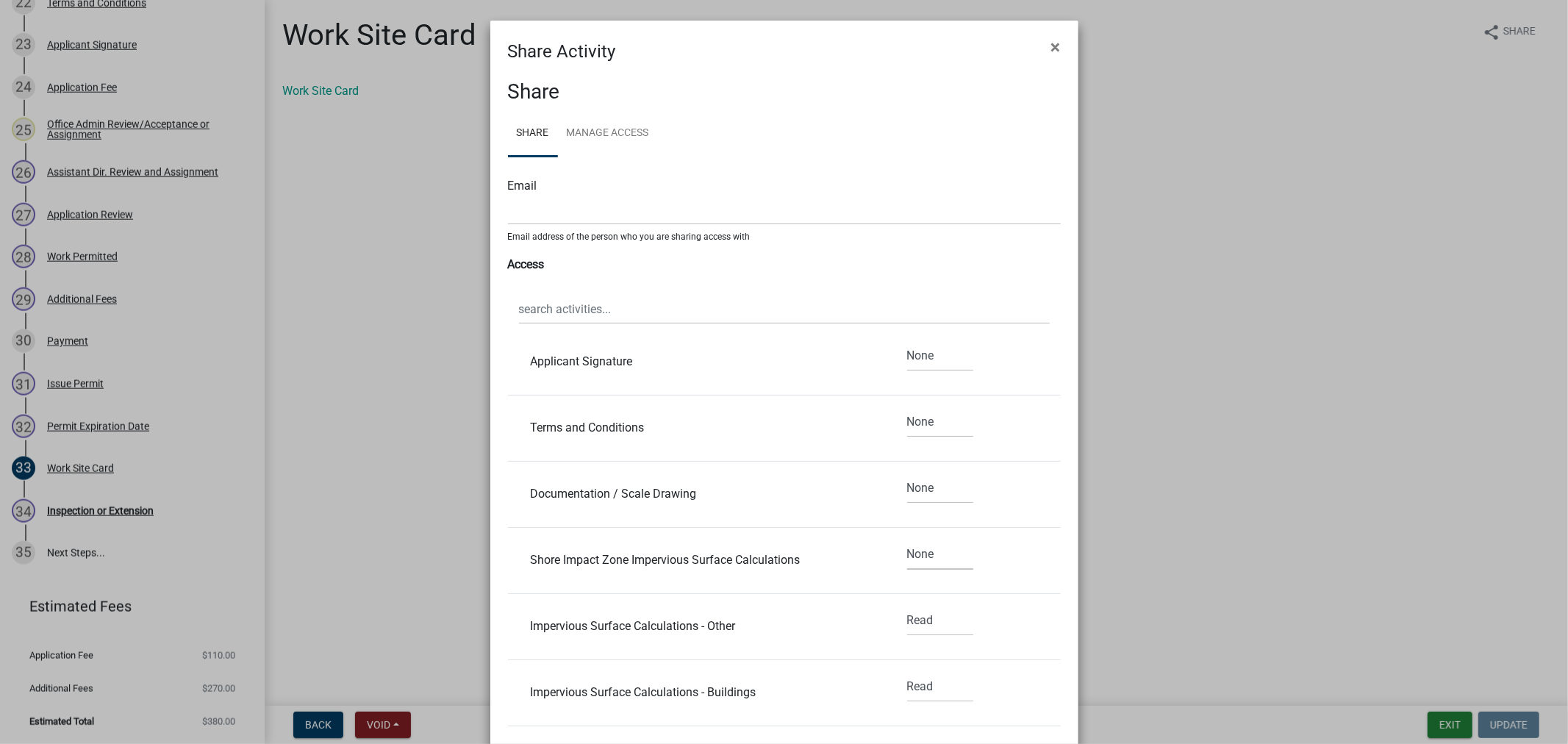
click at [907, 541] on select "None Read Edit" at bounding box center [941, 555] width 66 height 30
drag, startPoint x: 905, startPoint y: 623, endPoint x: 906, endPoint y: 634, distance: 11.0
click at [907, 623] on select "None Read Edit" at bounding box center [941, 621] width 66 height 30
select select "2"
click at [907, 607] on select "None Read Edit" at bounding box center [941, 621] width 66 height 30
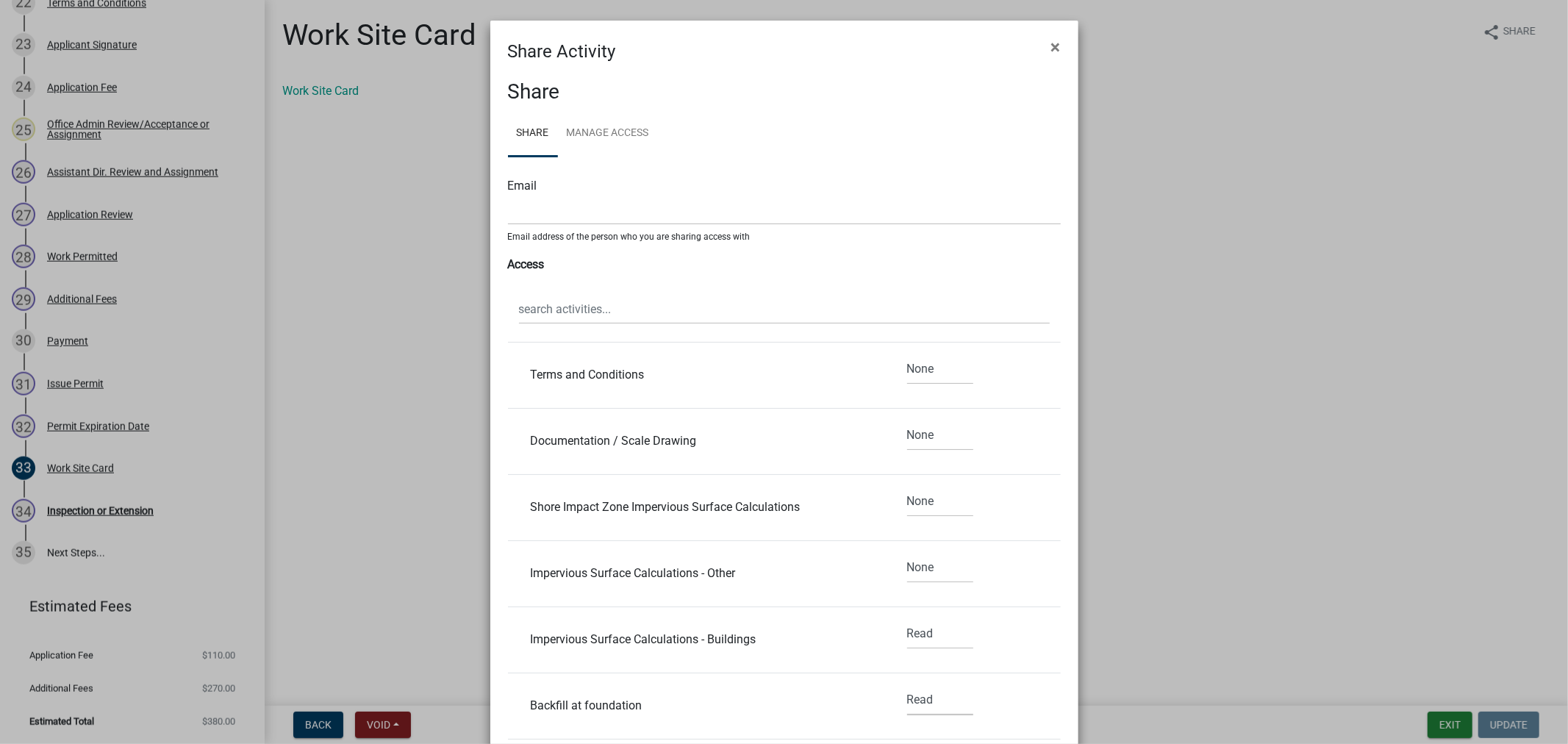
scroll to position [1634, 0]
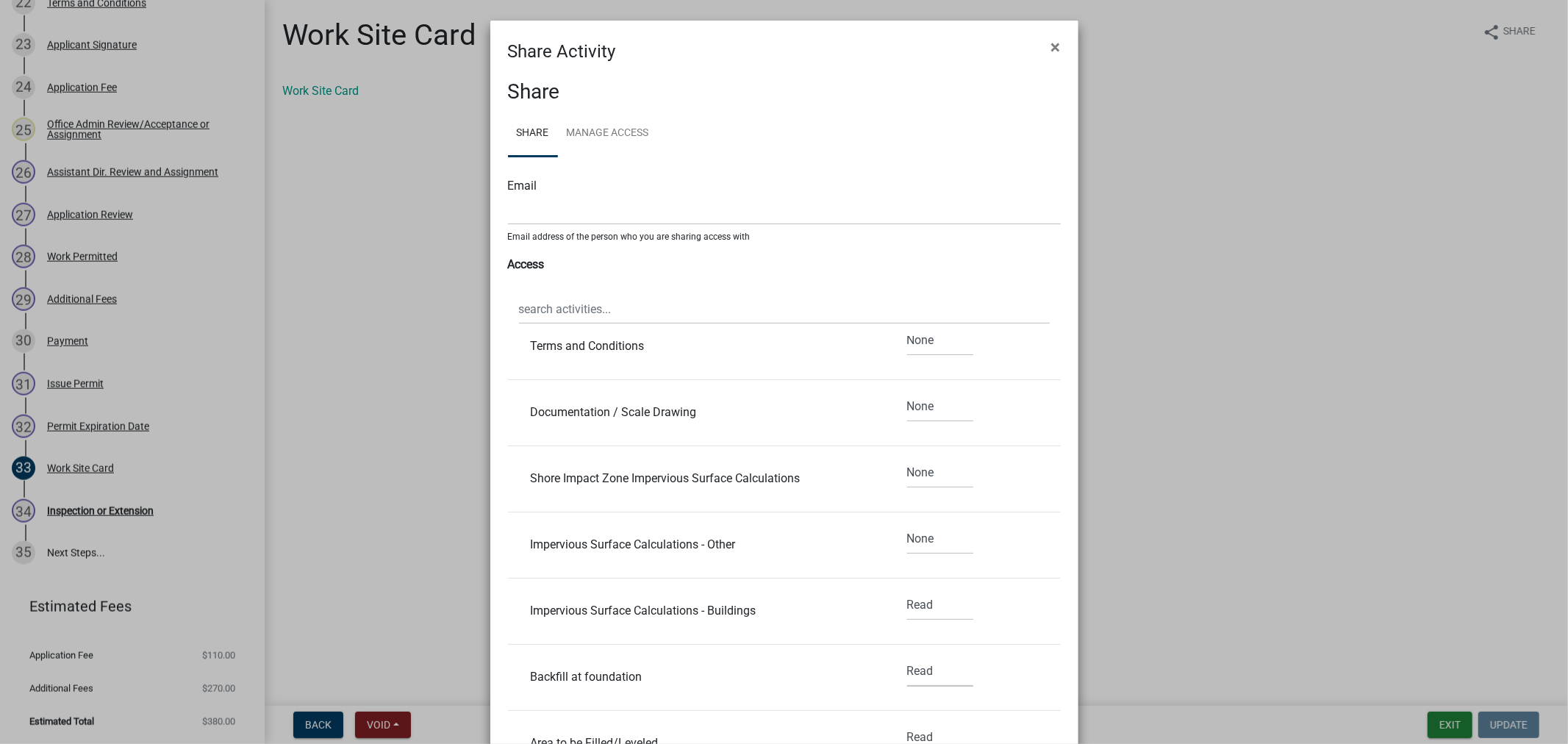
click at [913, 689] on div "None Read Edit" at bounding box center [940, 677] width 88 height 42
click at [910, 601] on select "None Read Edit" at bounding box center [941, 606] width 66 height 30
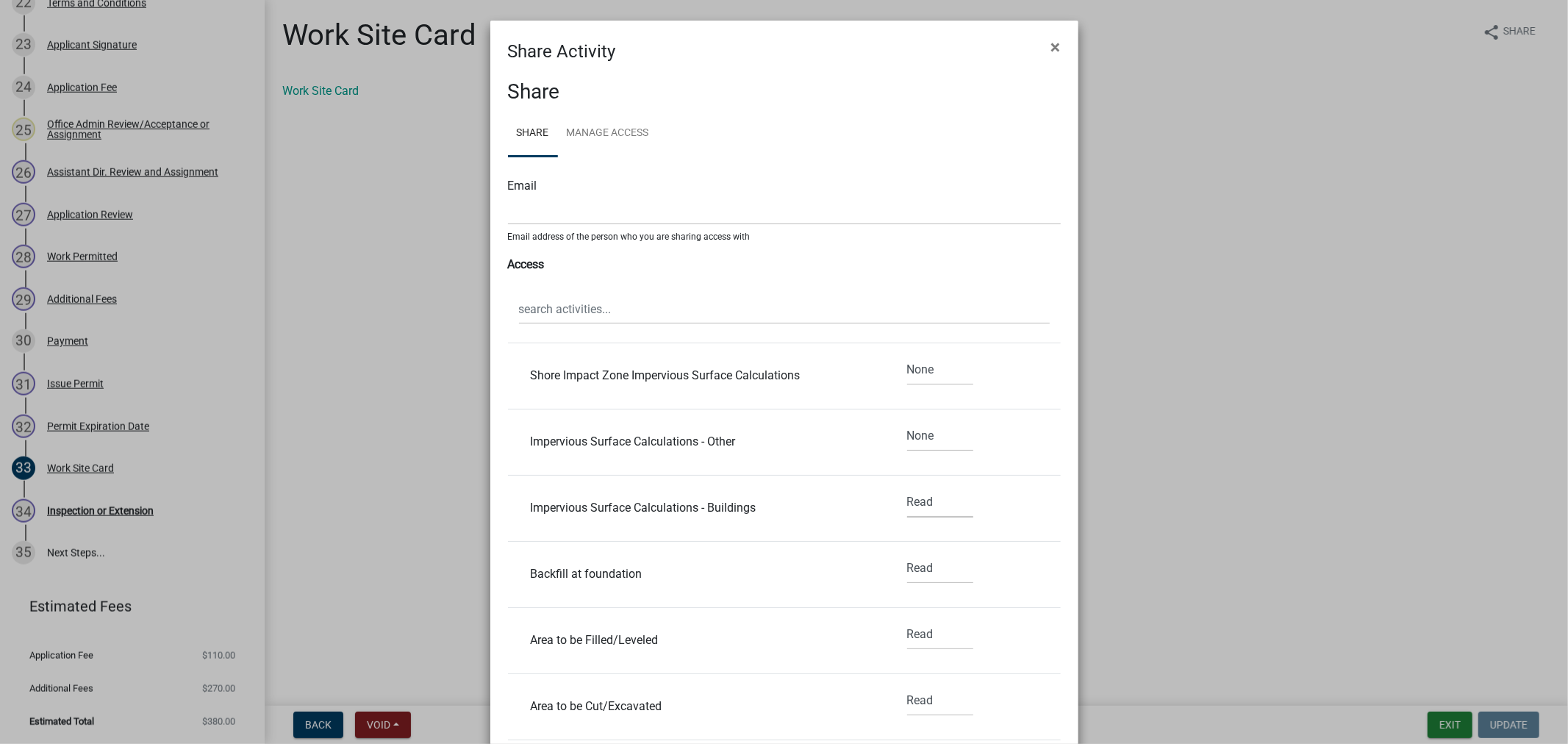
scroll to position [1798, 0]
click at [925, 440] on select "None Read Edit" at bounding box center [941, 442] width 66 height 30
select select "2"
click at [907, 428] on select "None Read Edit" at bounding box center [941, 442] width 66 height 30
click at [912, 521] on select "None Read Edit" at bounding box center [941, 509] width 66 height 30
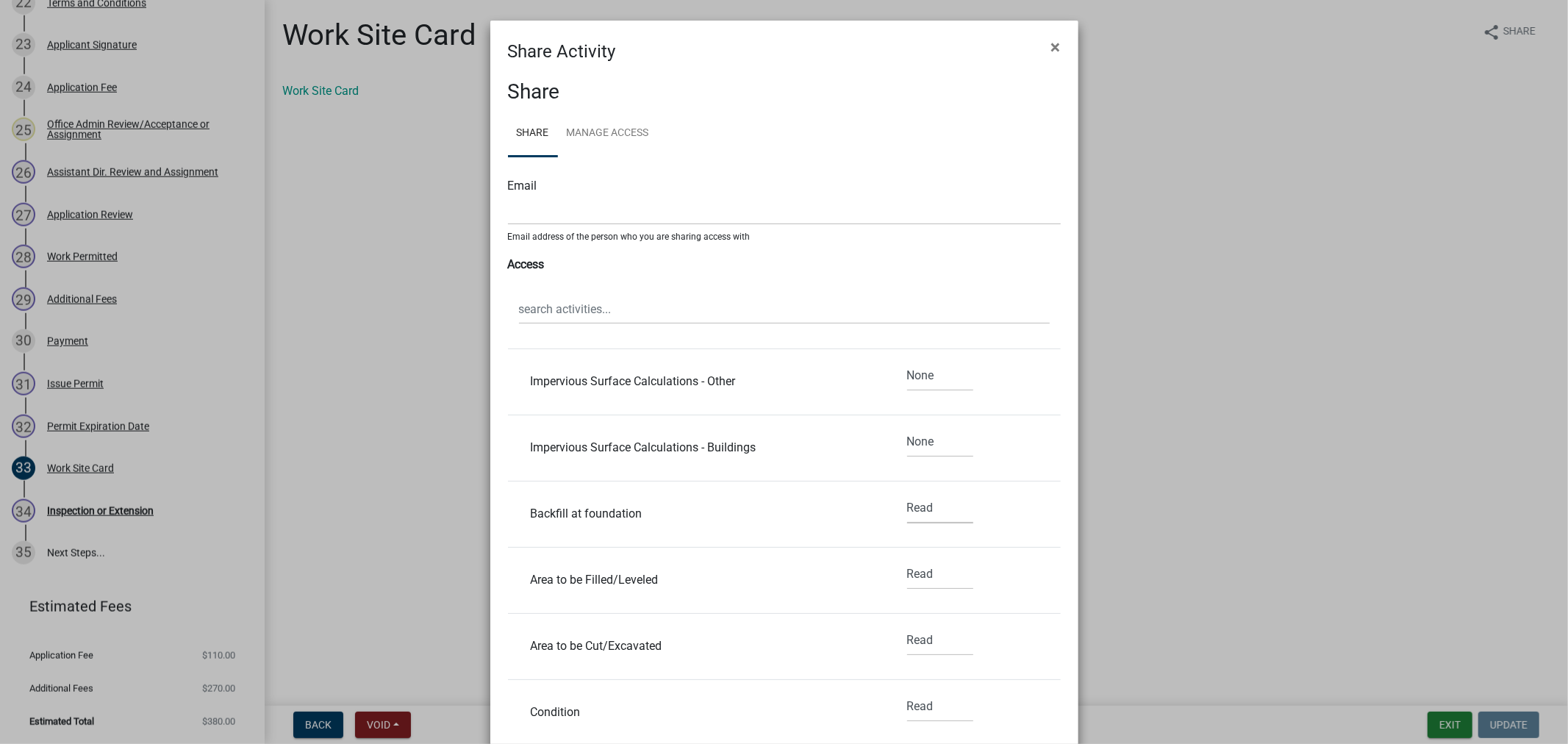
select select "2"
click at [907, 495] on select "None Read Edit" at bounding box center [941, 509] width 66 height 30
click at [912, 578] on select "None Read Edit" at bounding box center [941, 574] width 66 height 30
select select "2"
click at [907, 561] on select "None Read Edit" at bounding box center [941, 574] width 66 height 30
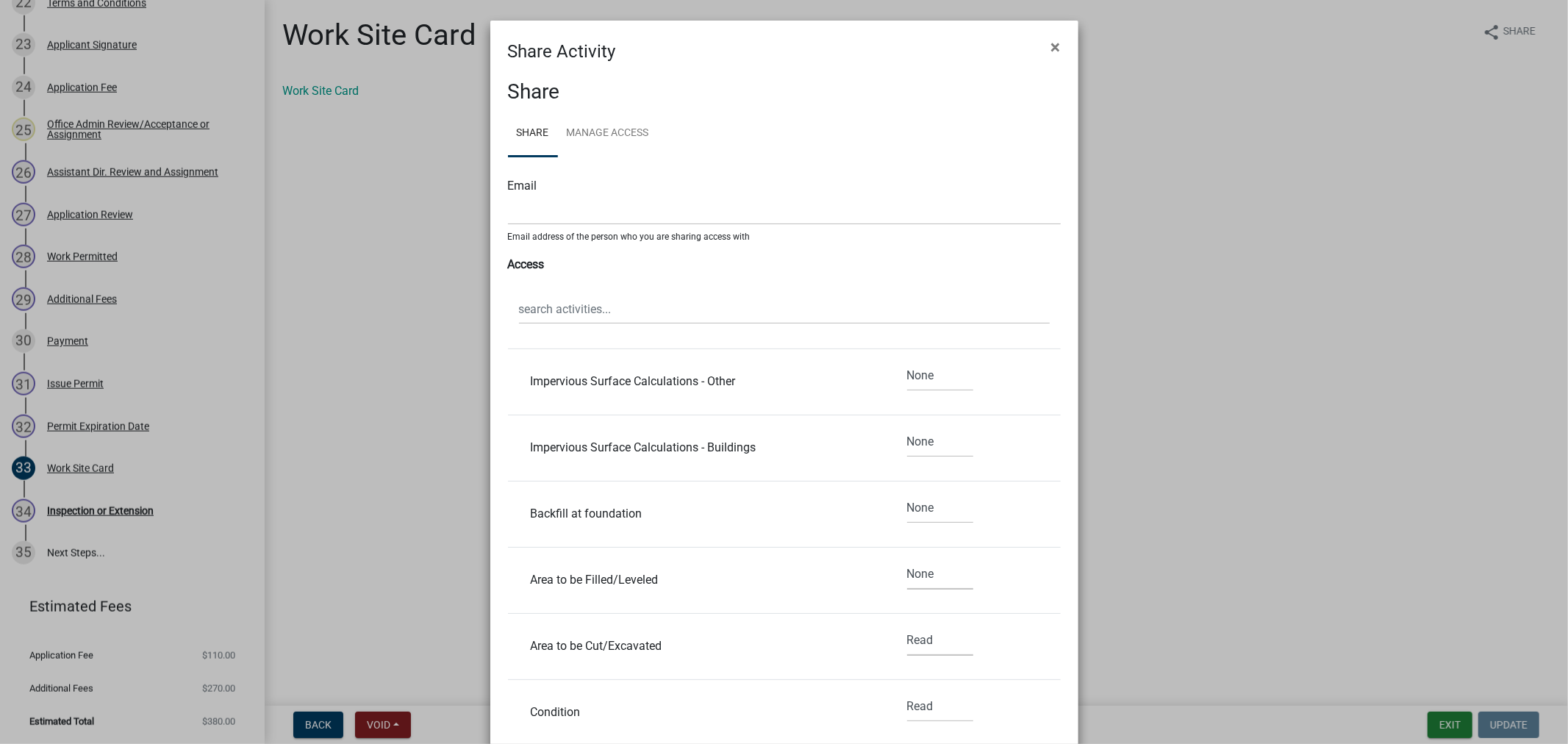
click at [914, 642] on select "None Read Edit" at bounding box center [941, 641] width 66 height 30
select select "2"
click at [907, 628] on select "None Read Edit" at bounding box center [941, 641] width 66 height 30
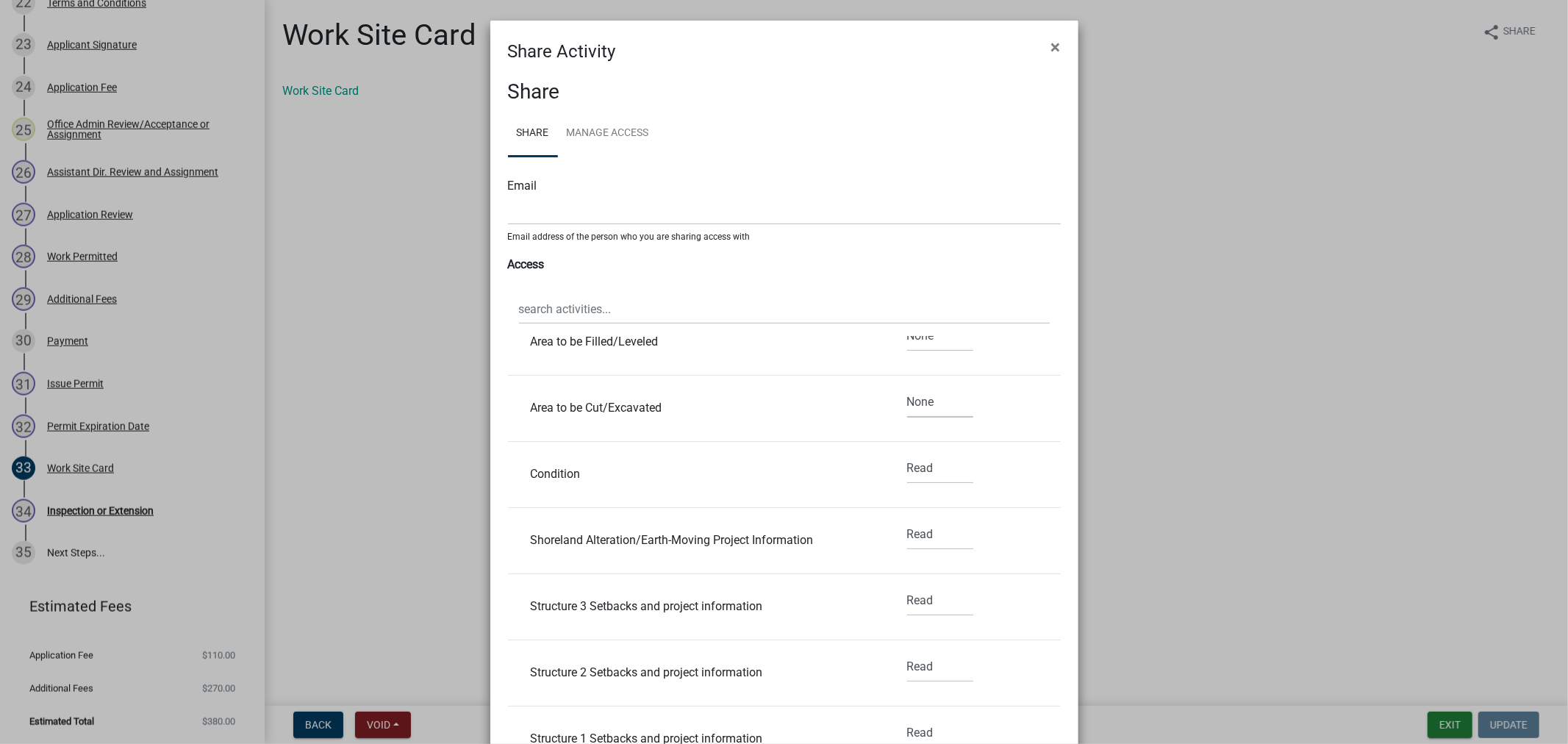
scroll to position [2043, 0]
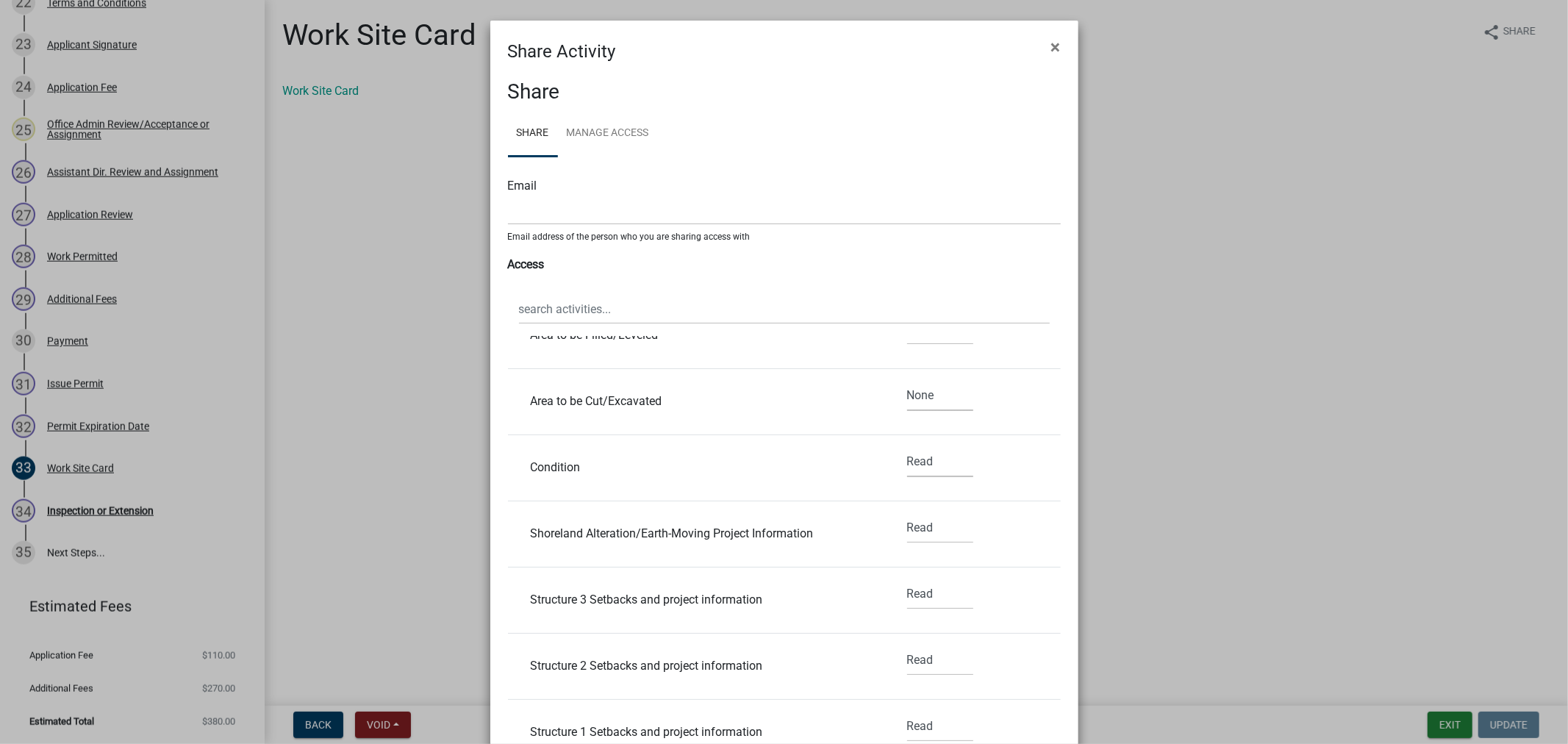
drag, startPoint x: 912, startPoint y: 453, endPoint x: 909, endPoint y: 463, distance: 10.4
click at [912, 453] on select "None Read Edit" at bounding box center [941, 462] width 66 height 30
select select "2"
click at [907, 448] on select "None Read Edit" at bounding box center [941, 462] width 66 height 30
click at [907, 535] on select "None Read Edit" at bounding box center [941, 529] width 66 height 30
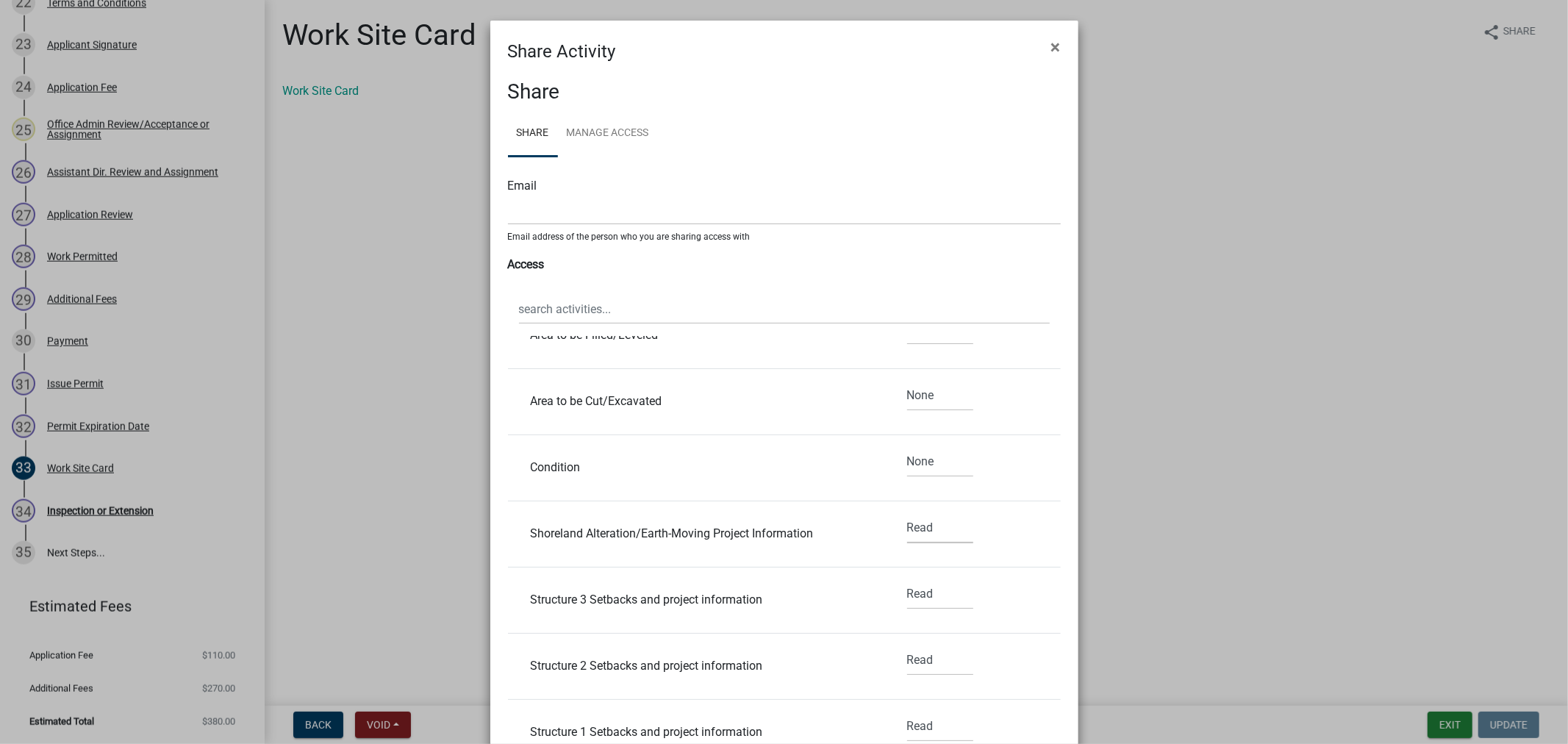
select select "2"
click at [907, 515] on select "None Read Edit" at bounding box center [941, 529] width 66 height 30
click at [908, 596] on select "None Read Edit" at bounding box center [941, 594] width 66 height 30
select select "2"
click at [907, 581] on select "None Read Edit" at bounding box center [941, 594] width 66 height 30
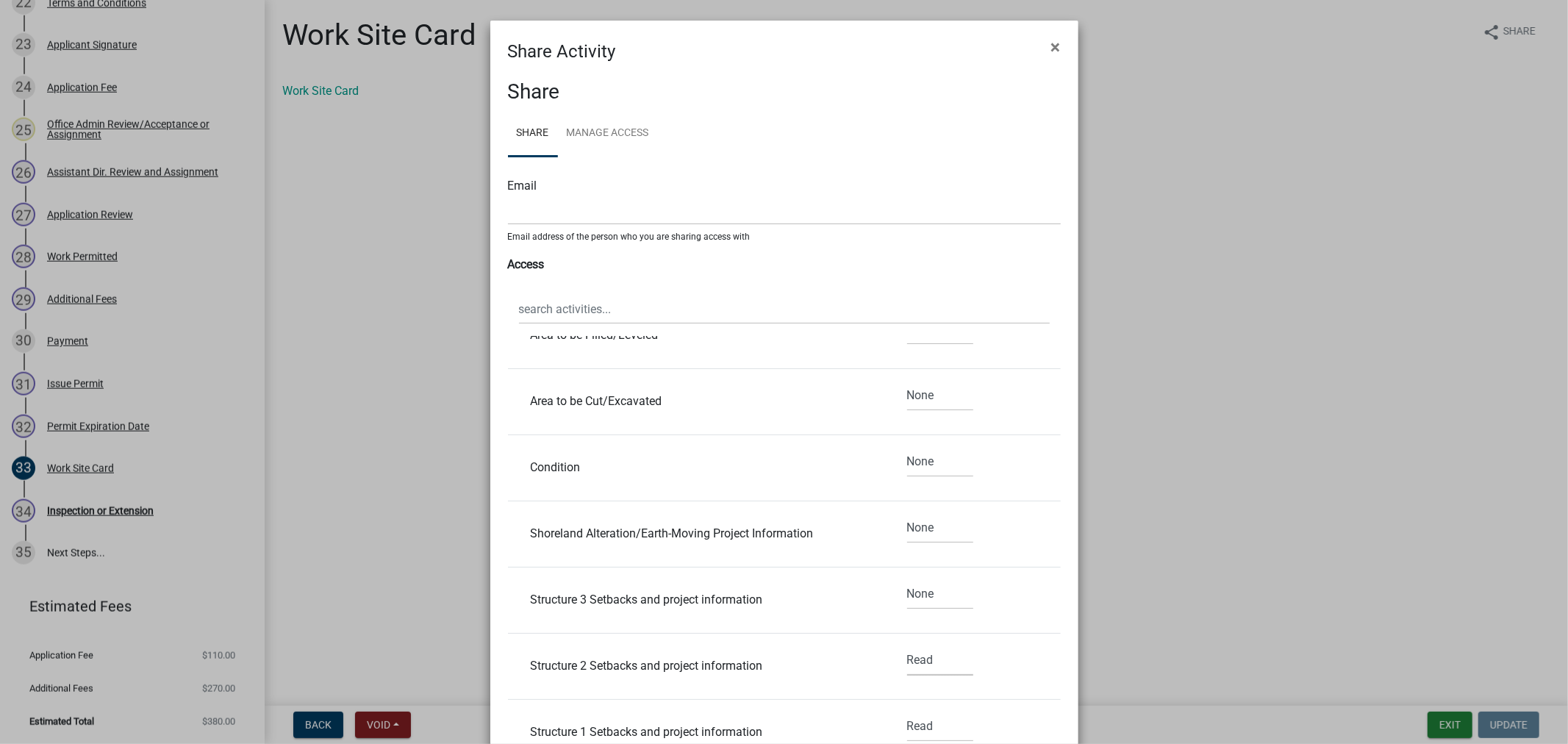
click at [914, 658] on select "None Read Edit" at bounding box center [941, 661] width 66 height 30
select select "2"
click at [907, 647] on select "None Read Edit" at bounding box center [941, 661] width 66 height 30
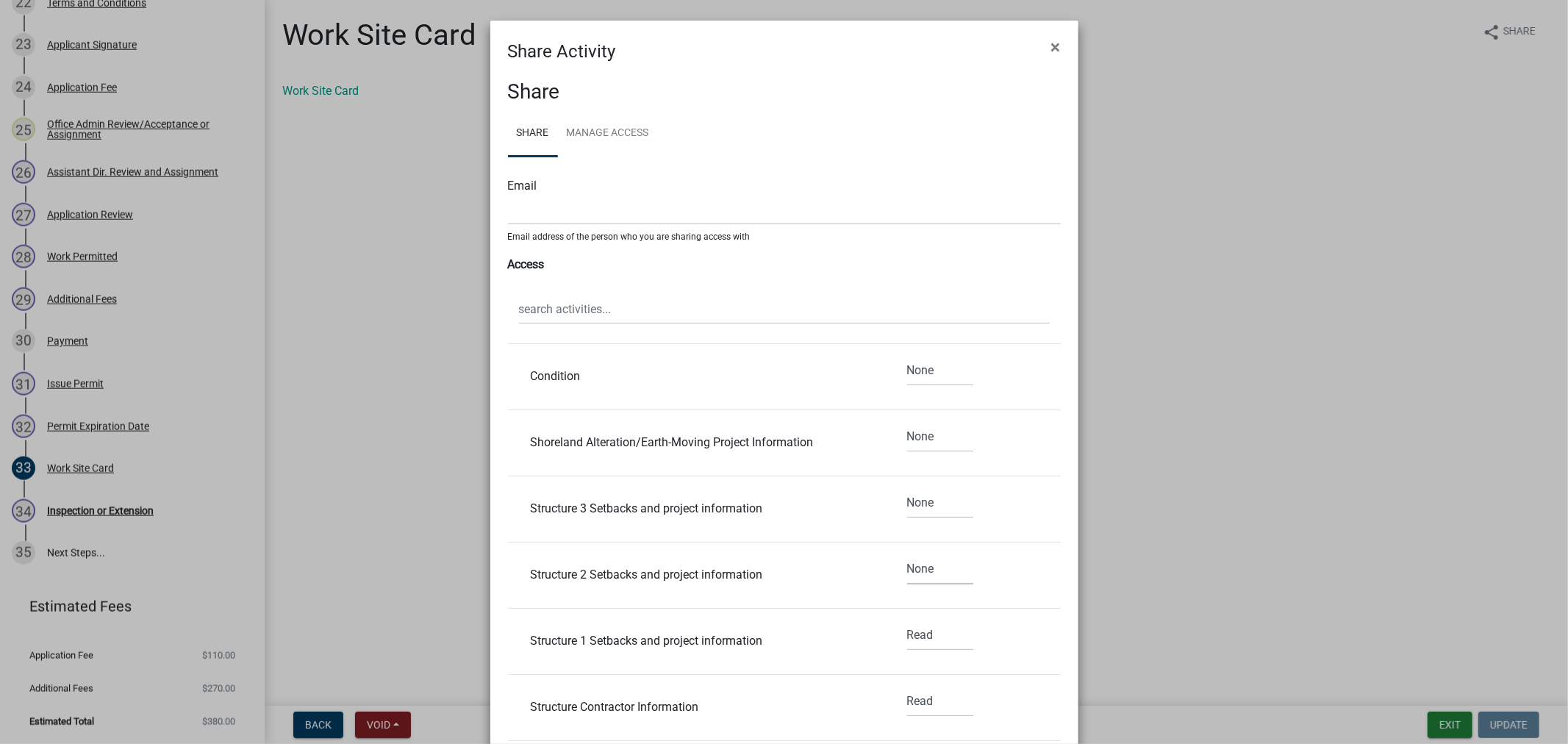
scroll to position [2288, 0]
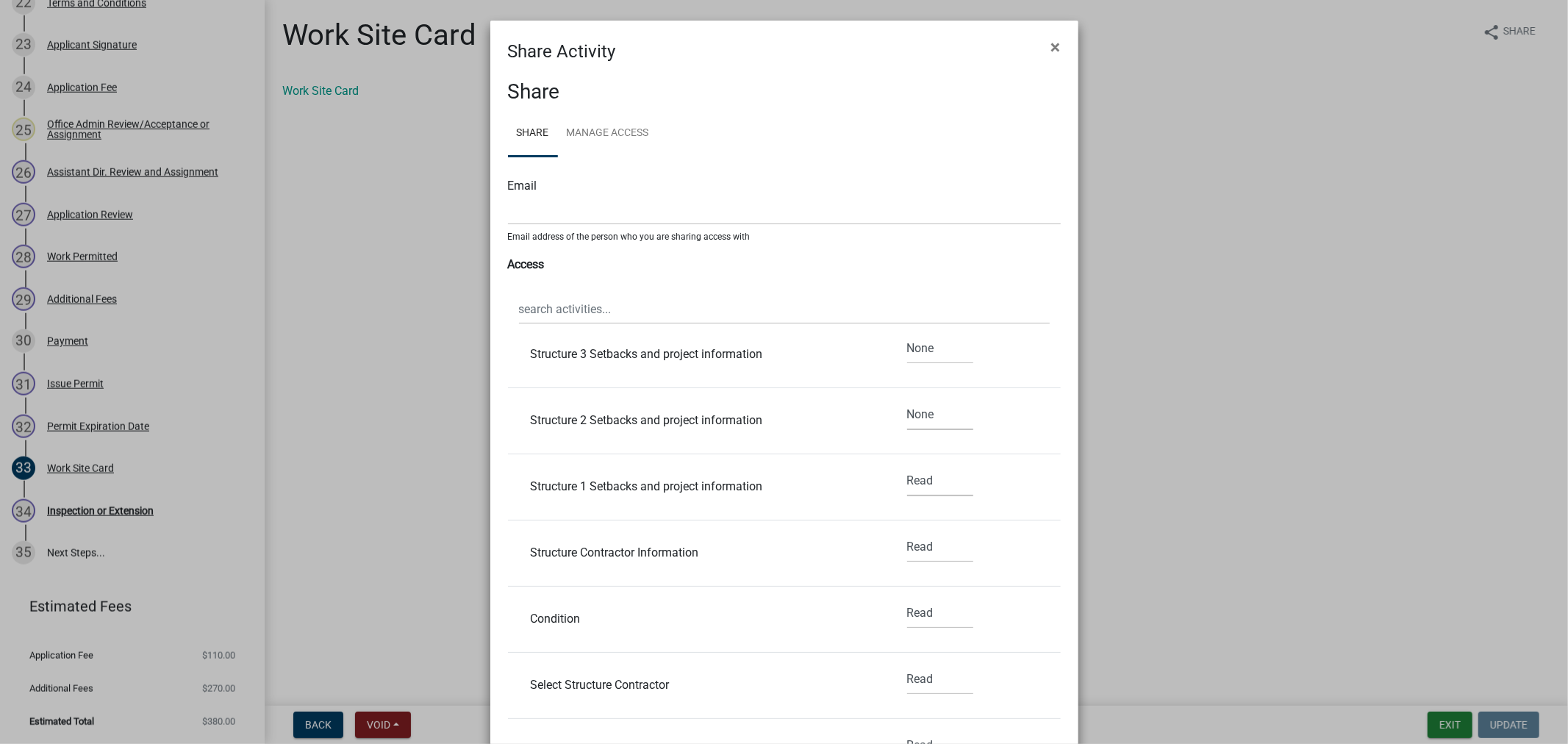
click at [909, 481] on select "None Read Edit" at bounding box center [941, 481] width 66 height 30
select select "2"
click at [907, 467] on select "None Read Edit" at bounding box center [941, 481] width 66 height 30
click at [907, 546] on select "None Read Edit" at bounding box center [941, 547] width 66 height 30
select select "2"
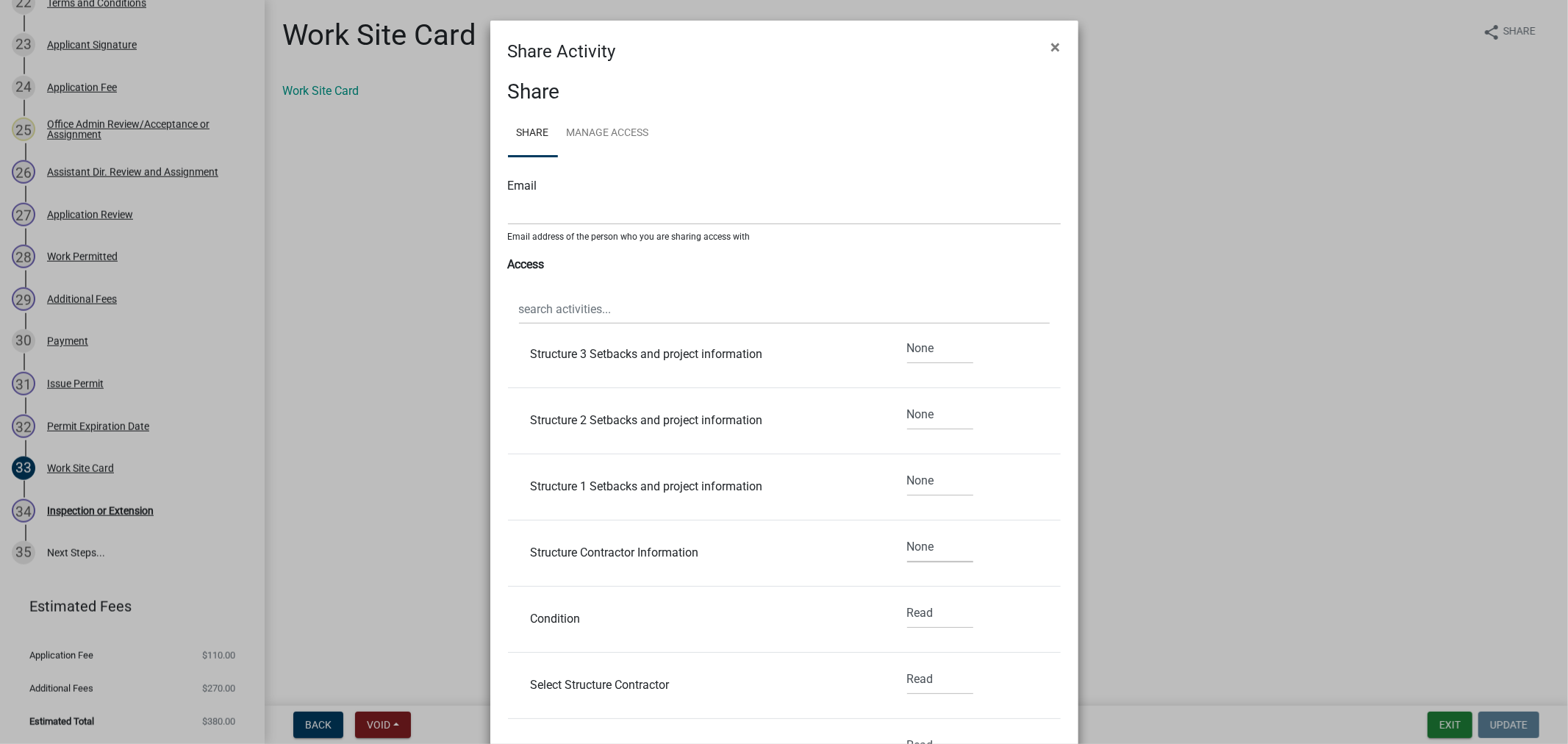
click at [907, 535] on select "None Read Edit" at bounding box center [941, 547] width 66 height 30
drag, startPoint x: 918, startPoint y: 611, endPoint x: 918, endPoint y: 621, distance: 10.0
click at [918, 612] on select "None Read Edit" at bounding box center [941, 614] width 66 height 30
select select "2"
click at [907, 601] on select "None Read Edit" at bounding box center [941, 614] width 66 height 30
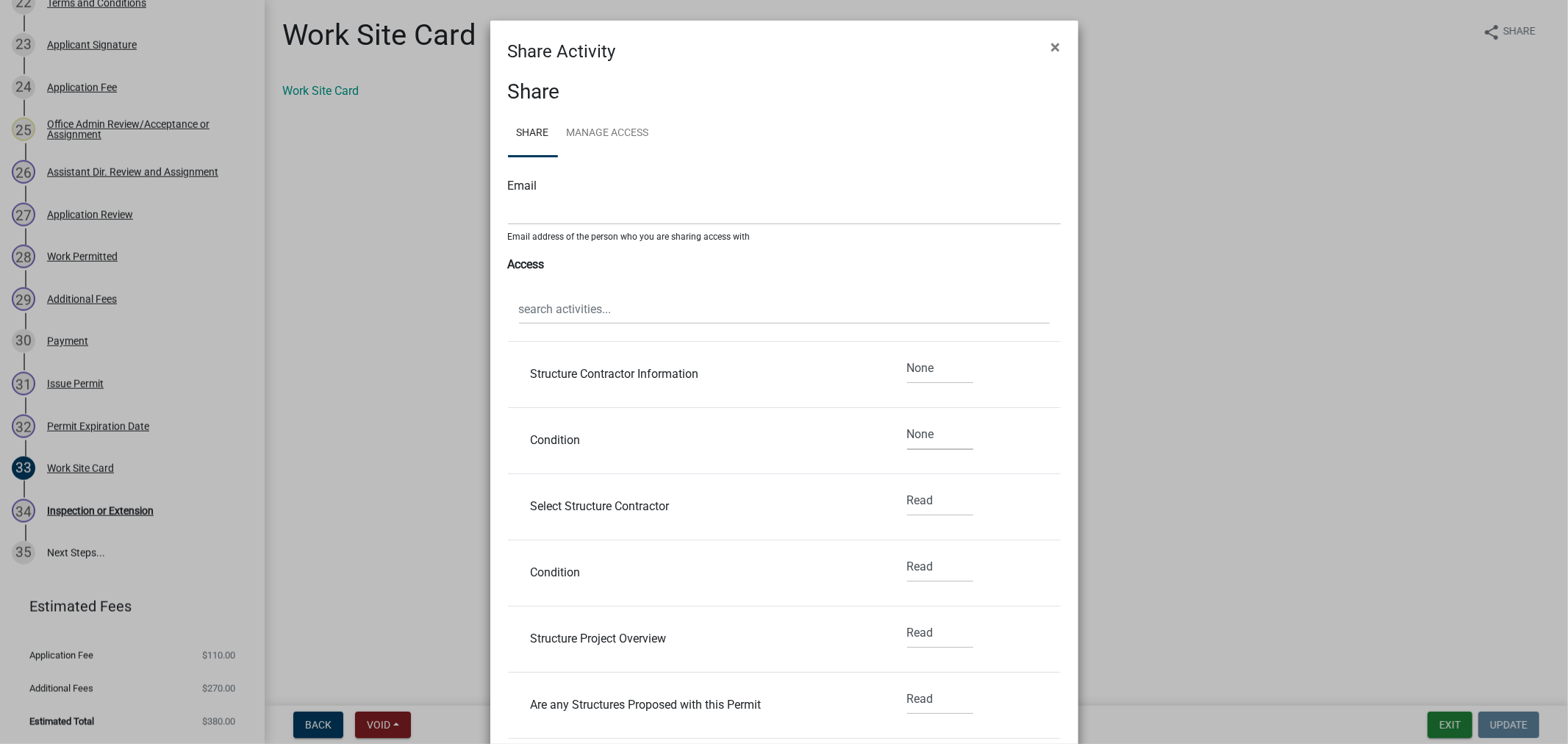
scroll to position [2533, 0]
click at [910, 432] on select "None Read Edit" at bounding box center [941, 435] width 66 height 30
select select "2"
click at [907, 422] on select "None Read Edit" at bounding box center [941, 435] width 66 height 30
click at [907, 513] on select "None Read Edit" at bounding box center [941, 501] width 66 height 30
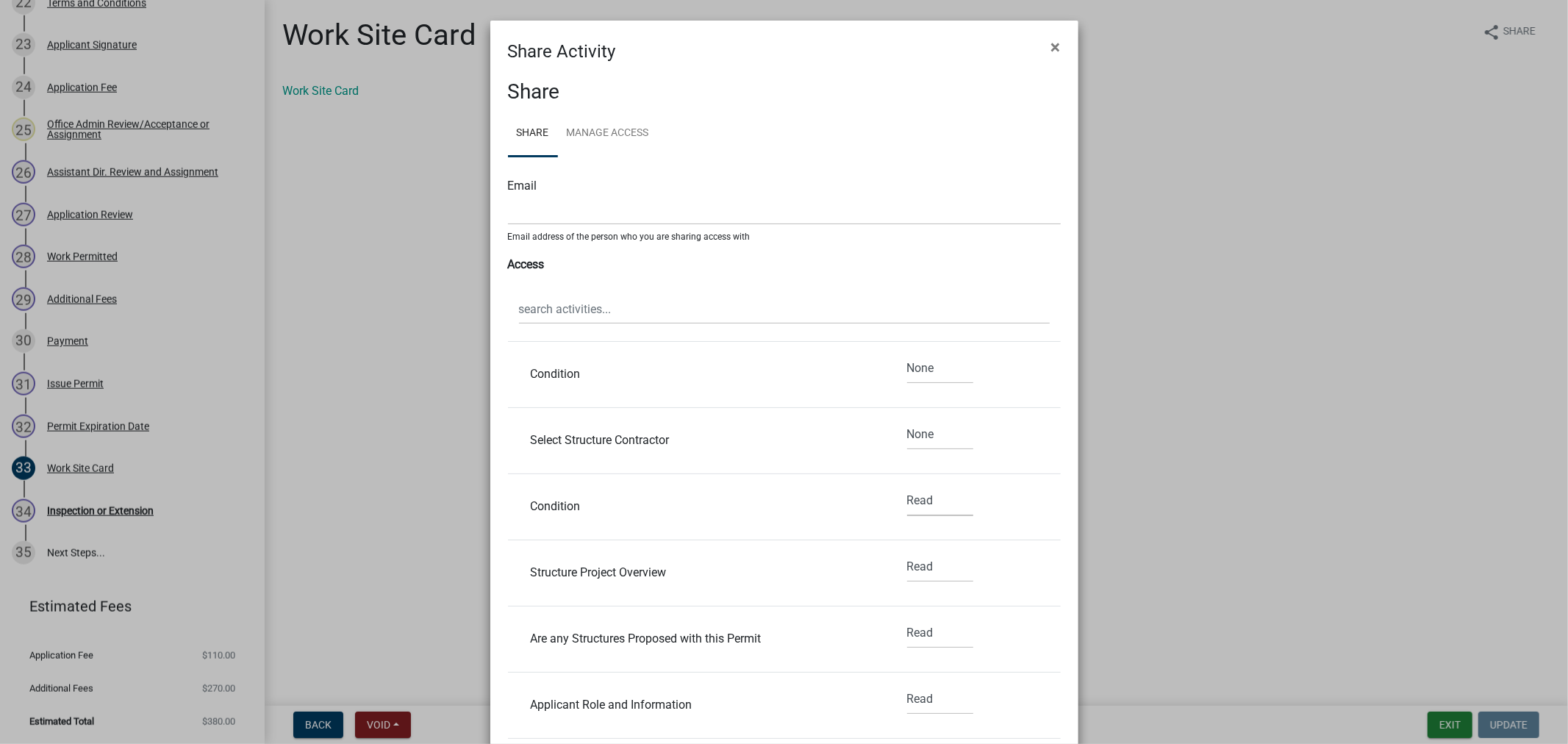
select select "2"
click at [907, 488] on select "None Read Edit" at bounding box center [941, 501] width 66 height 30
drag, startPoint x: 903, startPoint y: 560, endPoint x: 903, endPoint y: 569, distance: 9.0
click at [907, 560] on select "None Read Edit" at bounding box center [941, 567] width 66 height 30
select select "2"
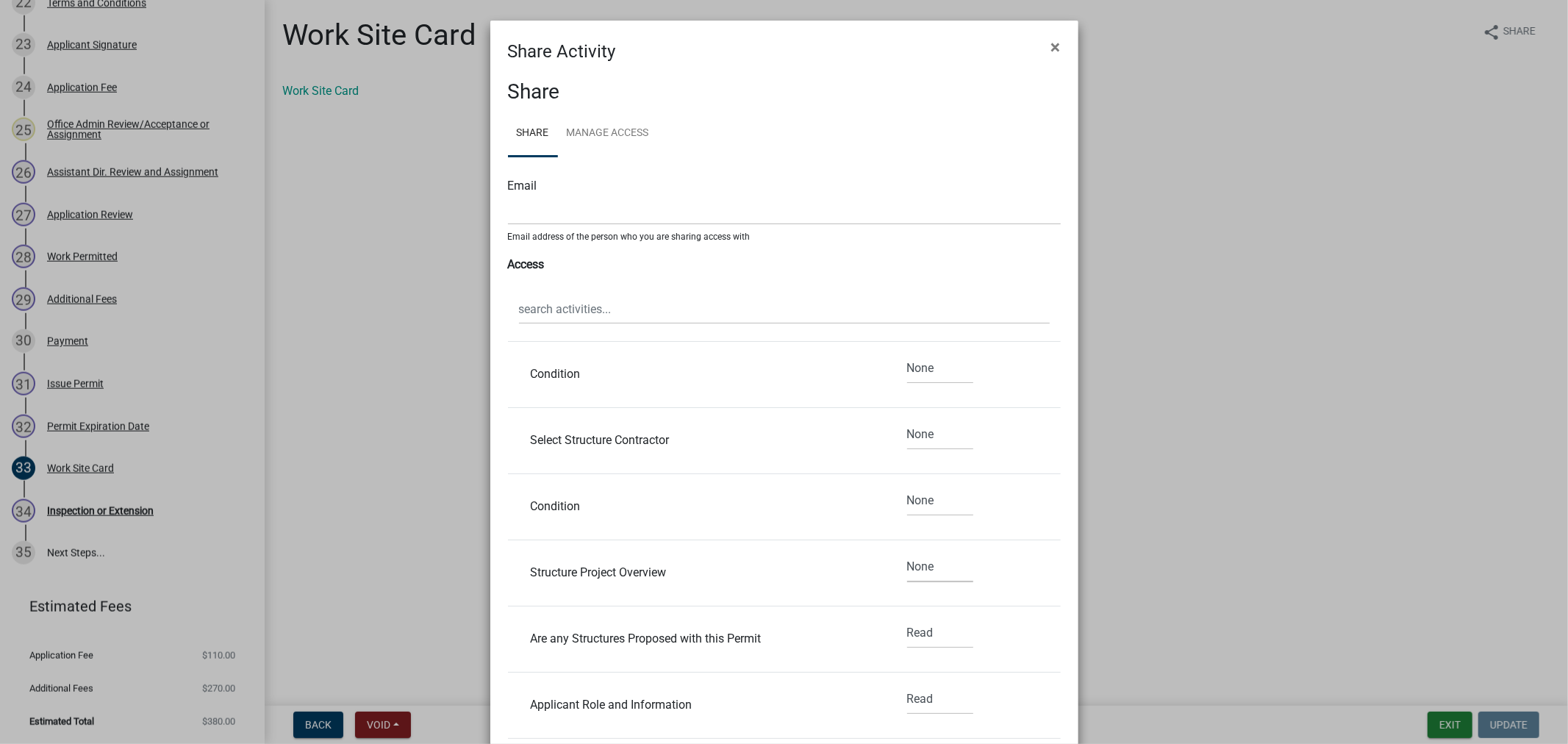
click at [907, 555] on select "None Read Edit" at bounding box center [941, 567] width 66 height 30
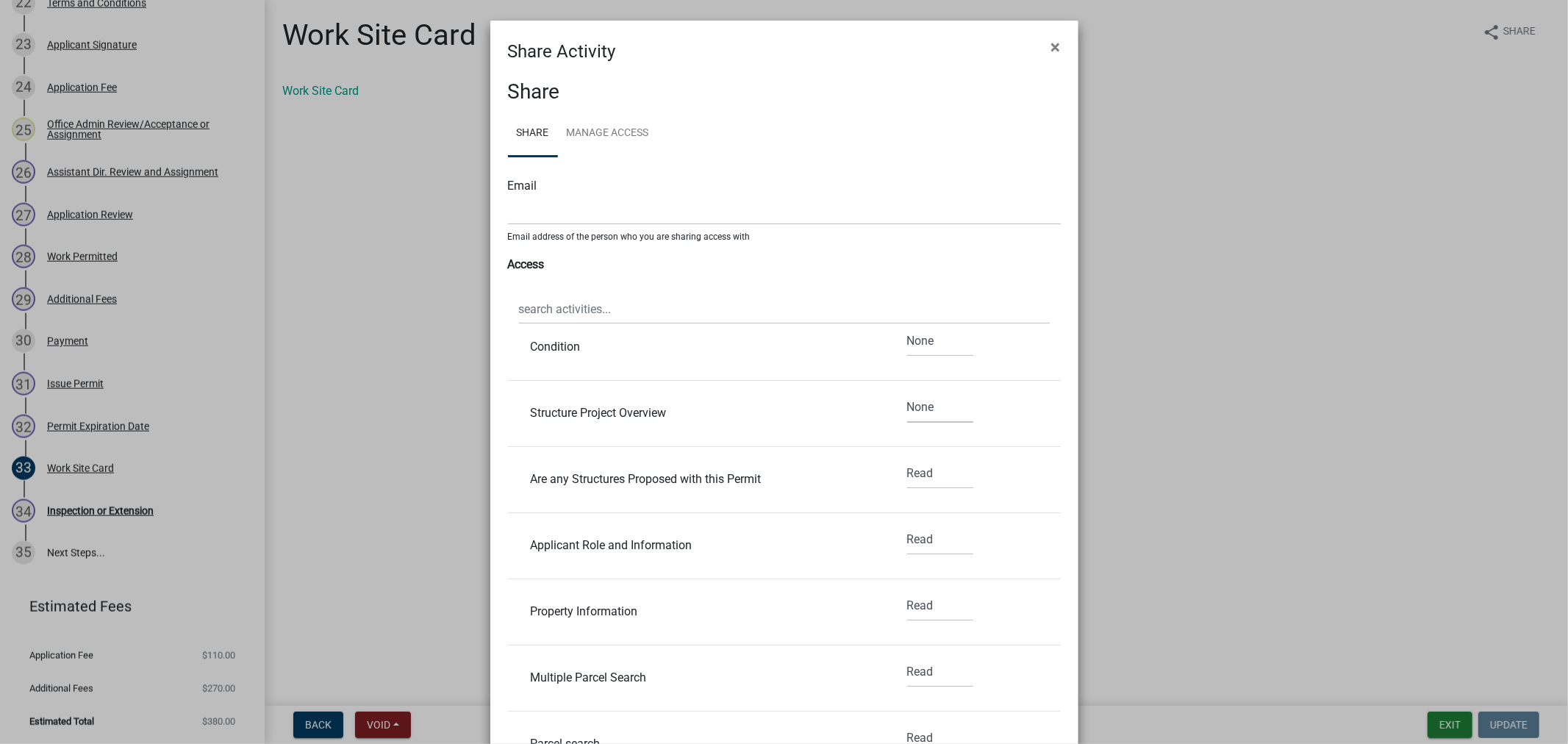
scroll to position [2697, 0]
click at [907, 482] on select "None Read Edit" at bounding box center [941, 470] width 66 height 30
select select "2"
click at [907, 457] on select "None Read Edit" at bounding box center [941, 470] width 66 height 30
click at [907, 543] on select "None Read Edit" at bounding box center [941, 537] width 66 height 30
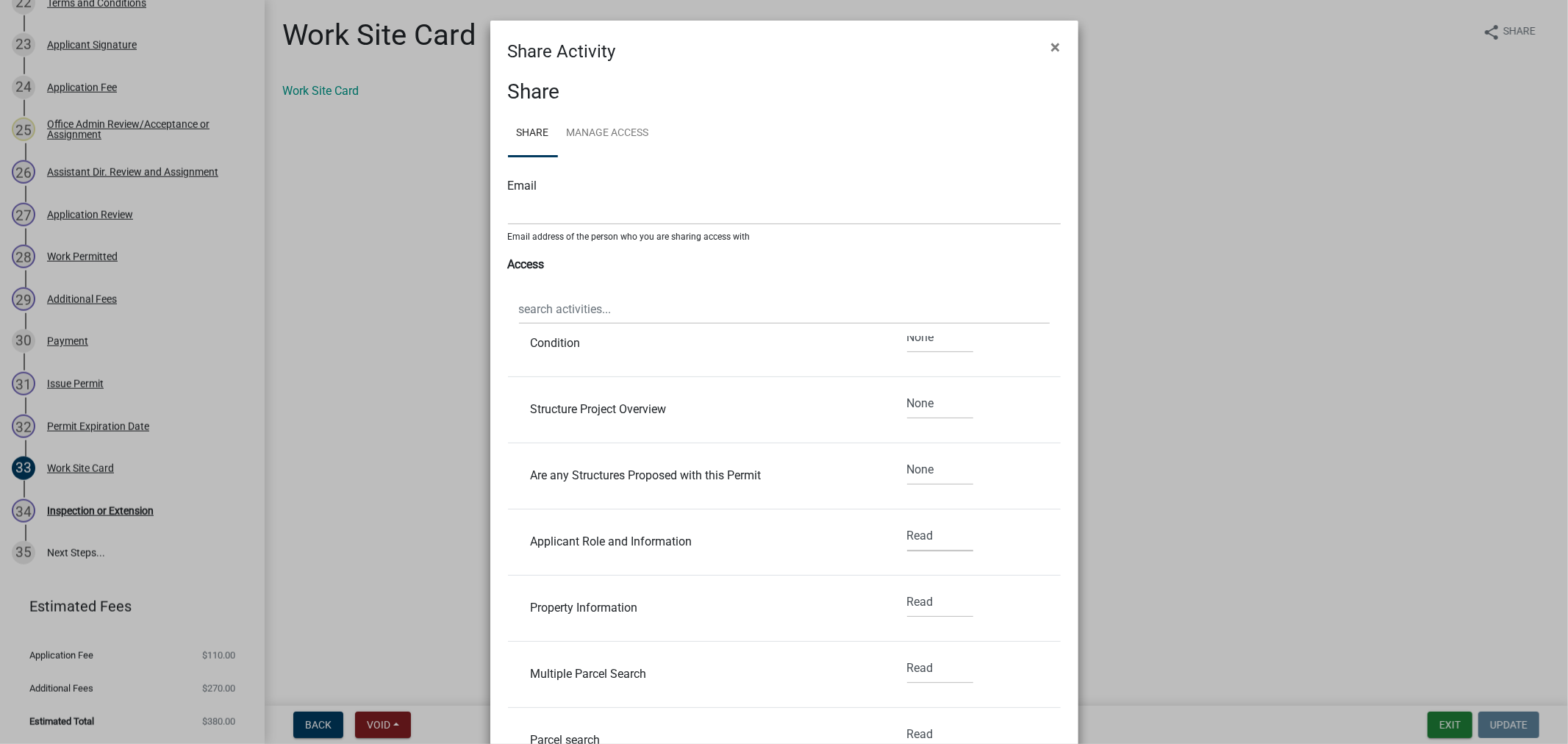
select select "2"
click at [907, 523] on select "None Read Edit" at bounding box center [941, 537] width 66 height 30
click at [914, 606] on select "None Read Edit" at bounding box center [941, 602] width 66 height 30
select select "2"
click at [907, 590] on select "None Read Edit" at bounding box center [941, 602] width 66 height 30
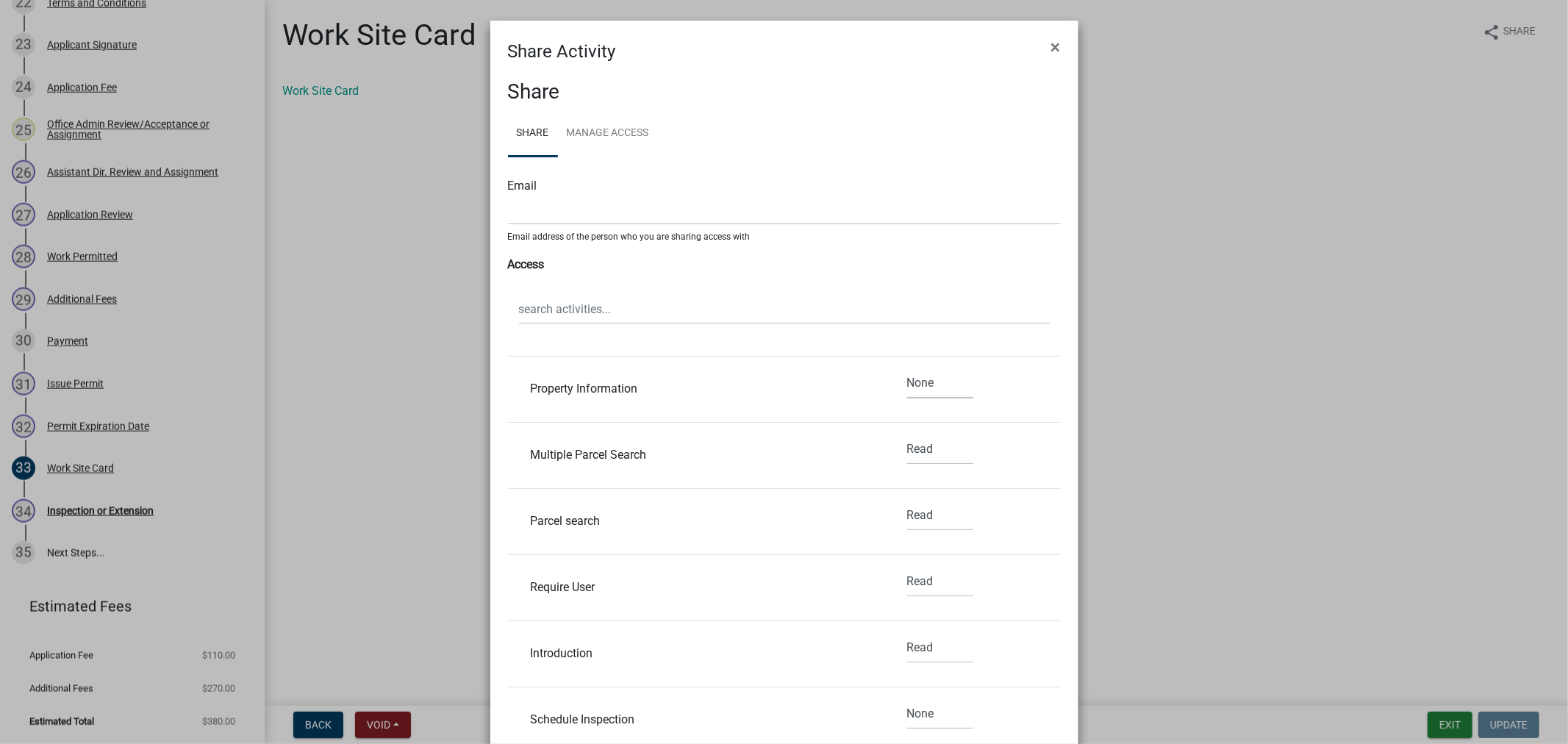
scroll to position [2942, 0]
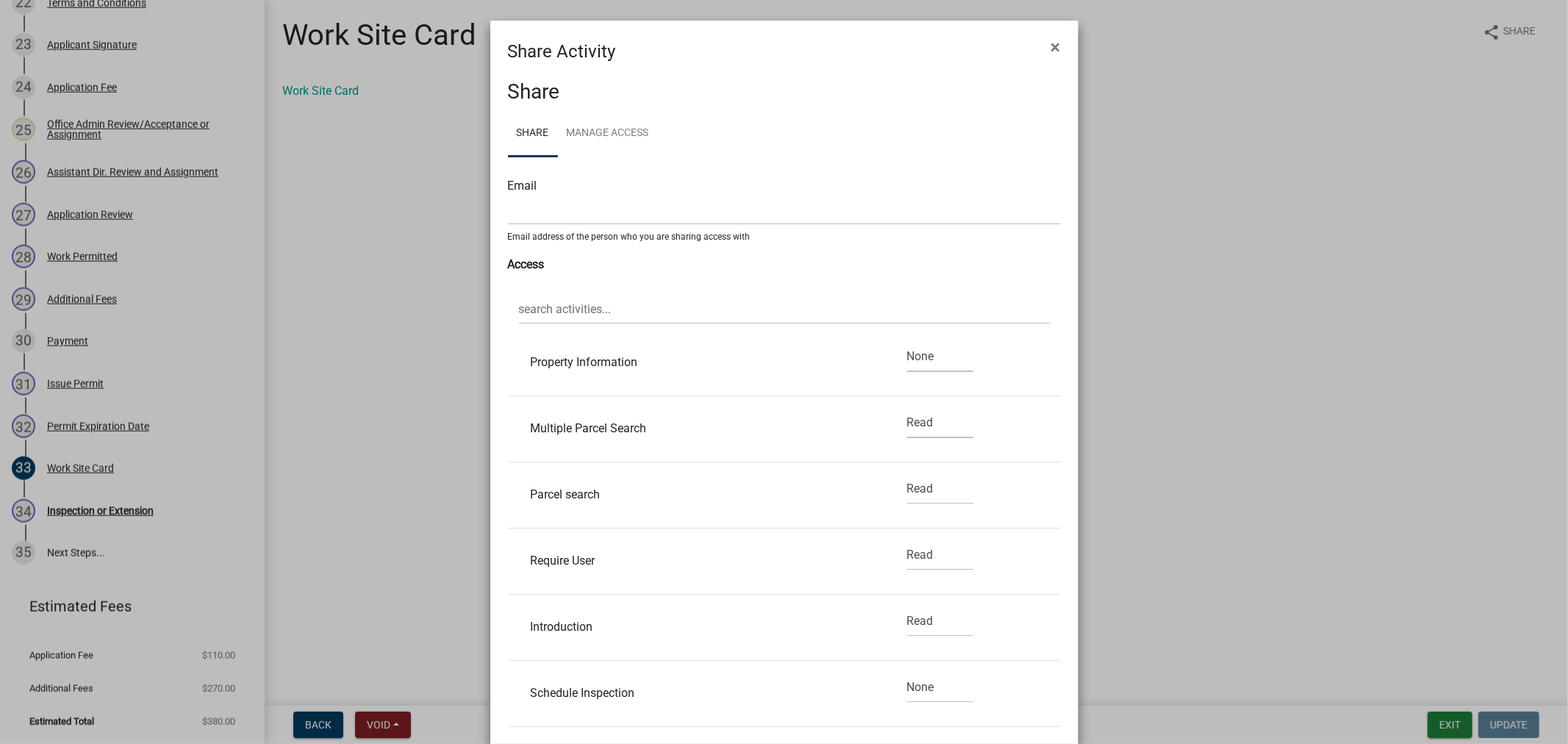
click at [923, 438] on select "None Read Edit" at bounding box center [941, 423] width 66 height 30
select select "2"
click at [907, 411] on select "None Read Edit" at bounding box center [941, 423] width 66 height 30
click at [914, 486] on select "None Read Edit" at bounding box center [941, 489] width 66 height 30
select select "2"
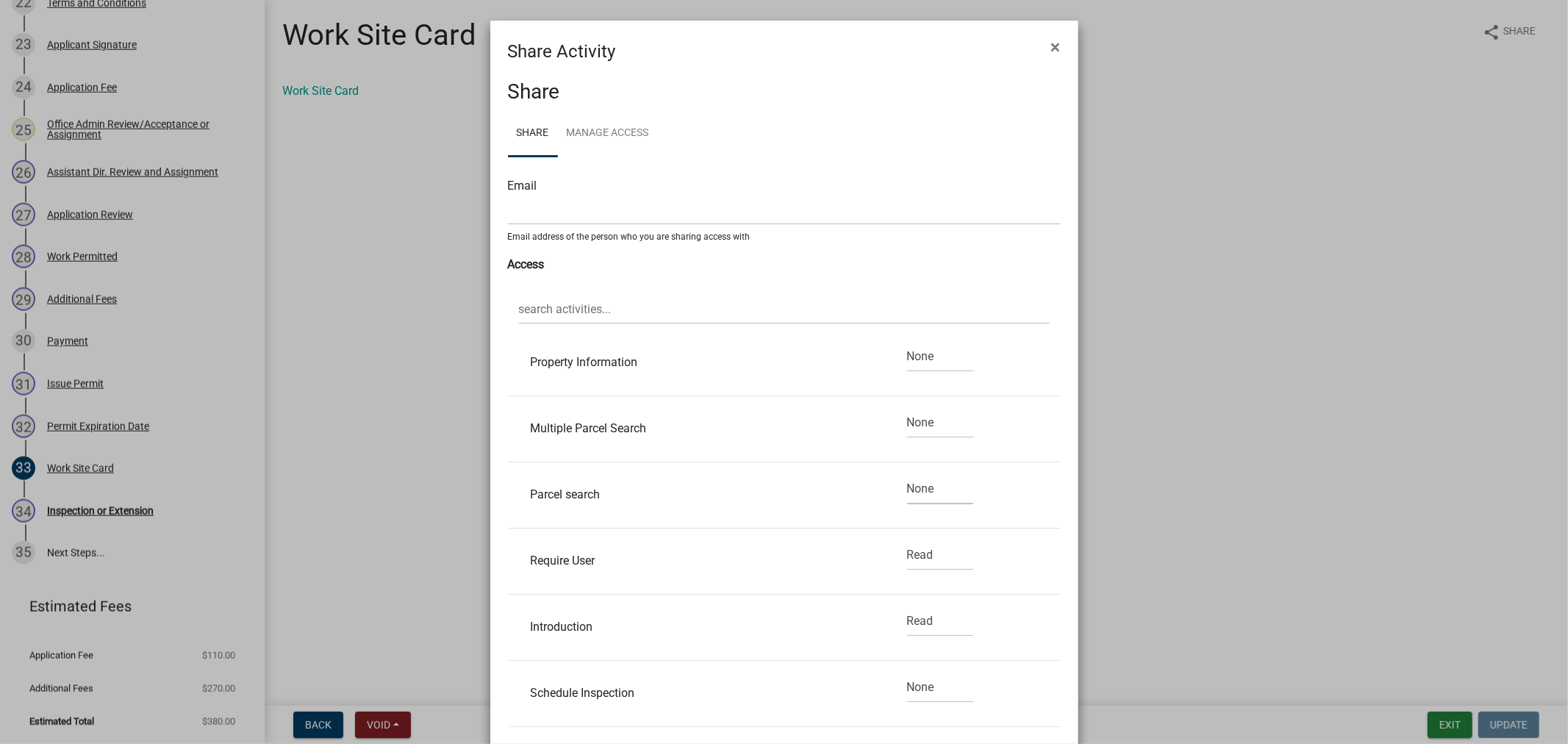
click at [907, 477] on select "None Read Edit" at bounding box center [941, 489] width 66 height 30
drag, startPoint x: 917, startPoint y: 548, endPoint x: 920, endPoint y: 569, distance: 21.2
click at [917, 549] on select "None Read Edit" at bounding box center [941, 556] width 66 height 30
select select "2"
click at [907, 543] on select "None Read Edit" at bounding box center [941, 556] width 66 height 30
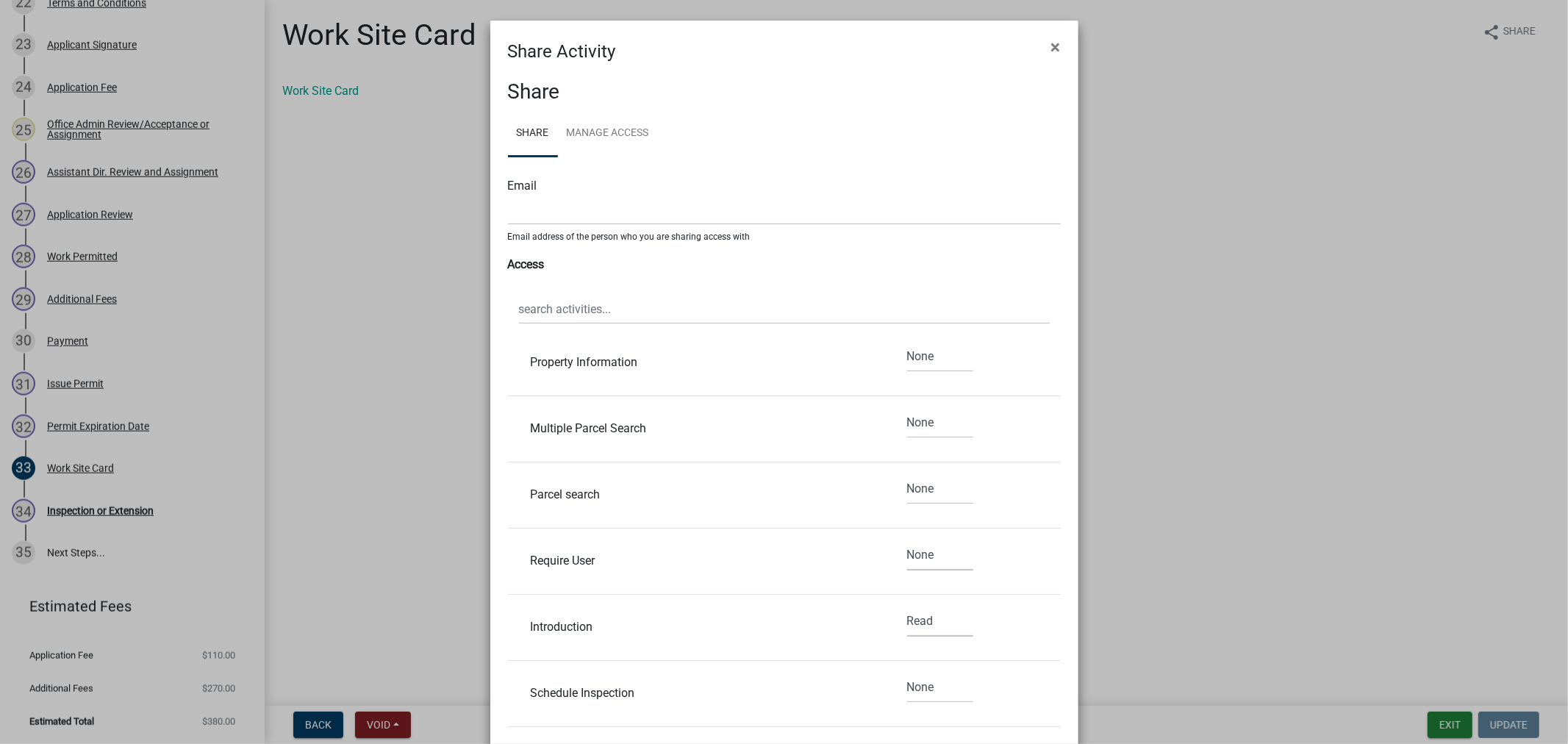
click at [908, 634] on select "None Read Edit" at bounding box center [941, 621] width 66 height 30
select select "2"
click at [907, 610] on select "None Read Edit" at bounding box center [941, 621] width 66 height 30
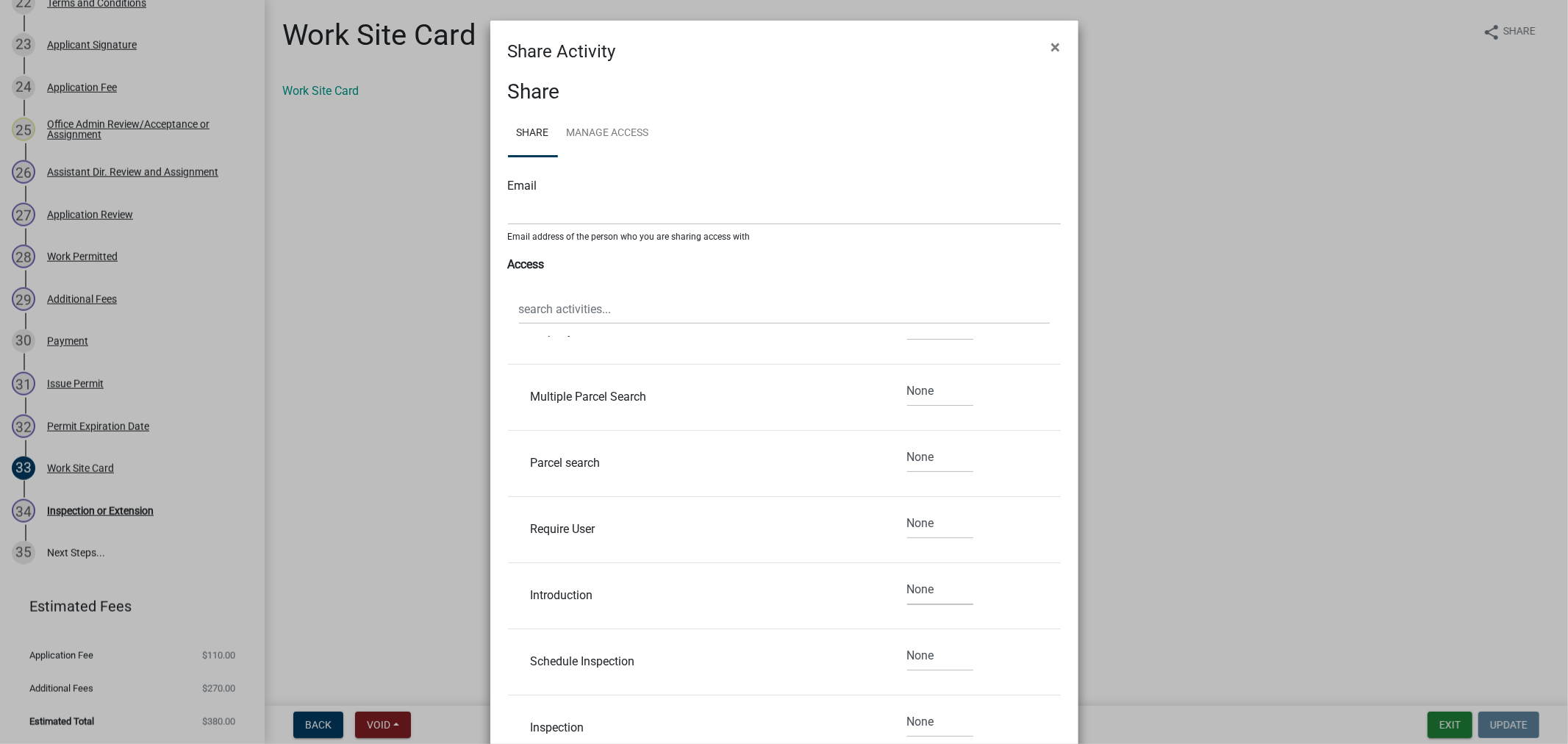
scroll to position [3024, 0]
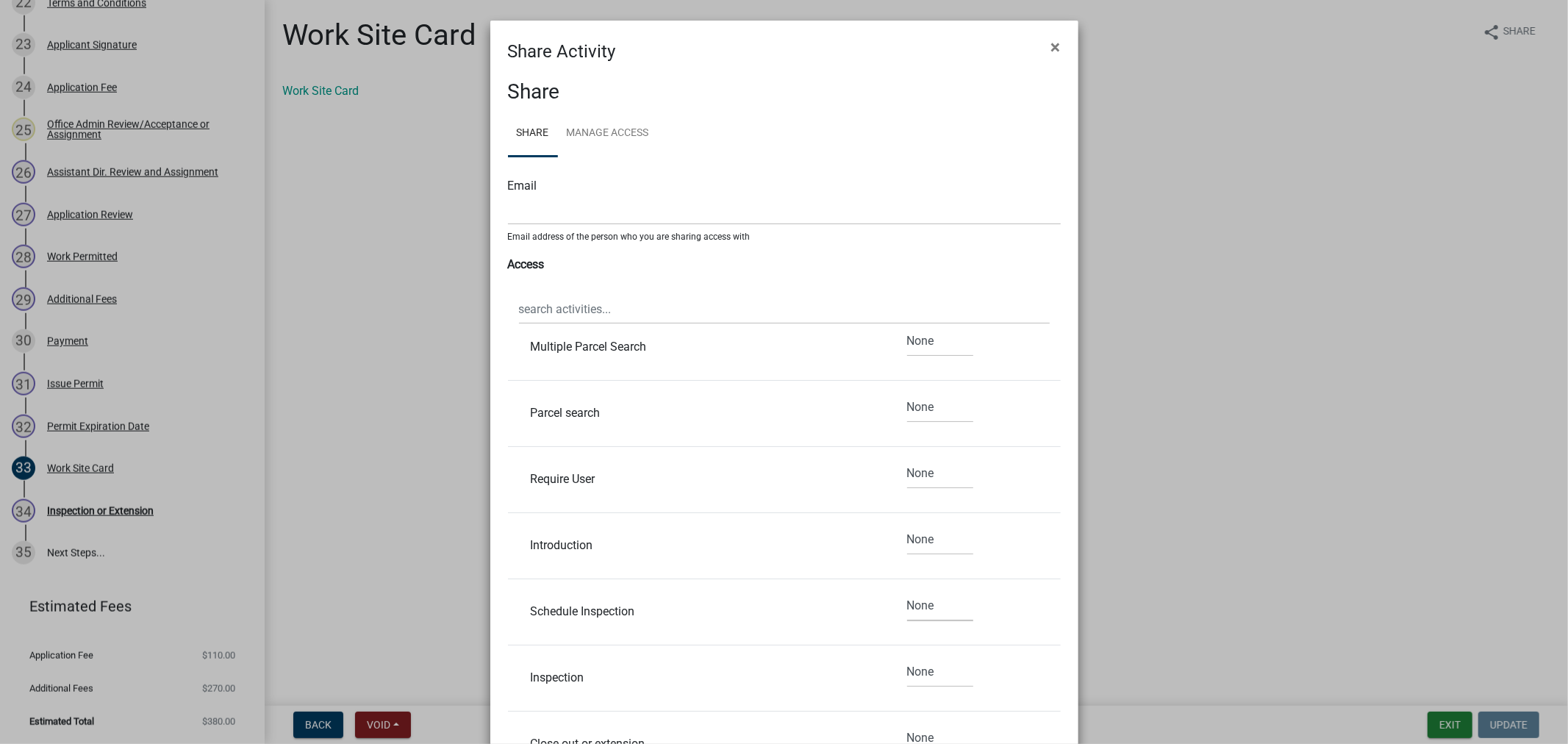
click at [920, 615] on select "None Read Edit" at bounding box center [941, 607] width 66 height 30
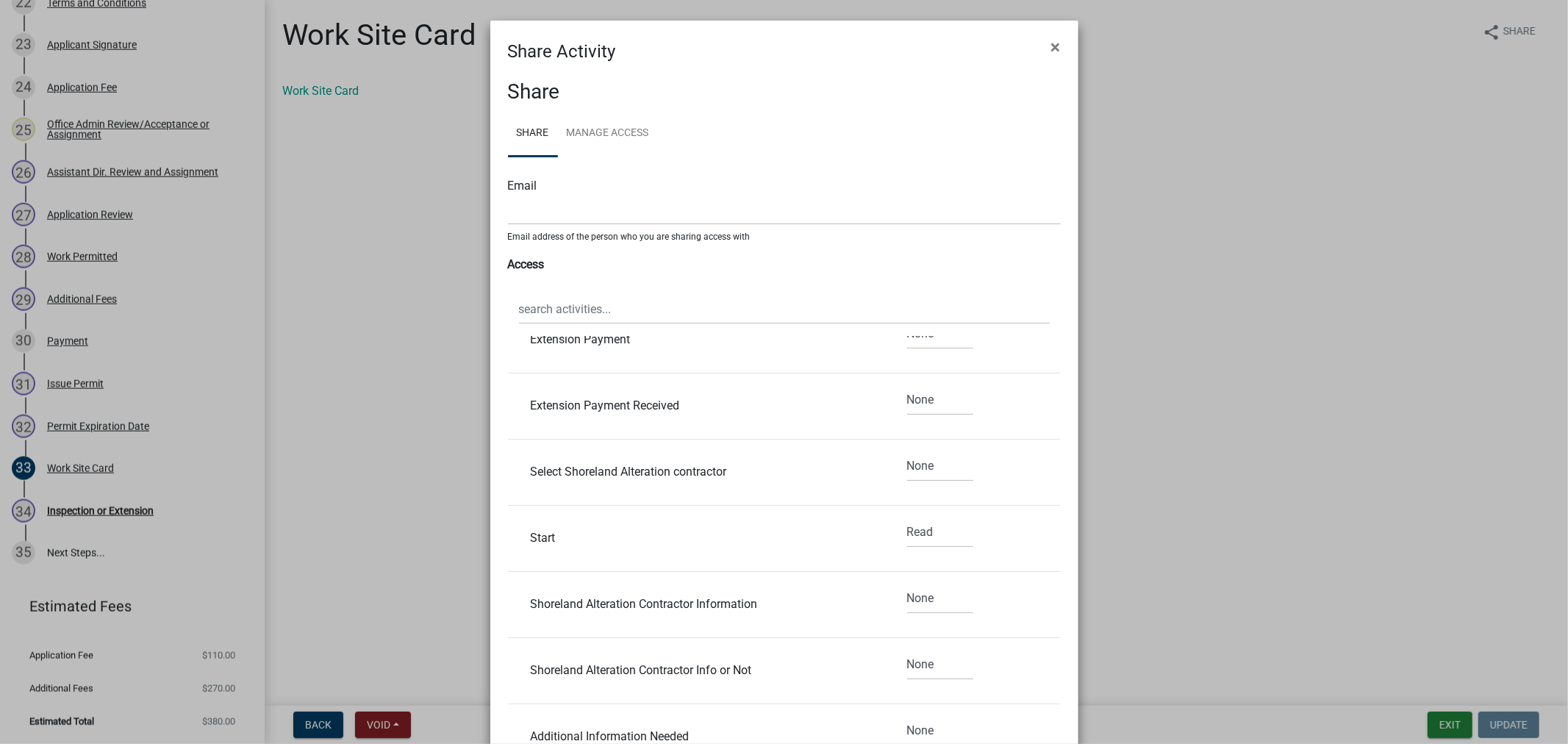
scroll to position [3678, 0]
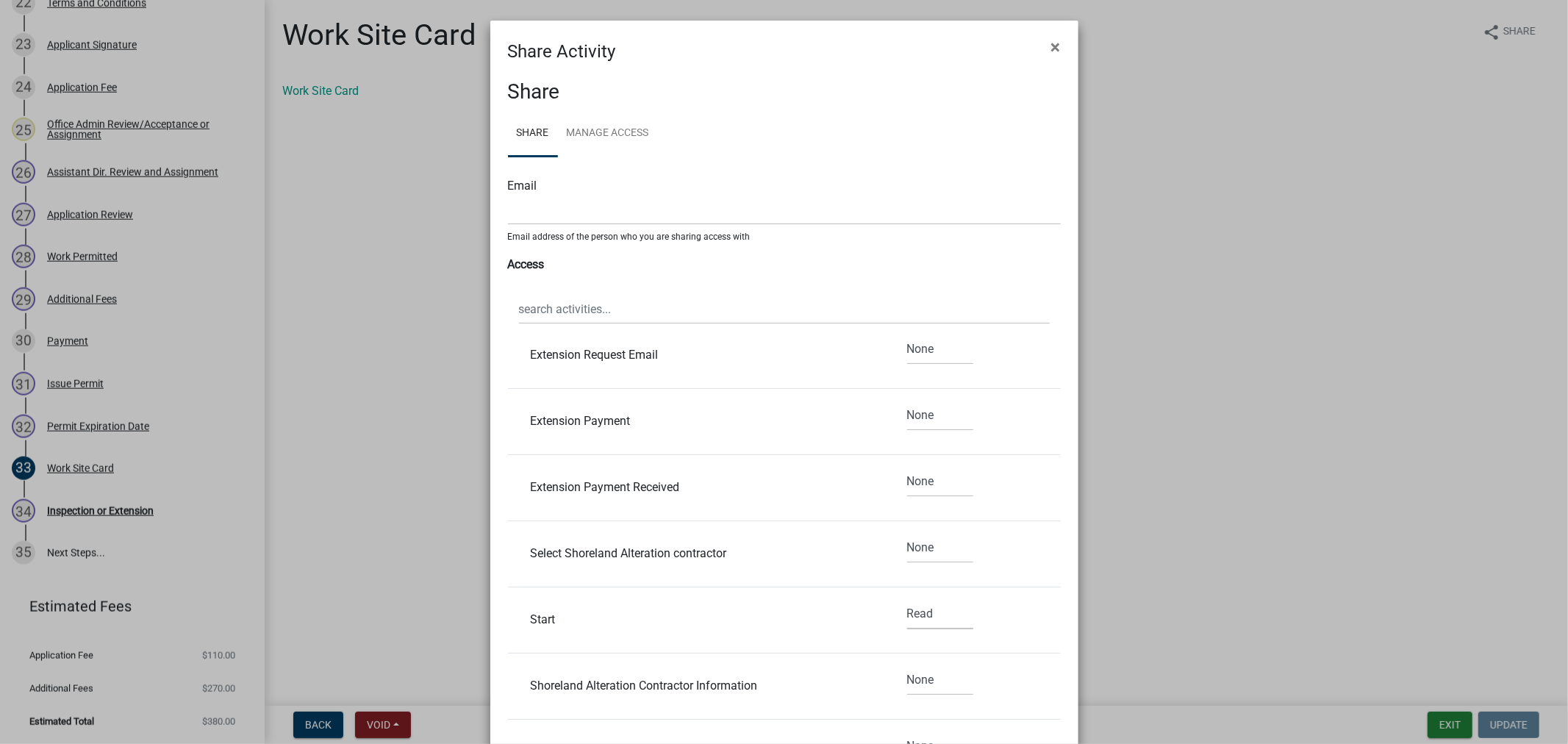
click at [920, 621] on select "None Read Edit" at bounding box center [941, 614] width 66 height 30
select select "2"
click at [907, 603] on select "None Read Edit" at bounding box center [941, 614] width 66 height 30
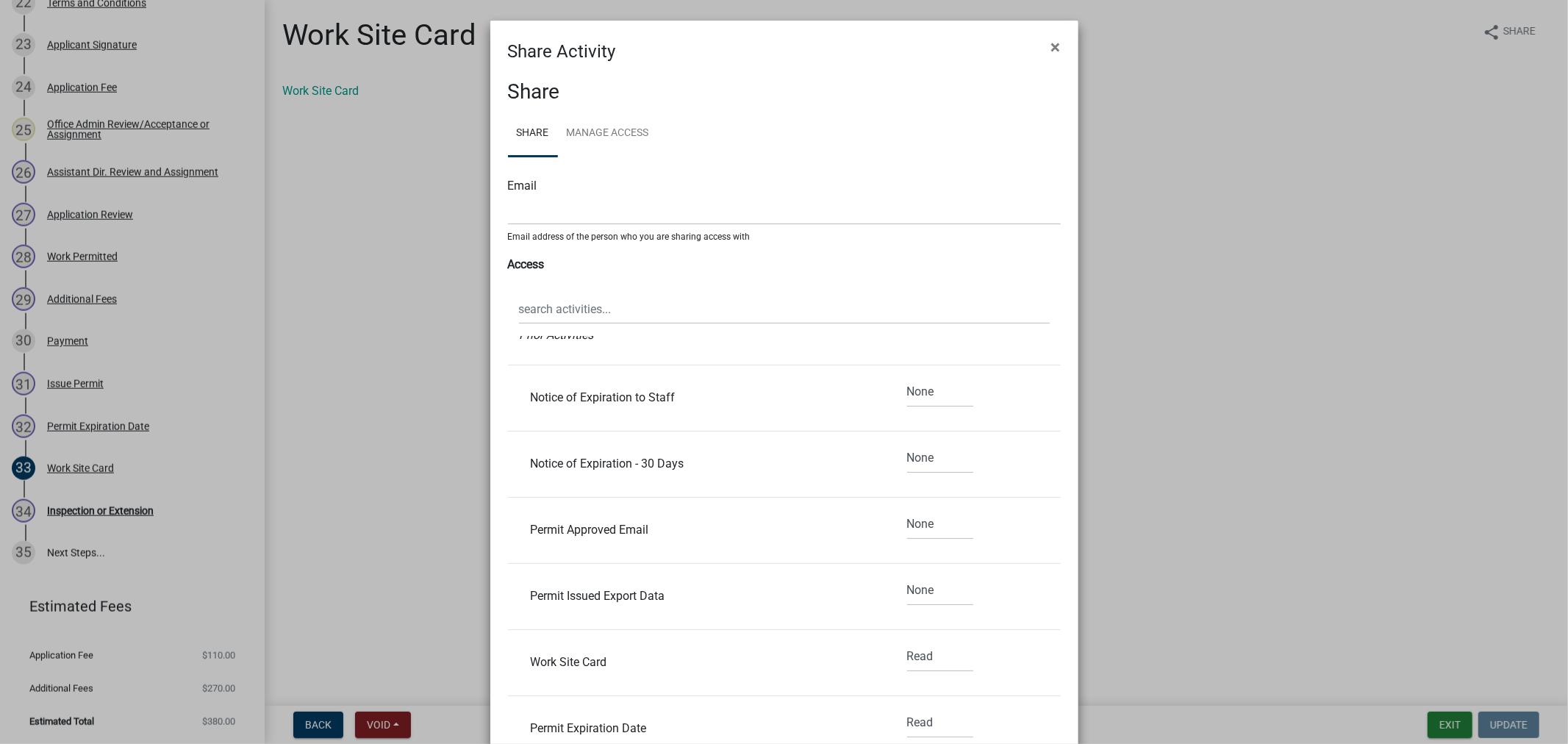
scroll to position [0, 0]
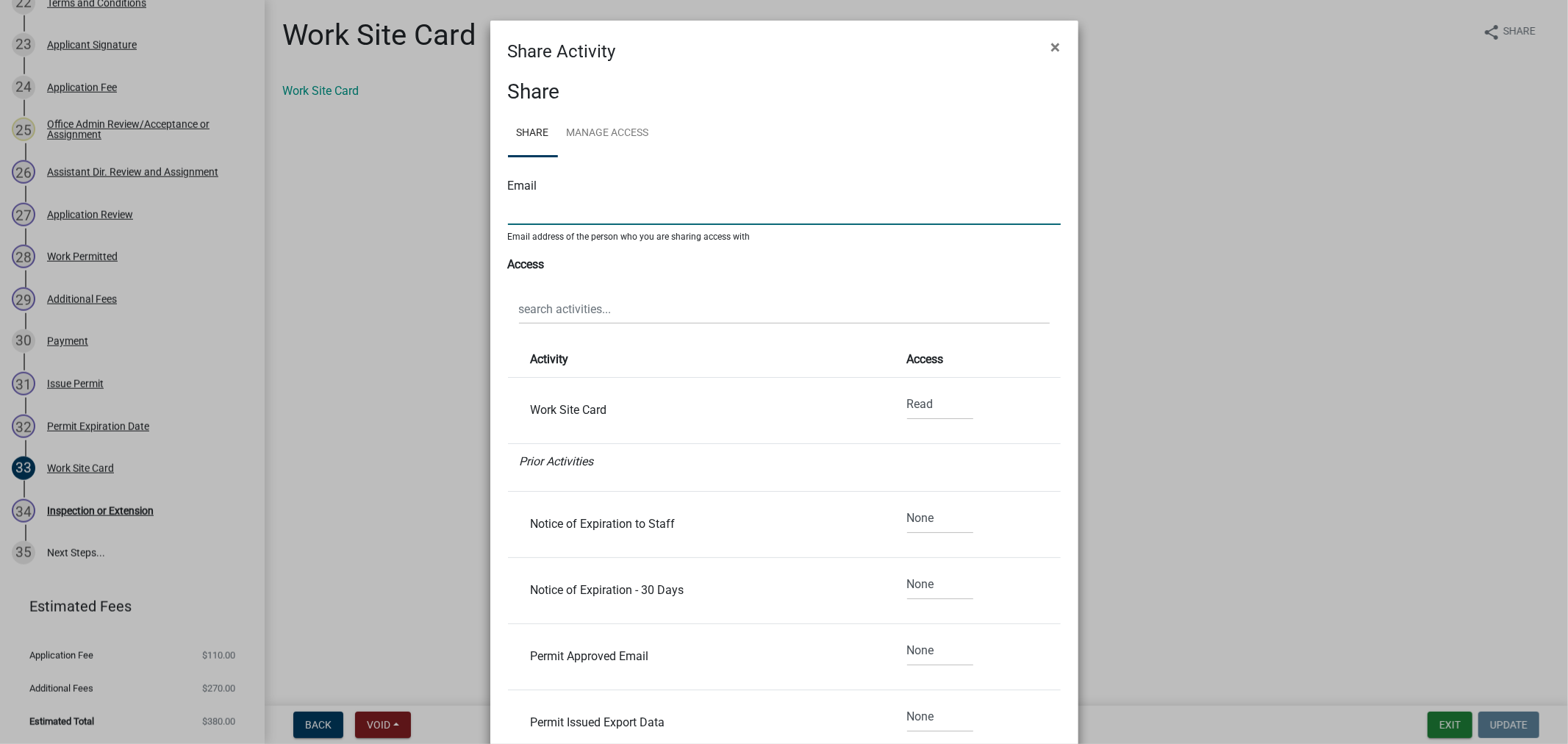
click at [553, 209] on input "text" at bounding box center [785, 210] width 553 height 30
type input "jlammers@cityofvergas.com"
click at [527, 131] on link "Share" at bounding box center [533, 134] width 50 height 47
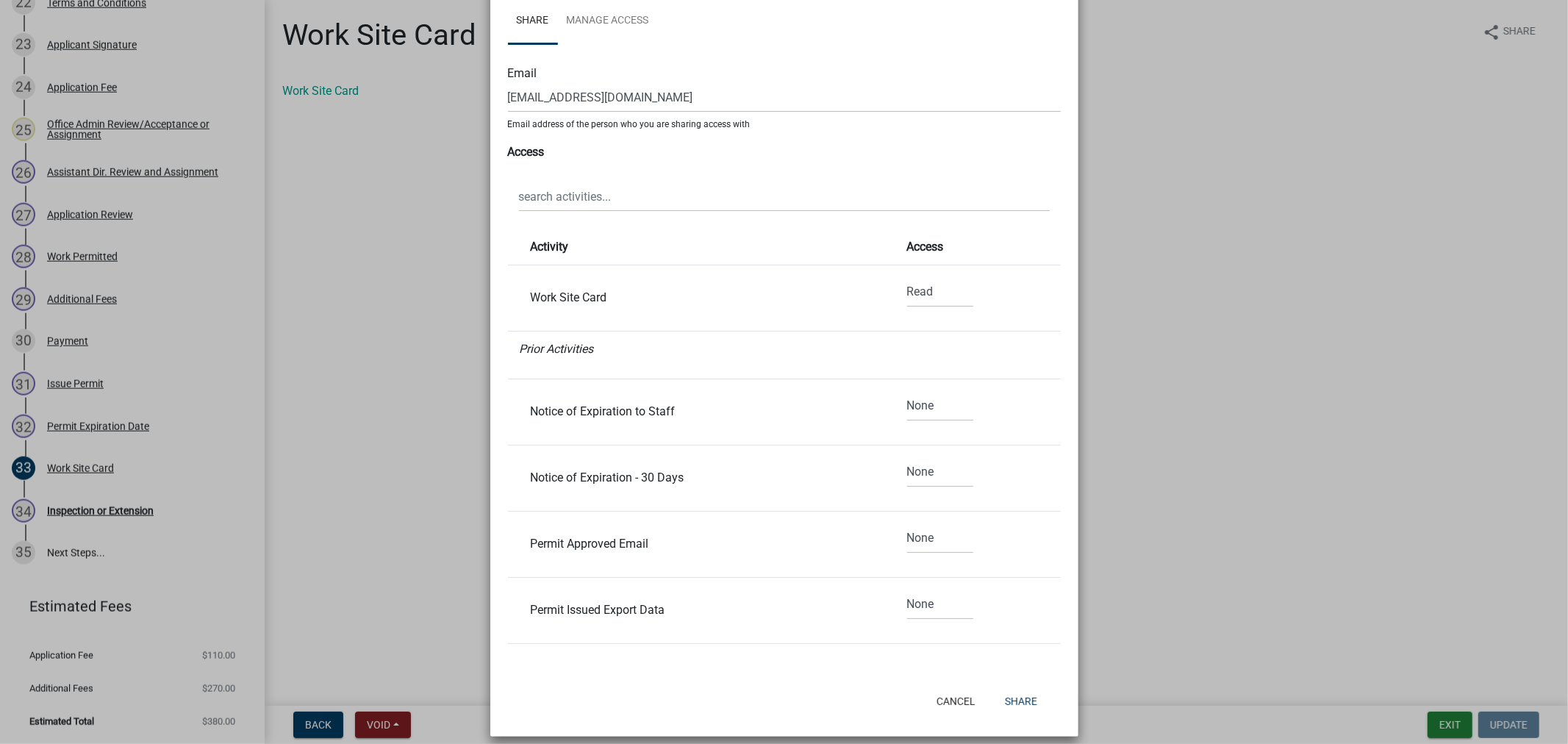
scroll to position [125, 0]
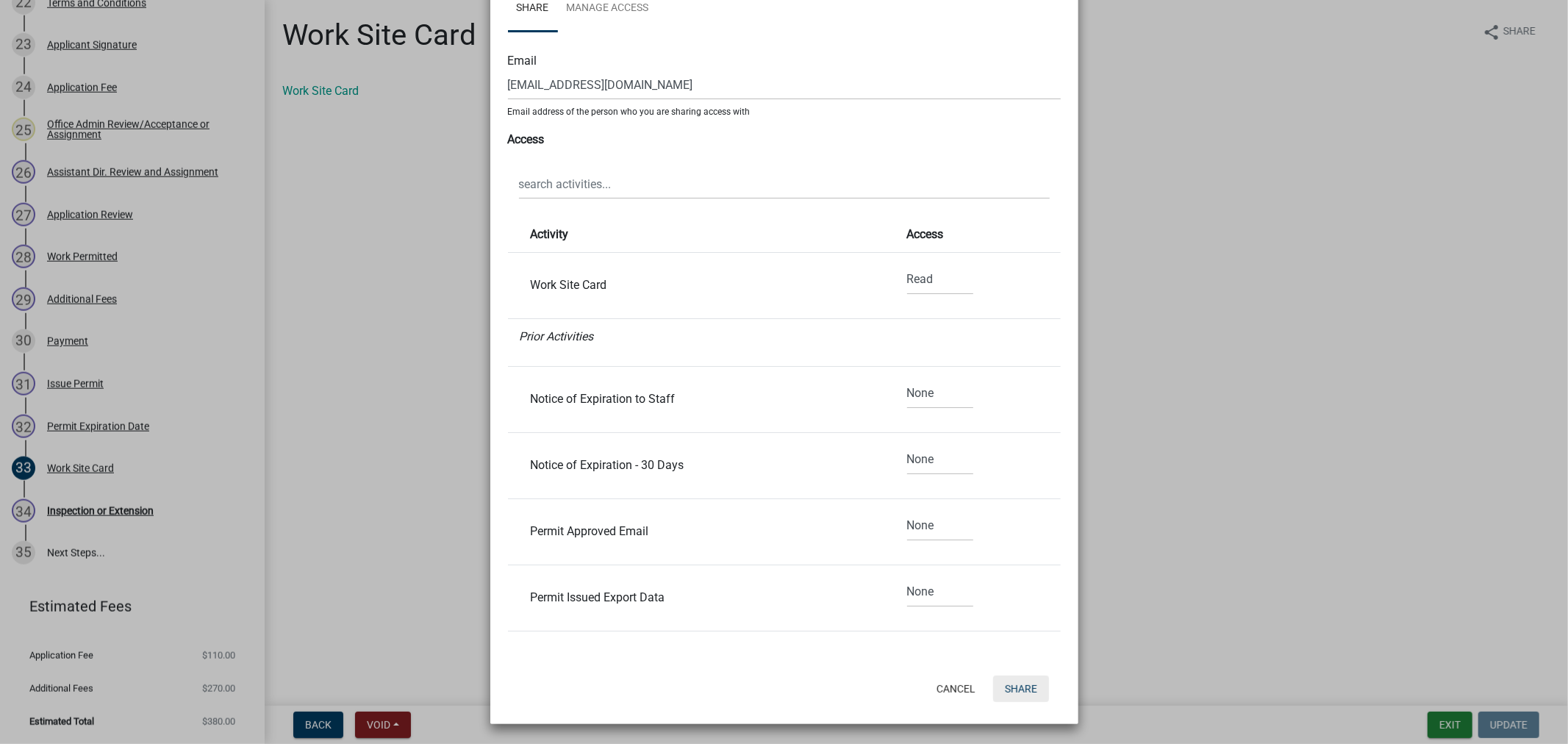
click at [1013, 688] on button "Share" at bounding box center [1021, 689] width 56 height 26
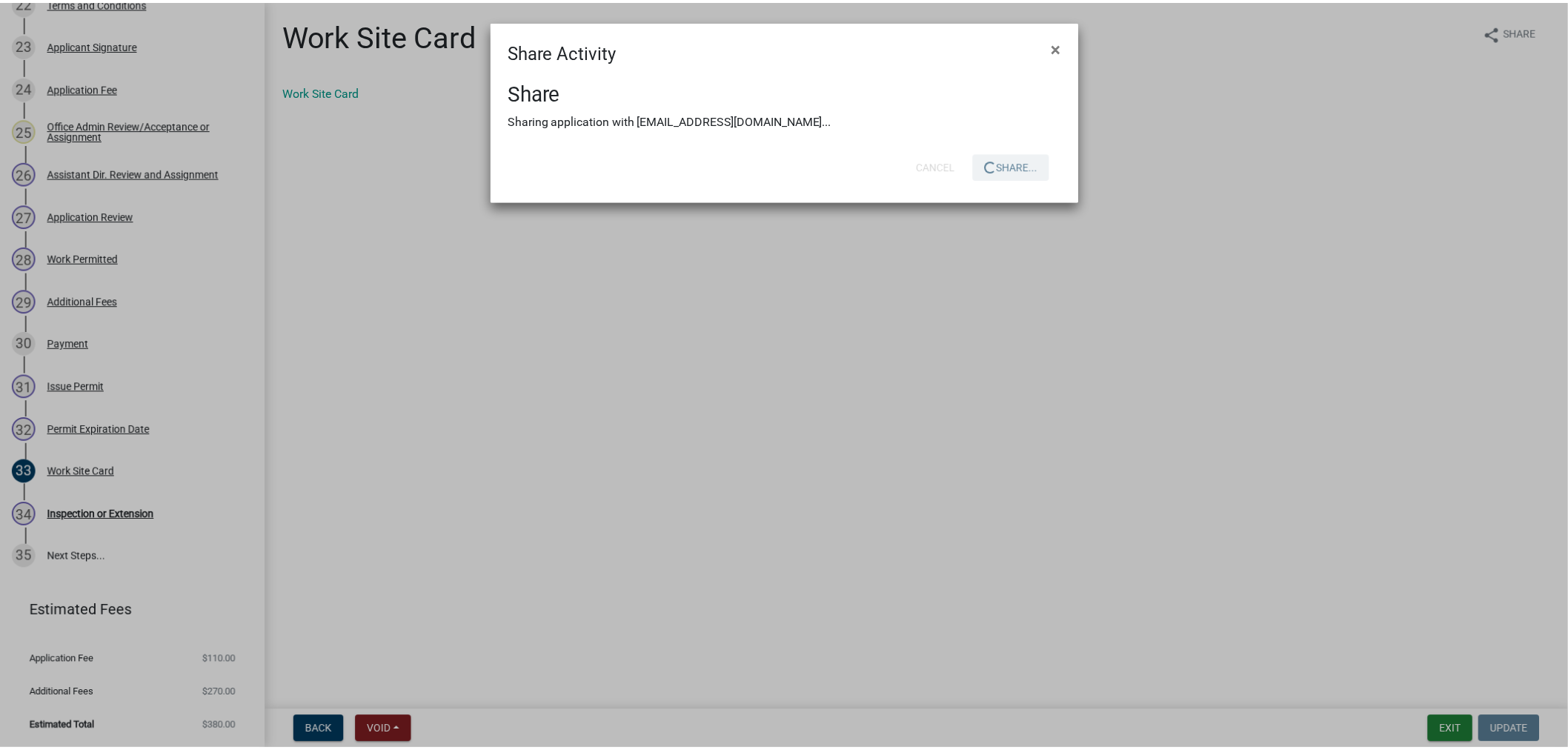
scroll to position [0, 0]
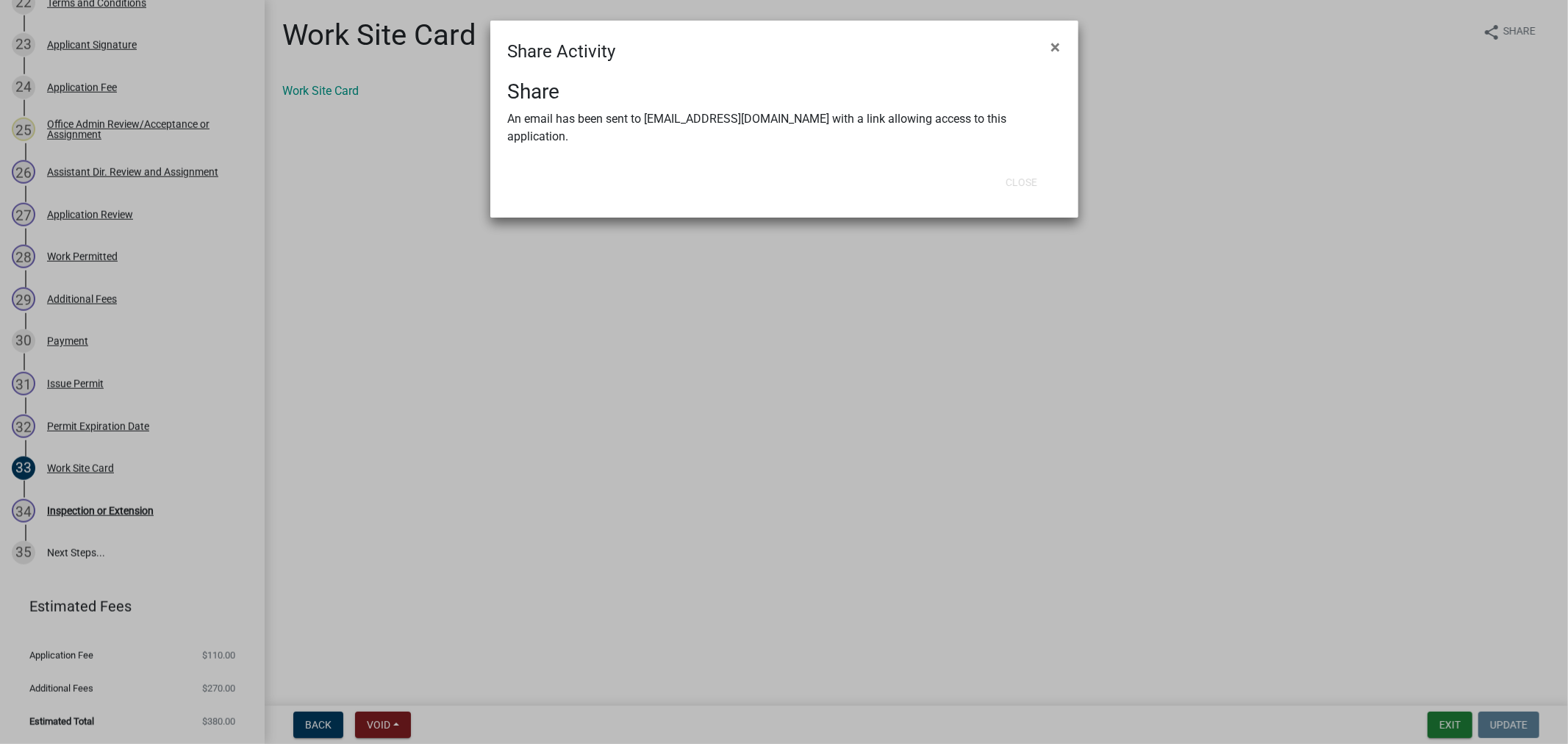
drag, startPoint x: 349, startPoint y: 692, endPoint x: 396, endPoint y: 679, distance: 48.8
click at [355, 687] on ngb-modal-window "Share Activity × Share An email has been sent to jlammers@cityofvergas.com with…" at bounding box center [784, 372] width 1568 height 744
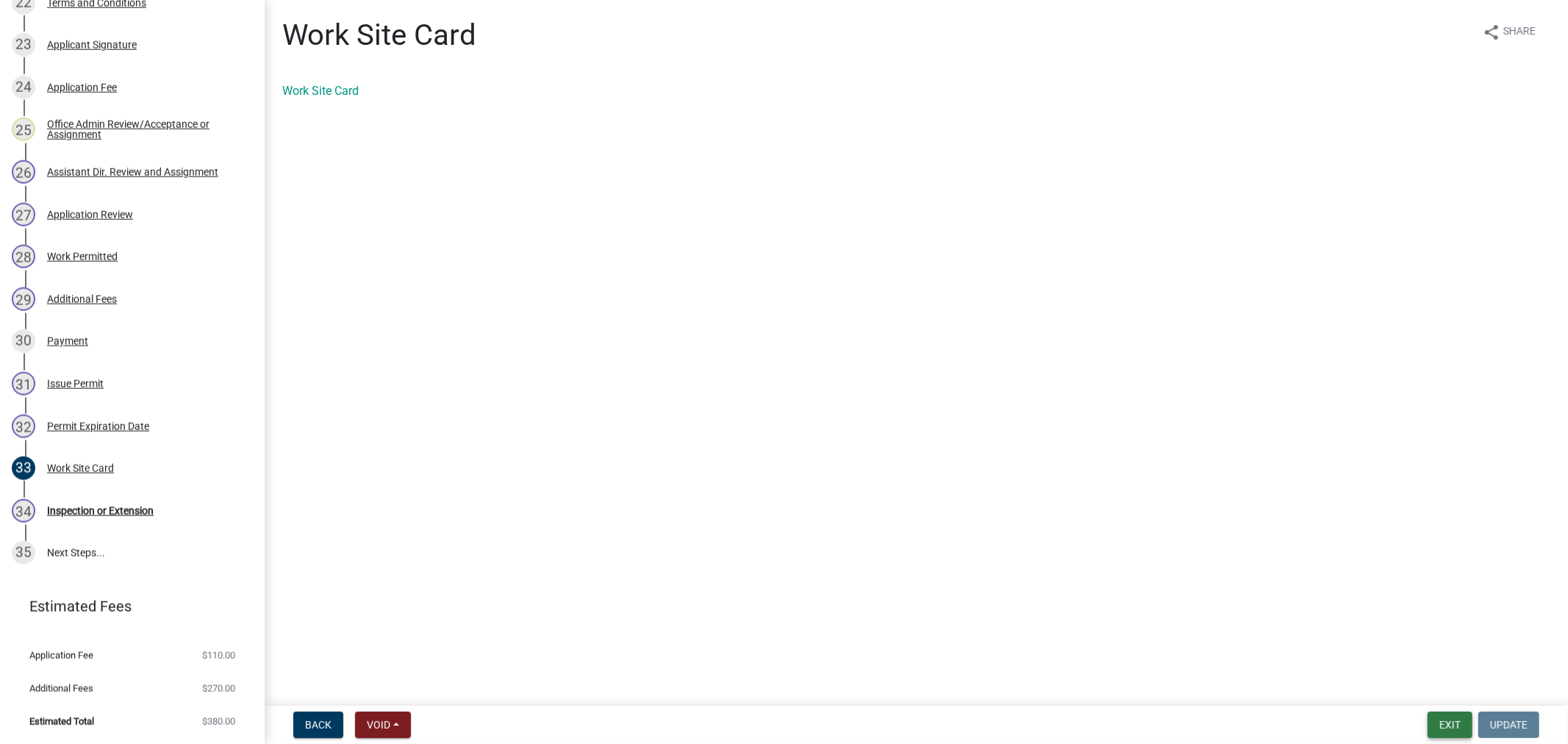
click at [1442, 726] on button "Exit" at bounding box center [1450, 725] width 45 height 26
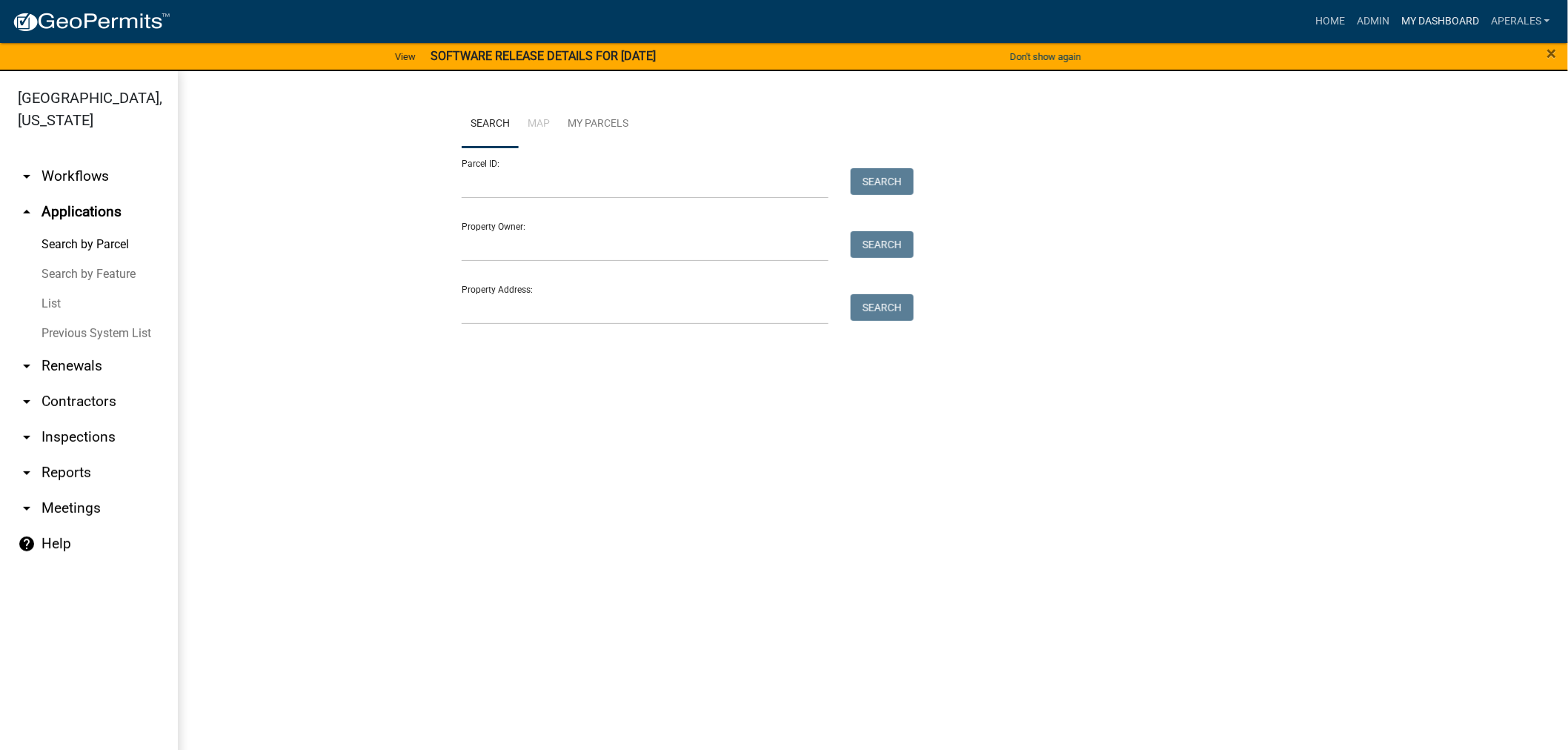
click at [1433, 11] on link "My Dashboard" at bounding box center [1440, 21] width 90 height 28
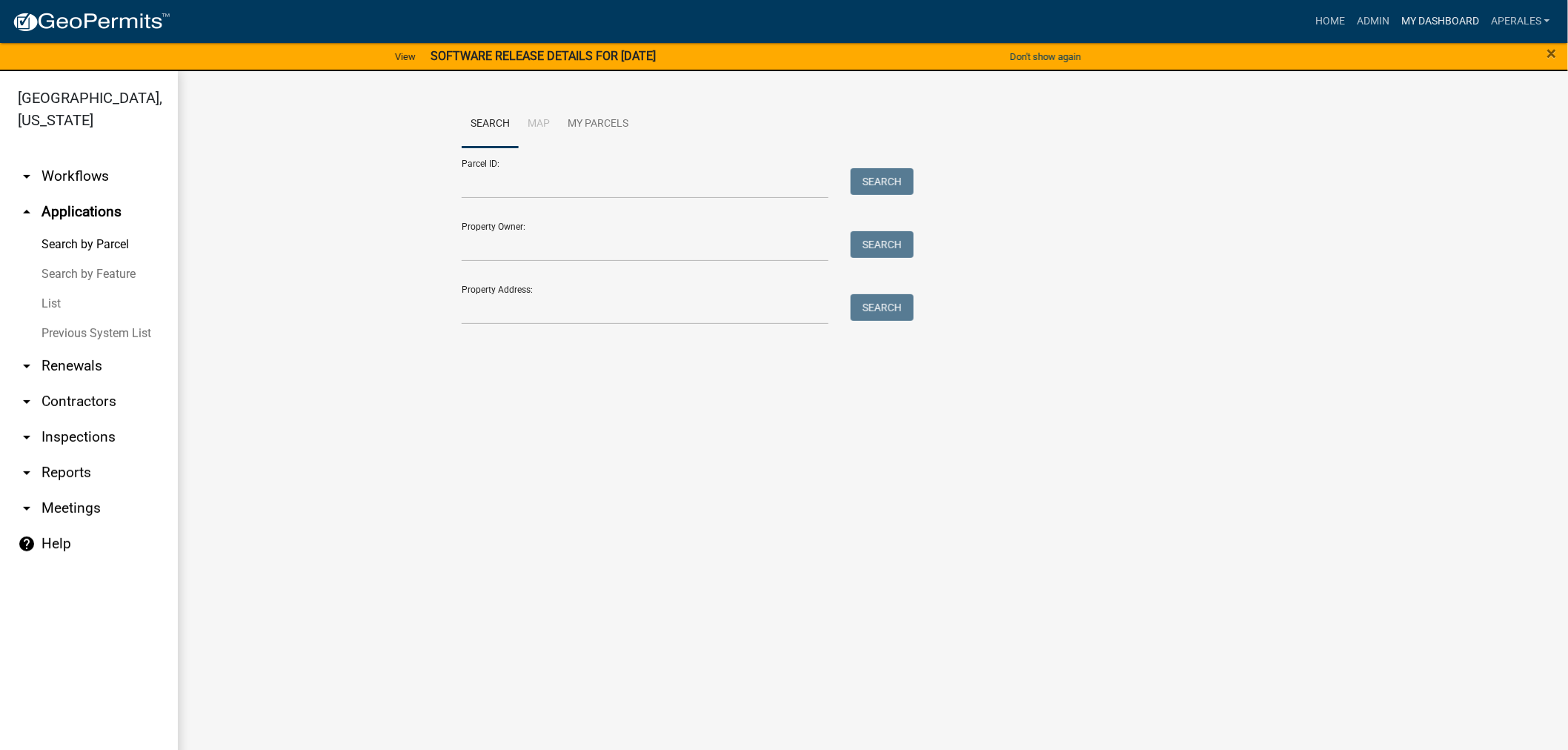
click at [1395, 24] on link "My Dashboard" at bounding box center [1440, 21] width 90 height 28
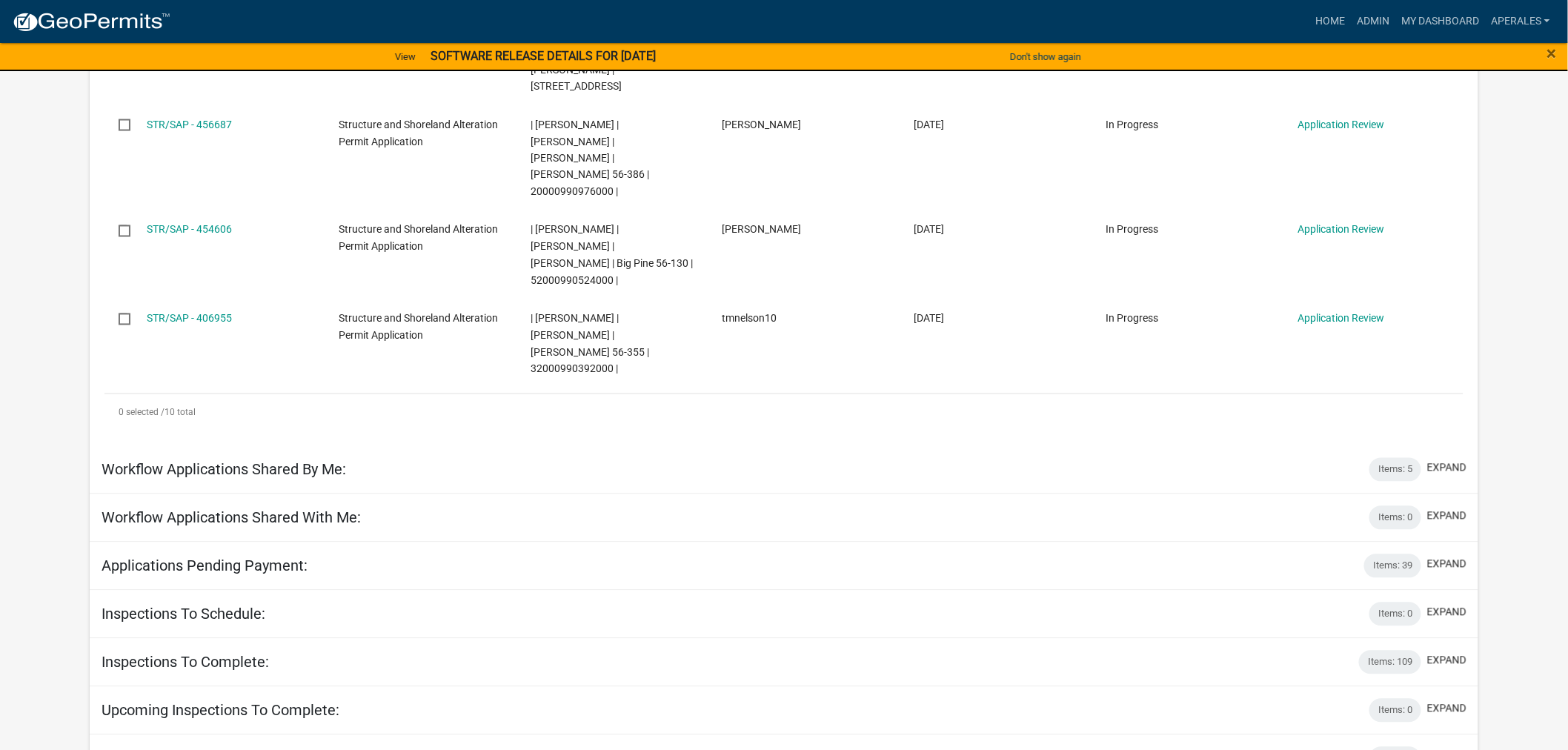
scroll to position [1019, 0]
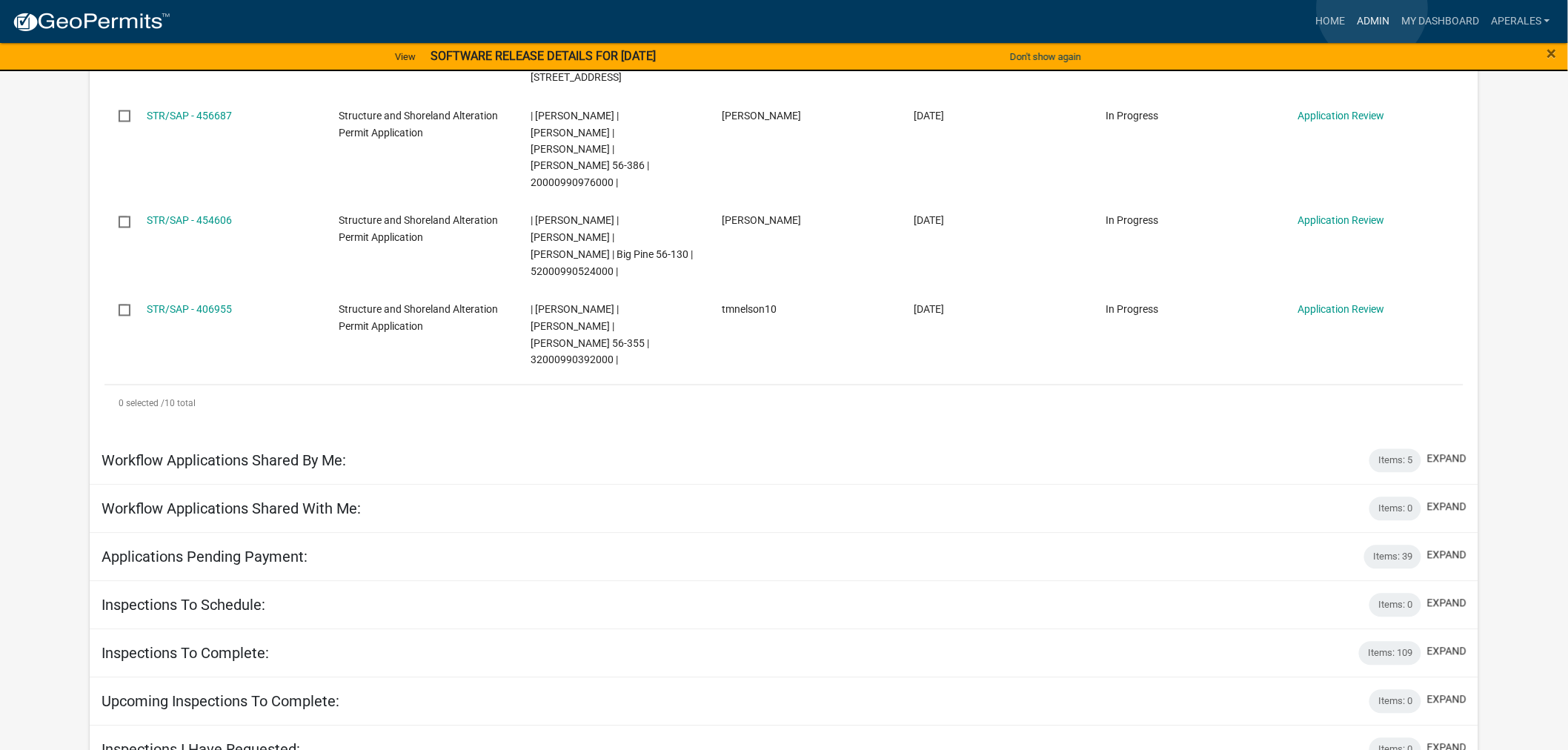
click at [1372, 8] on link "Admin" at bounding box center [1373, 21] width 44 height 28
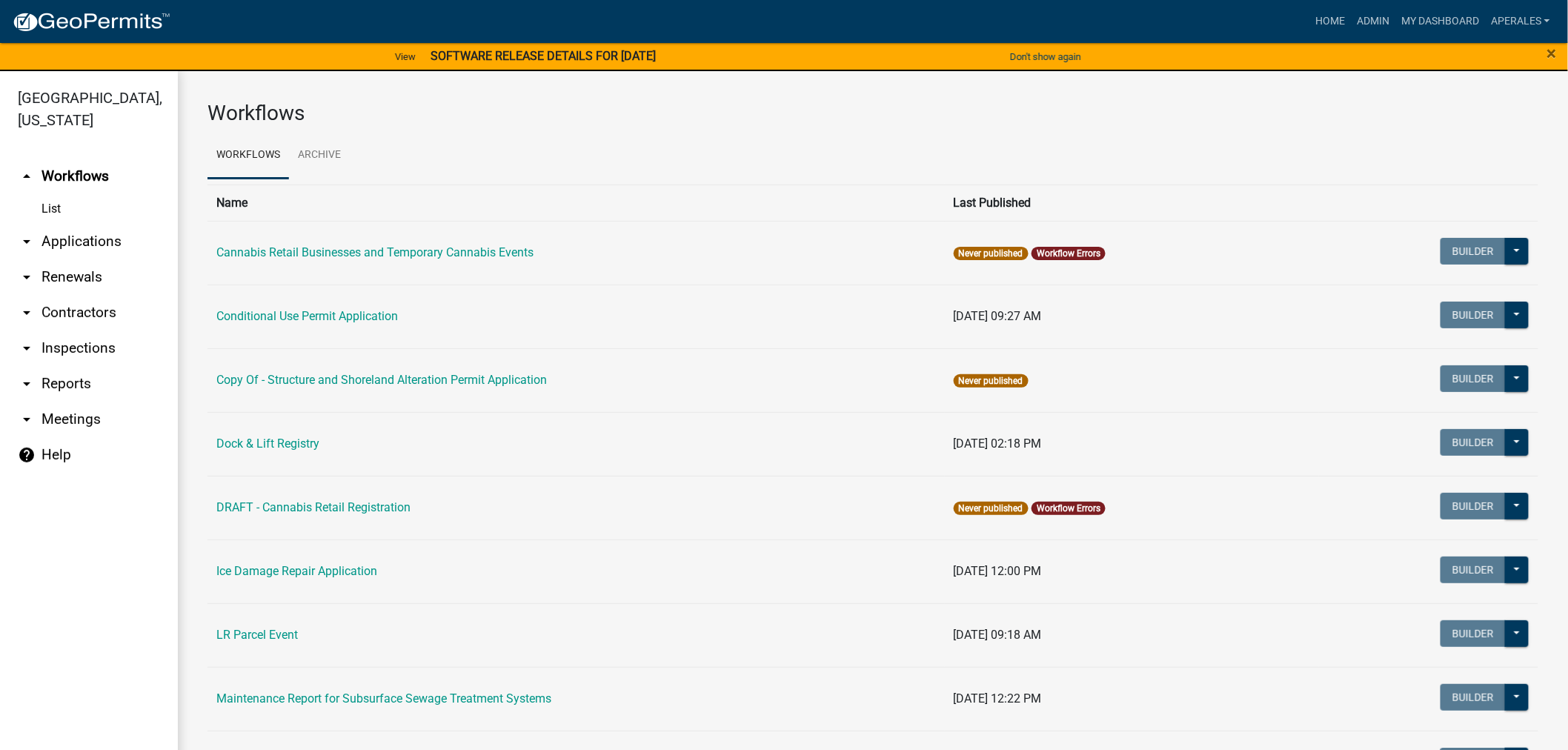
click at [70, 244] on link "arrow_drop_down Applications" at bounding box center [89, 242] width 178 height 35
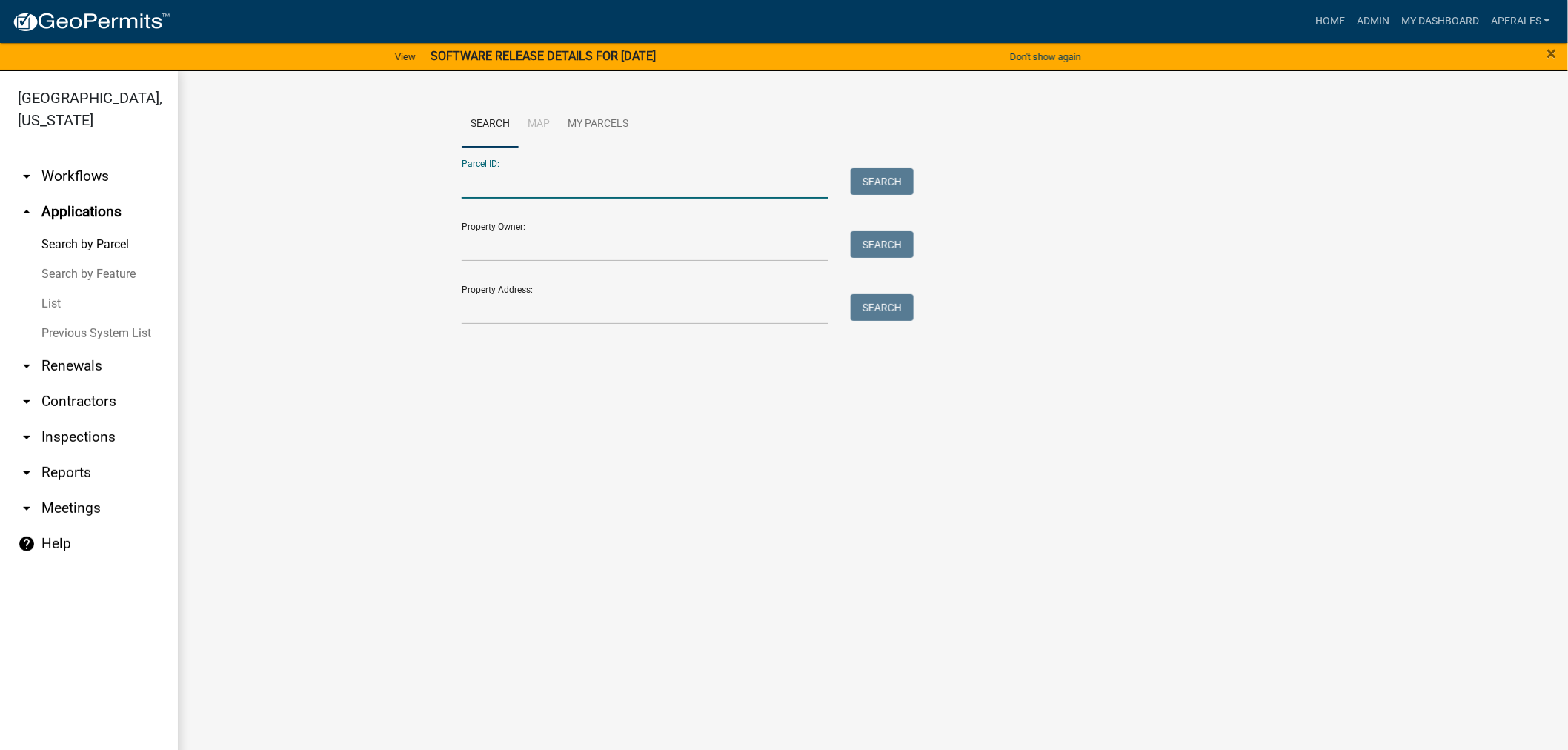
click at [545, 195] on input "Parcel ID:" at bounding box center [646, 184] width 367 height 30
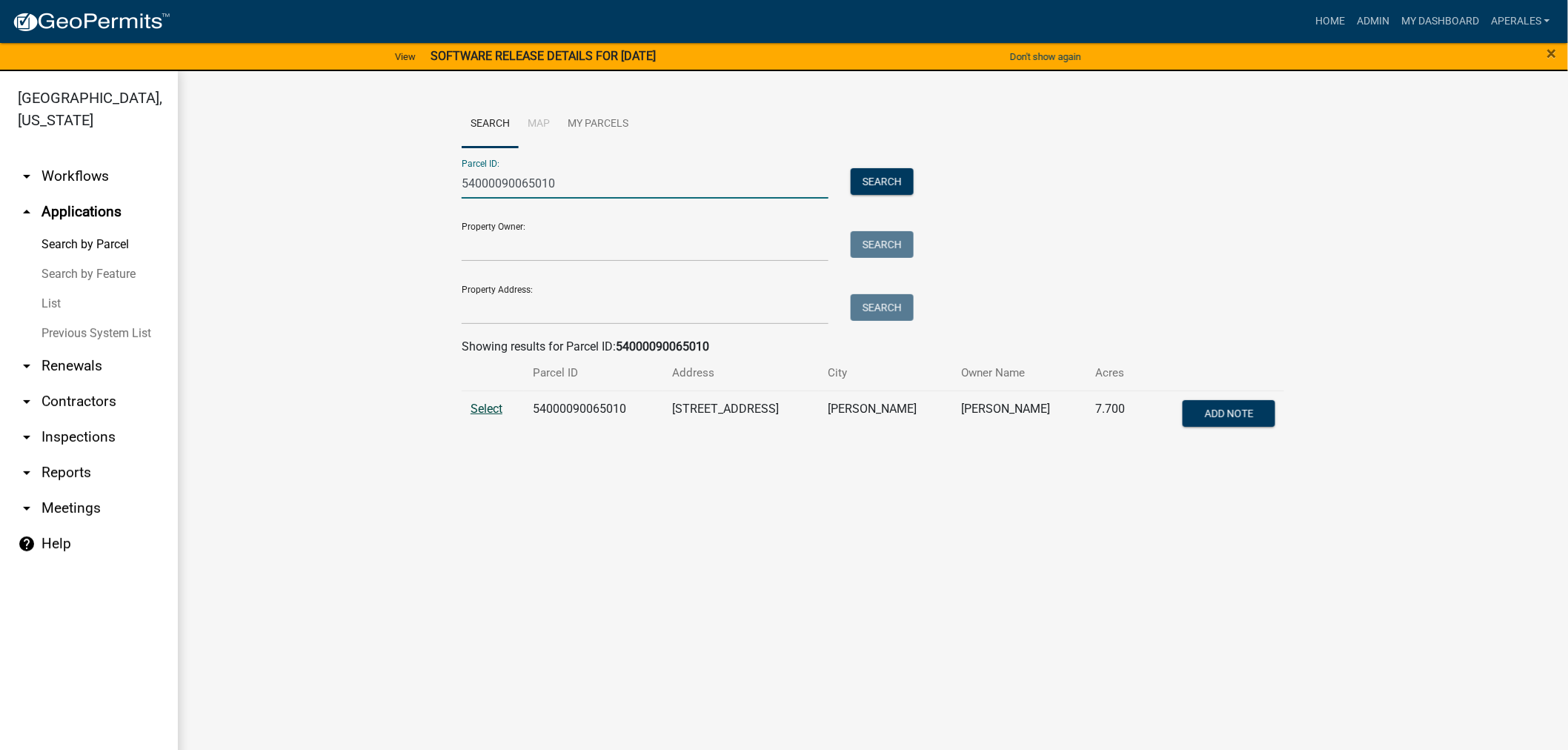
type input "54000090065010"
click at [488, 409] on span "Select" at bounding box center [487, 409] width 32 height 14
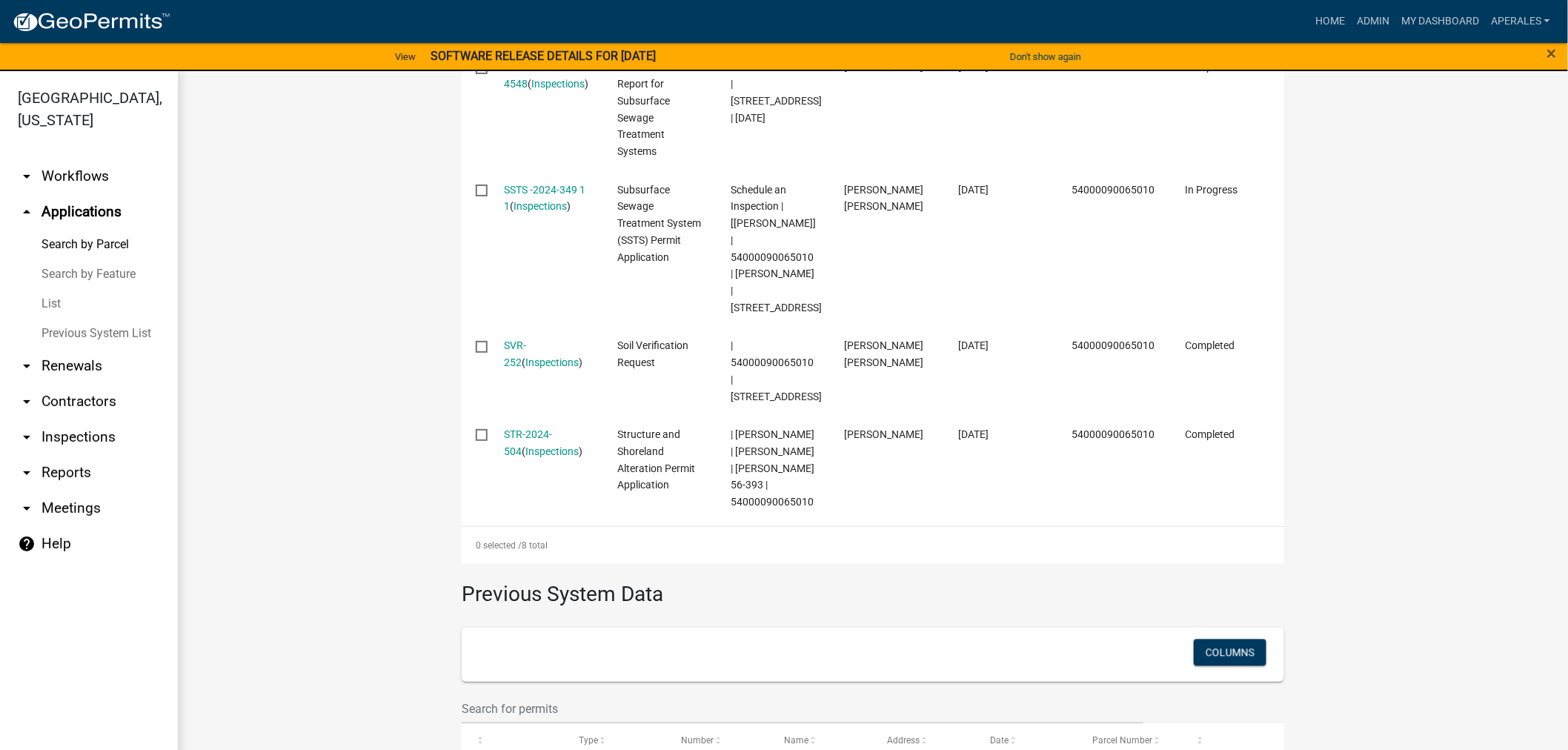
scroll to position [1070, 0]
